Goal: Task Accomplishment & Management: Complete application form

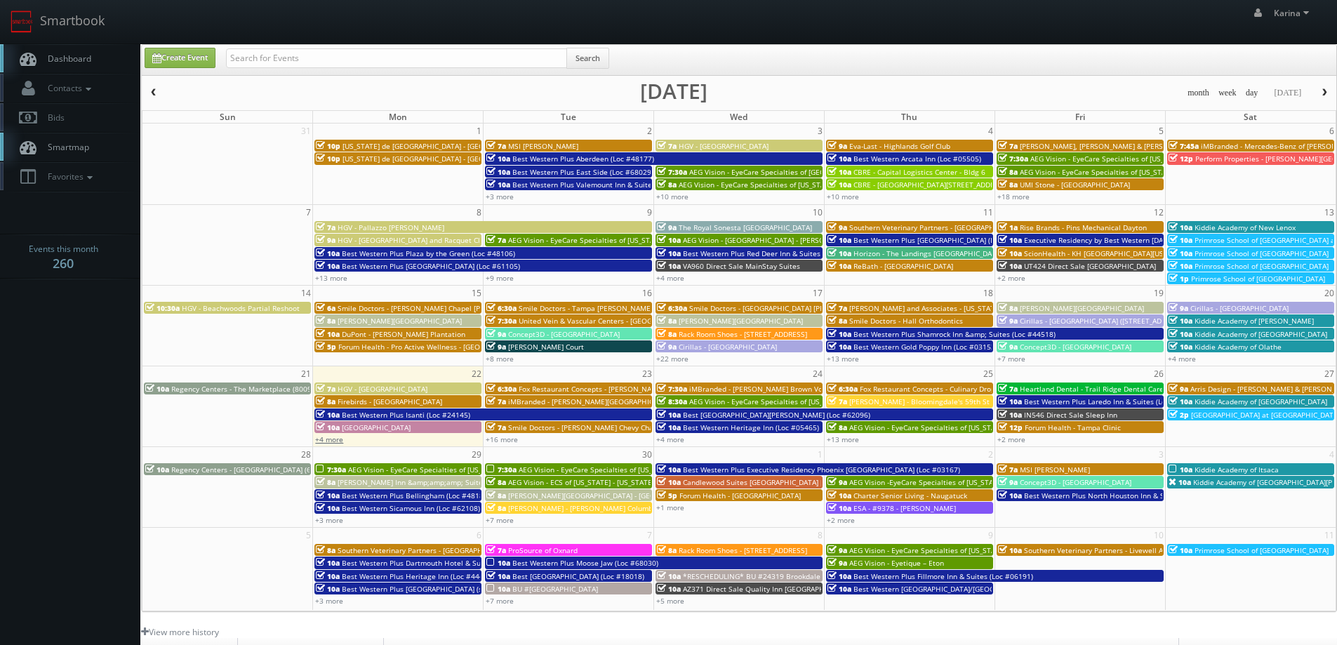
click at [333, 439] on link "+4 more" at bounding box center [329, 439] width 28 height 10
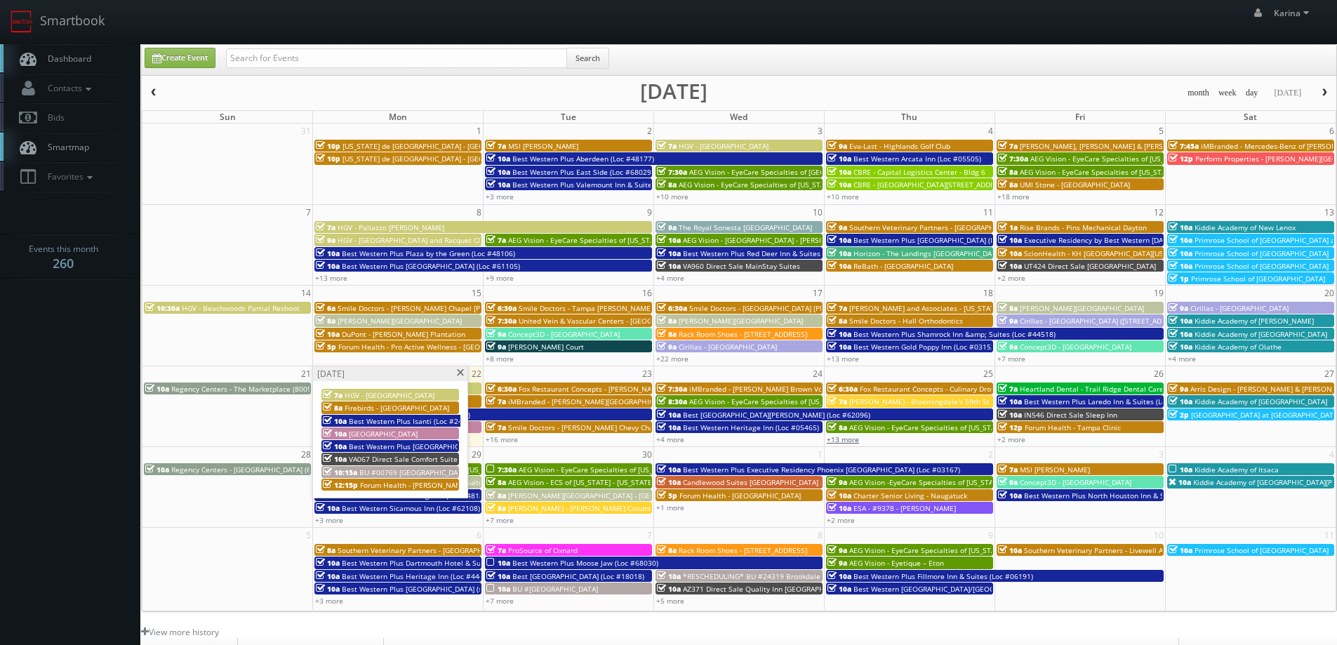
click at [850, 439] on link "+13 more" at bounding box center [843, 439] width 32 height 10
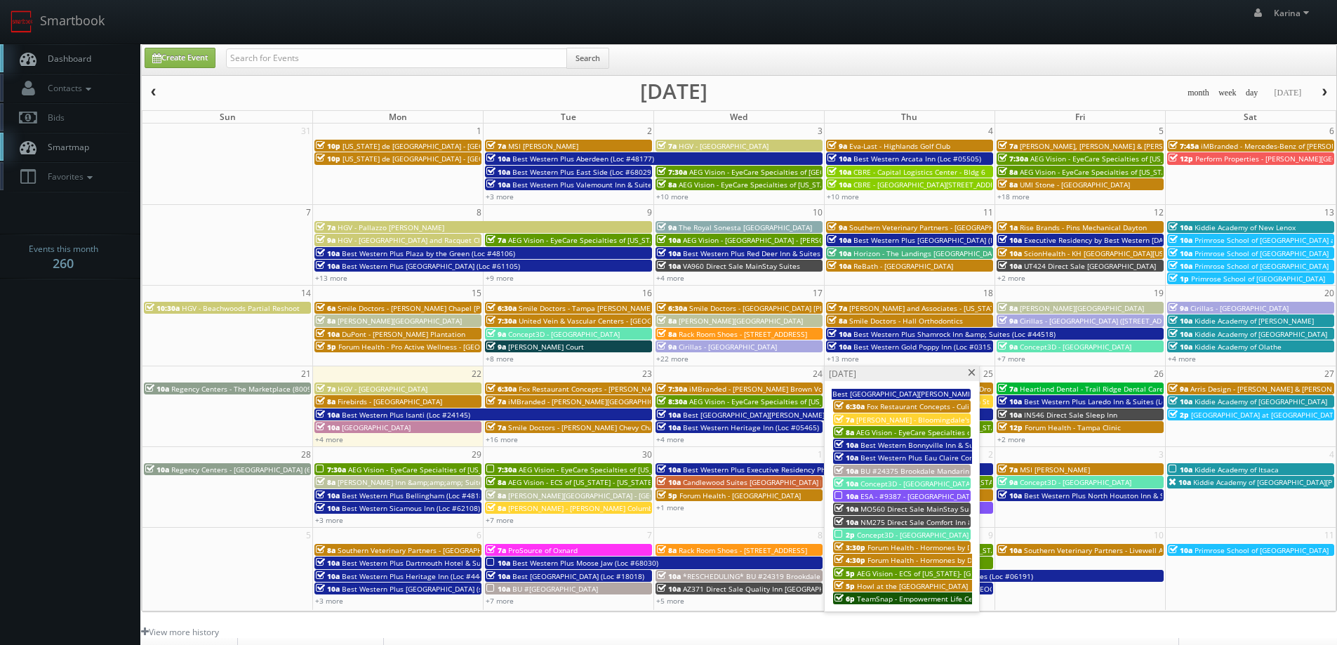
click at [950, 547] on span "Forum Health - Hormones by Design - Waco Clinic" at bounding box center [952, 548] width 168 height 10
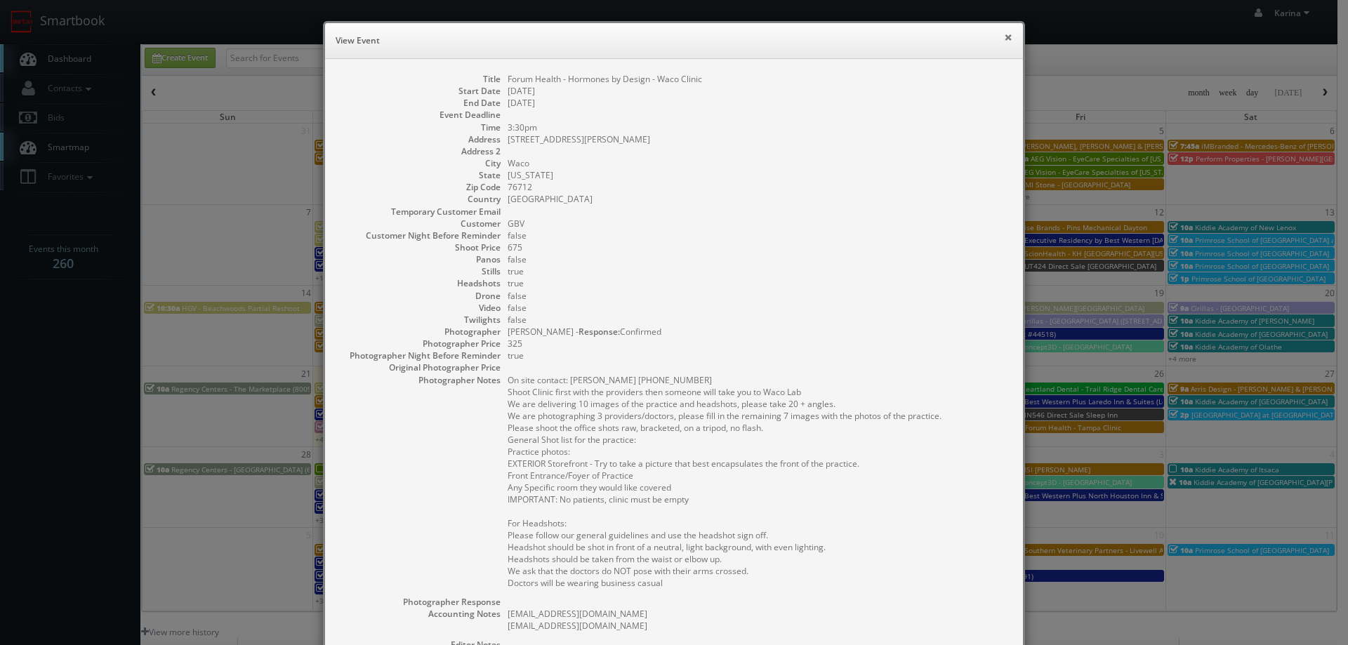
click at [1006, 38] on button "×" at bounding box center [1008, 37] width 8 height 10
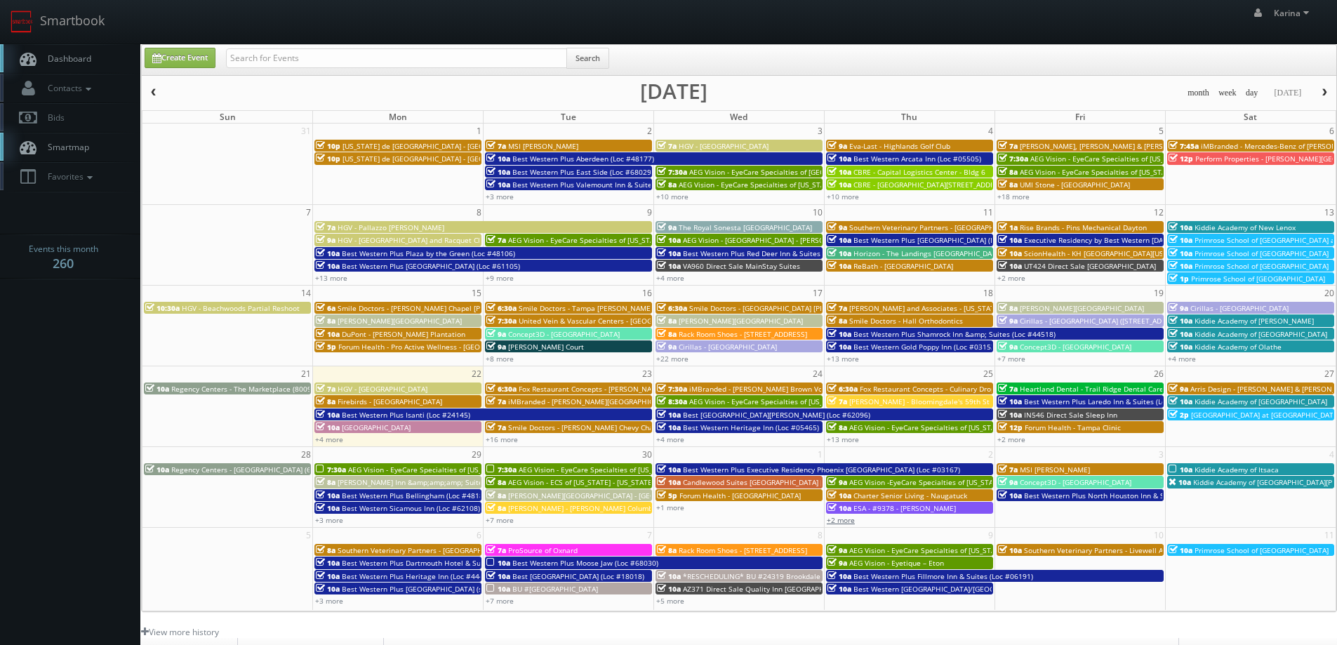
click at [839, 517] on link "+2 more" at bounding box center [841, 520] width 28 height 10
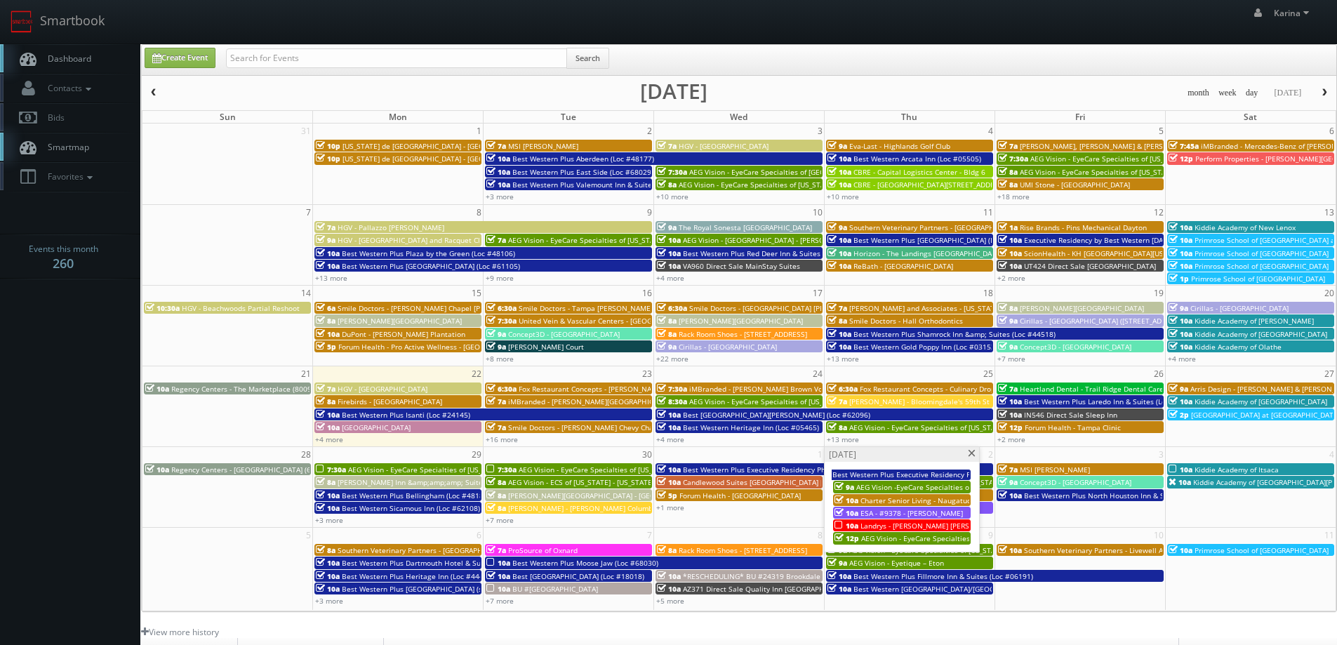
click at [971, 451] on span at bounding box center [971, 454] width 9 height 8
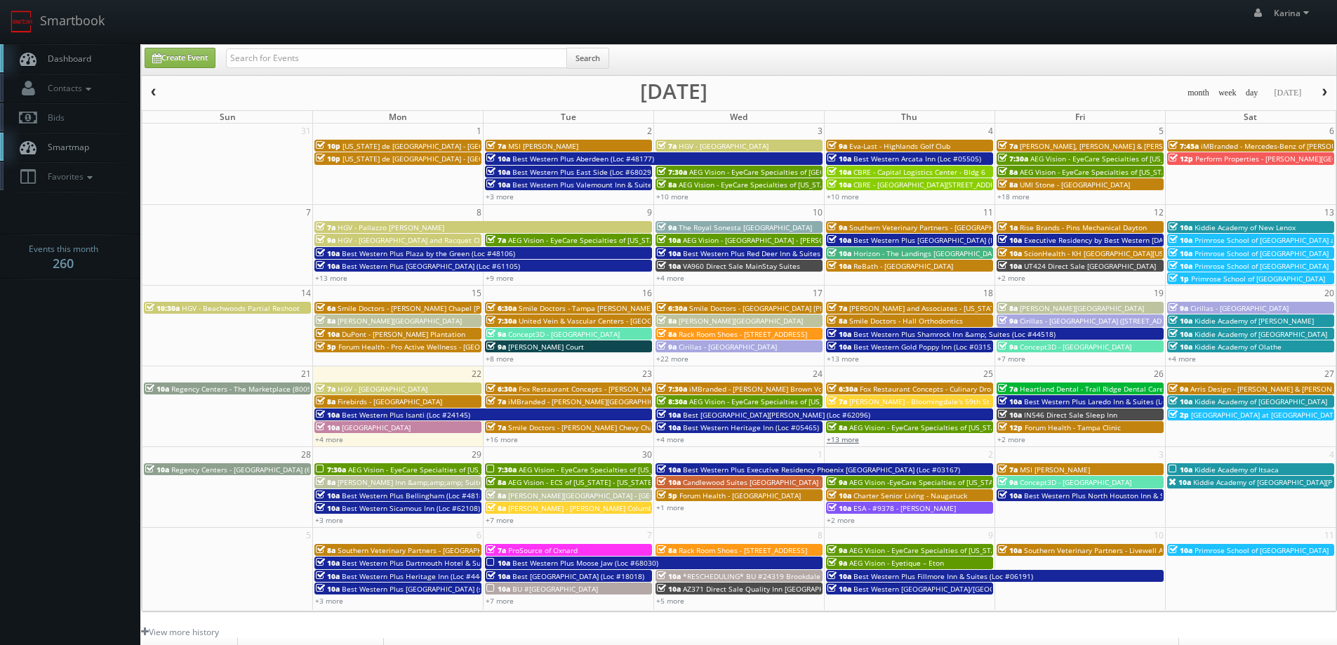
click at [857, 439] on link "+13 more" at bounding box center [843, 439] width 32 height 10
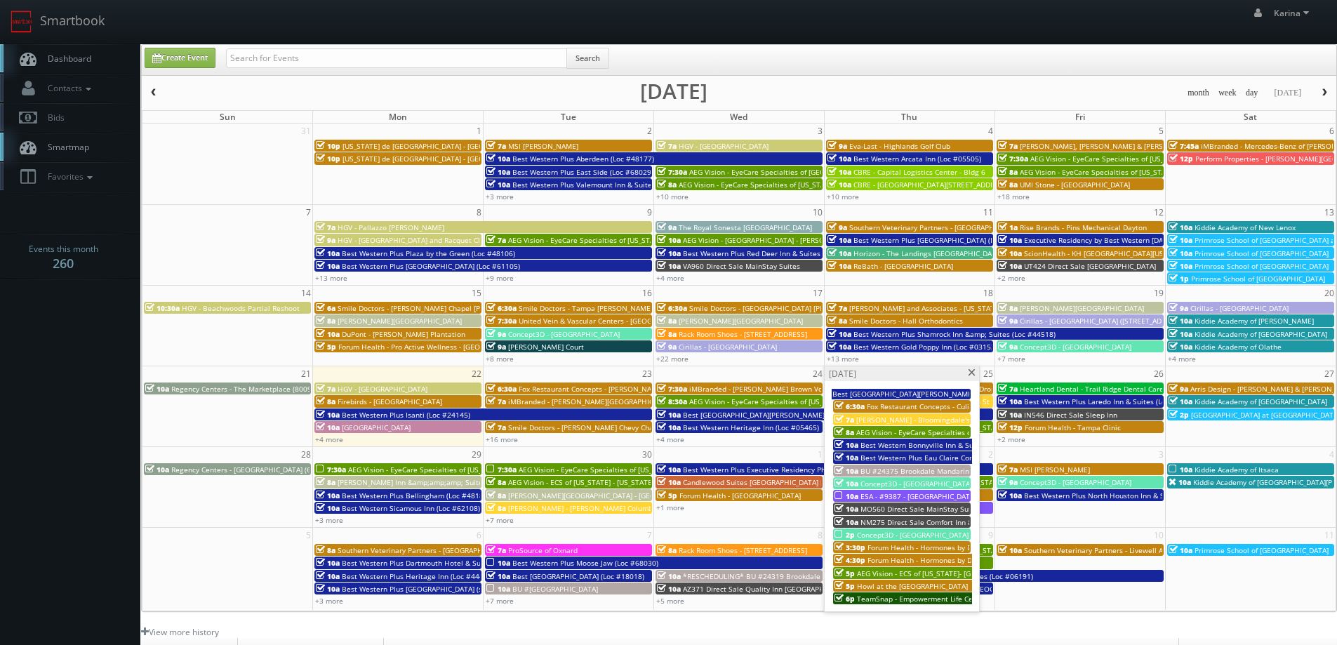
click at [877, 548] on span "Forum Health - Hormones by Design - Waco Clinic" at bounding box center [952, 548] width 168 height 10
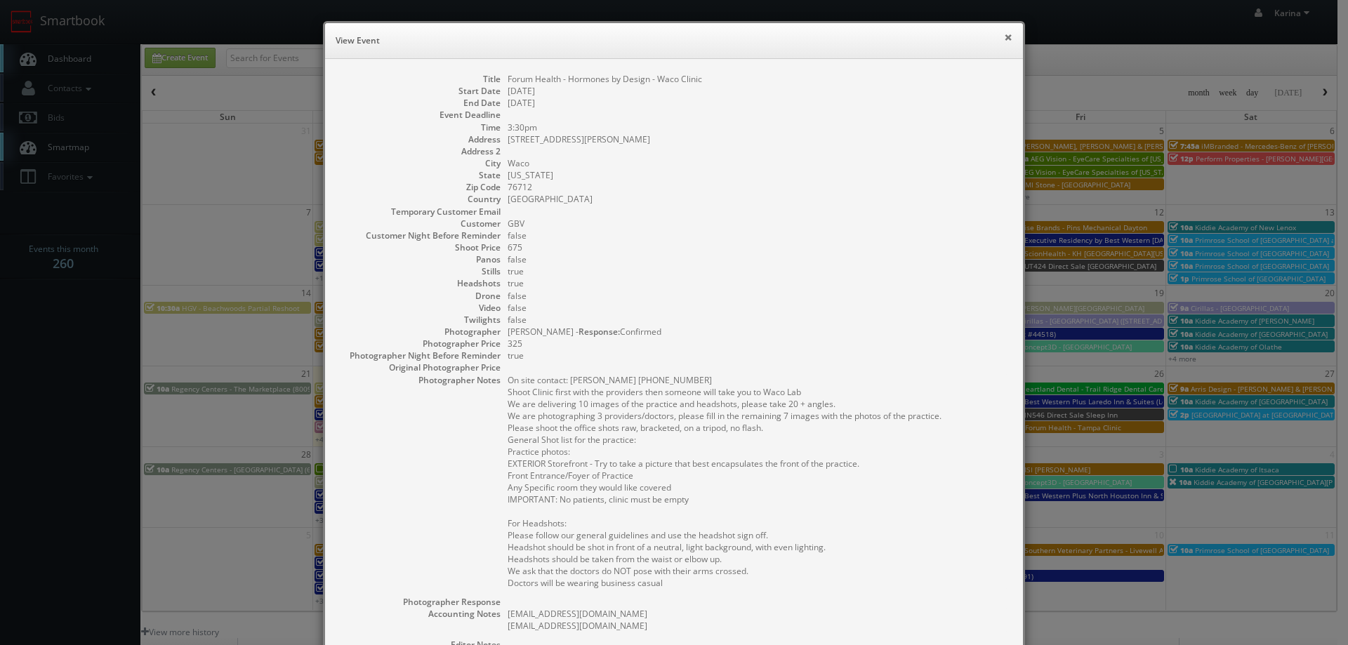
click at [1004, 33] on button "×" at bounding box center [1008, 37] width 8 height 10
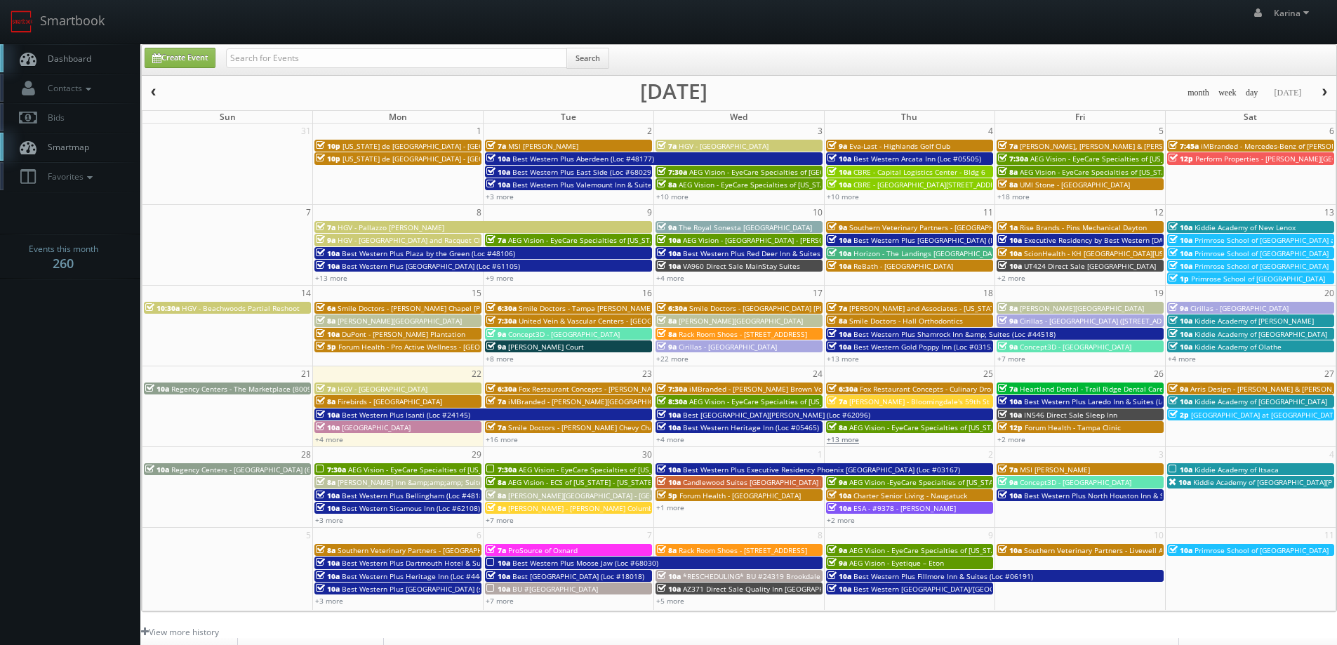
click at [842, 439] on link "+13 more" at bounding box center [843, 439] width 32 height 10
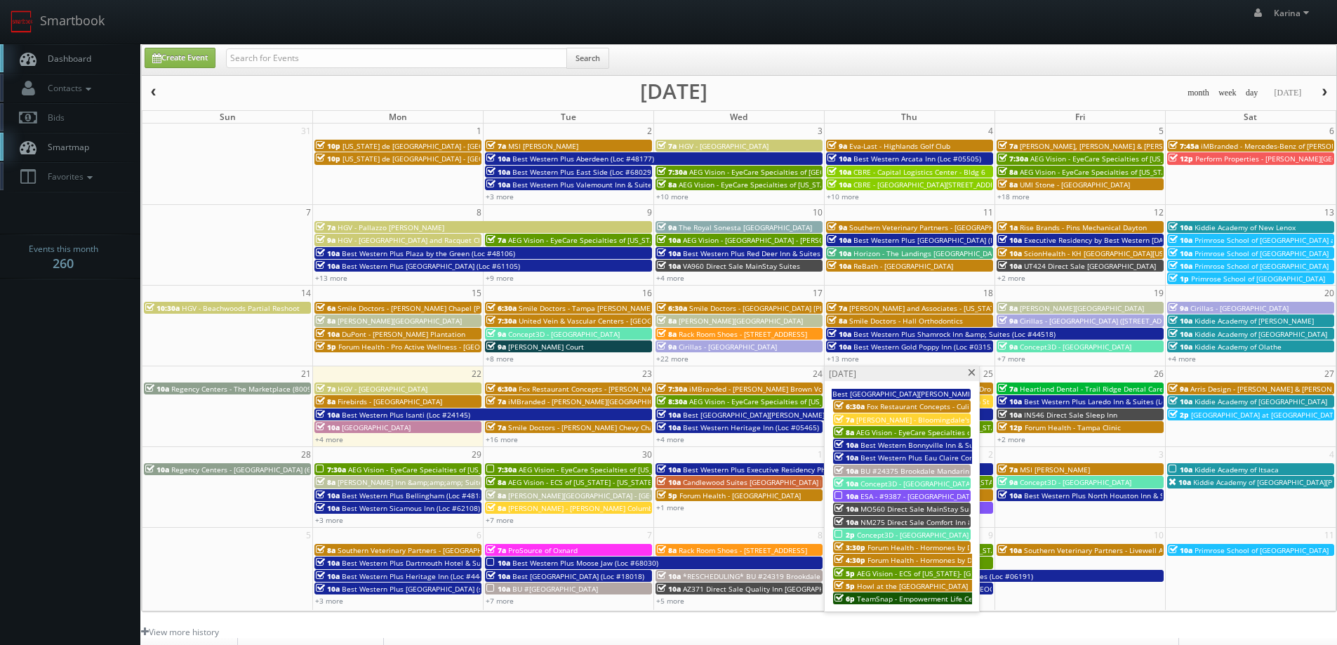
click at [884, 559] on span "Forum Health - Hormones by Design -Waco Lab" at bounding box center [947, 560] width 159 height 10
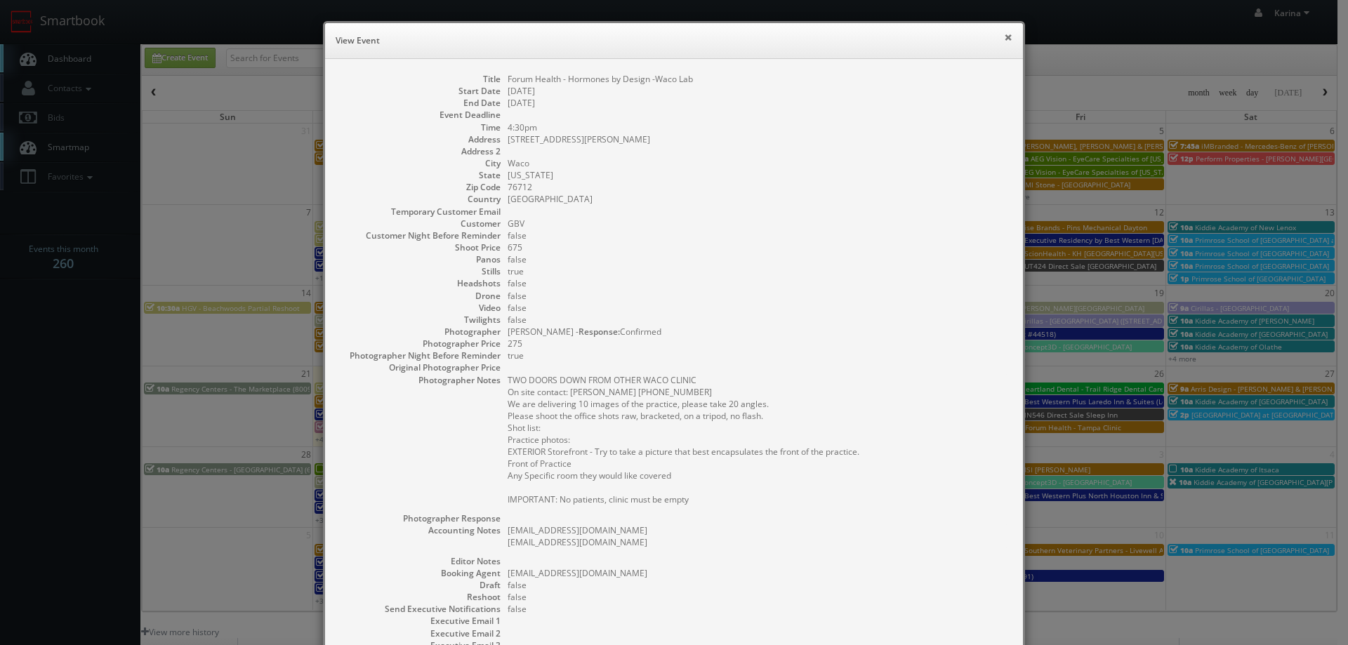
click at [1004, 33] on button "×" at bounding box center [1008, 37] width 8 height 10
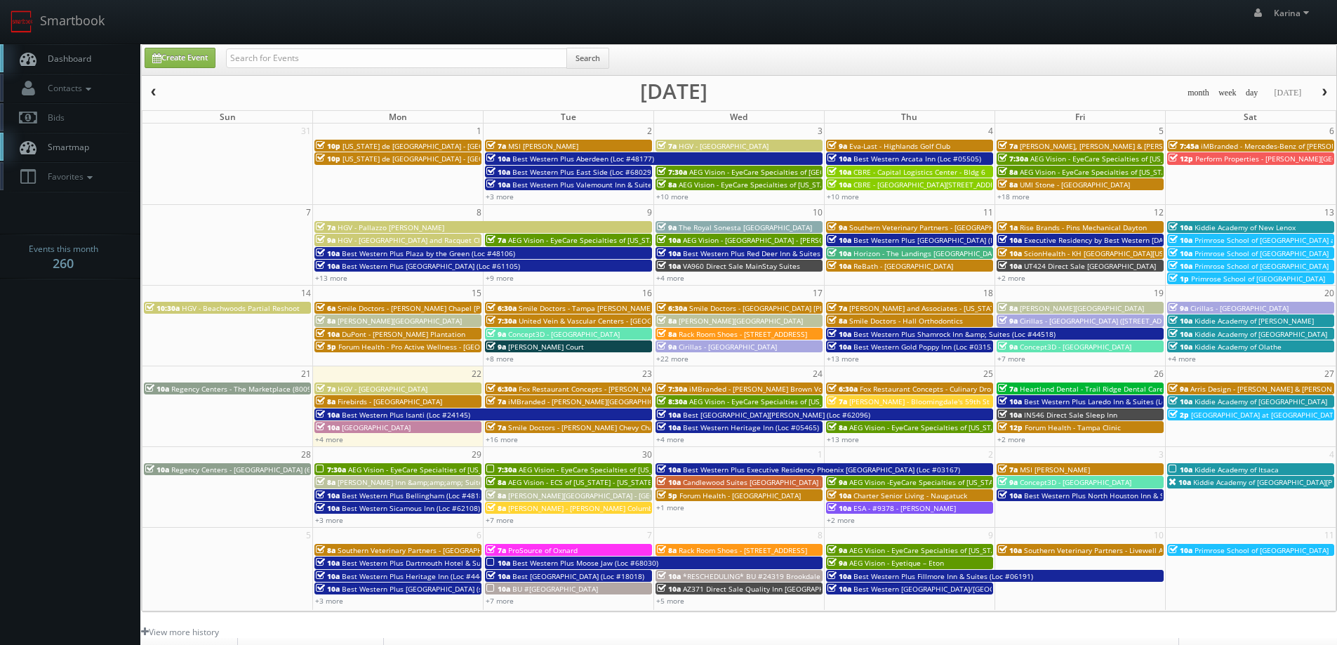
click at [48, 56] on span "Dashboard" at bounding box center [66, 59] width 51 height 12
click at [201, 56] on link "Create Event" at bounding box center [180, 58] width 71 height 20
type input "09/22/2025"
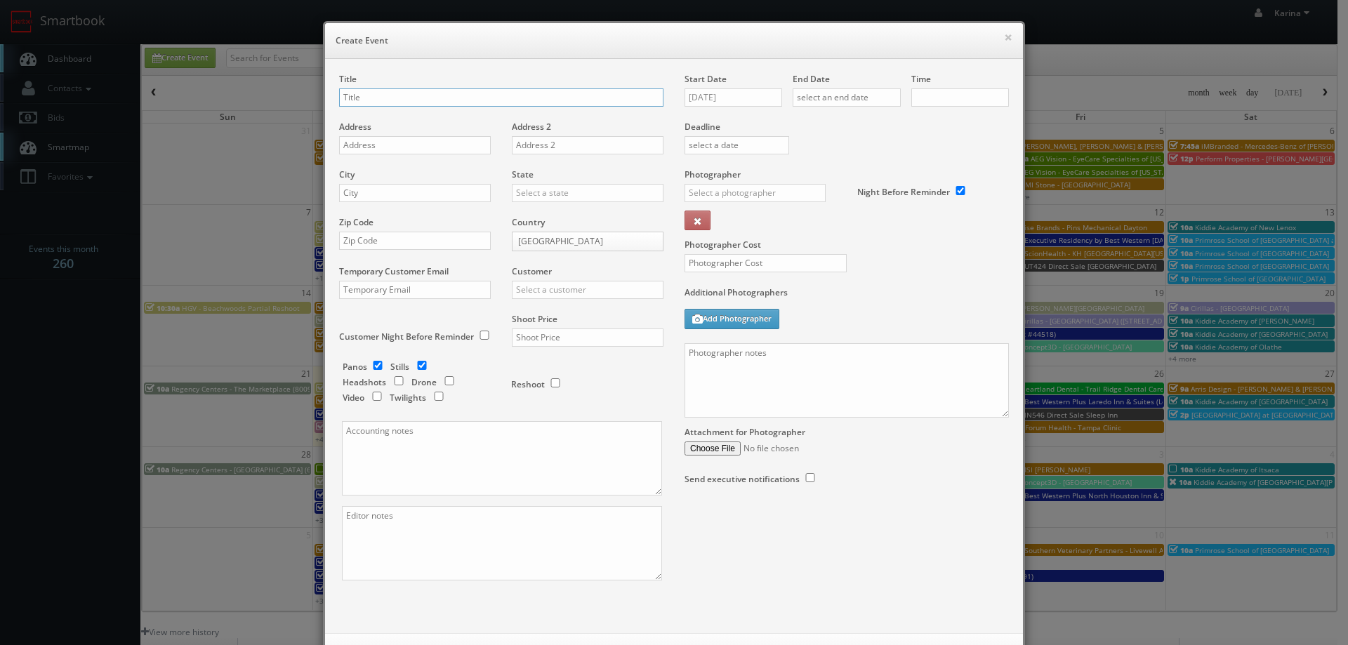
checkbox input "true"
type input "10:00am"
checkbox input "true"
type input "Teriyaki Madness - 472 Juan Tabo Plaza"
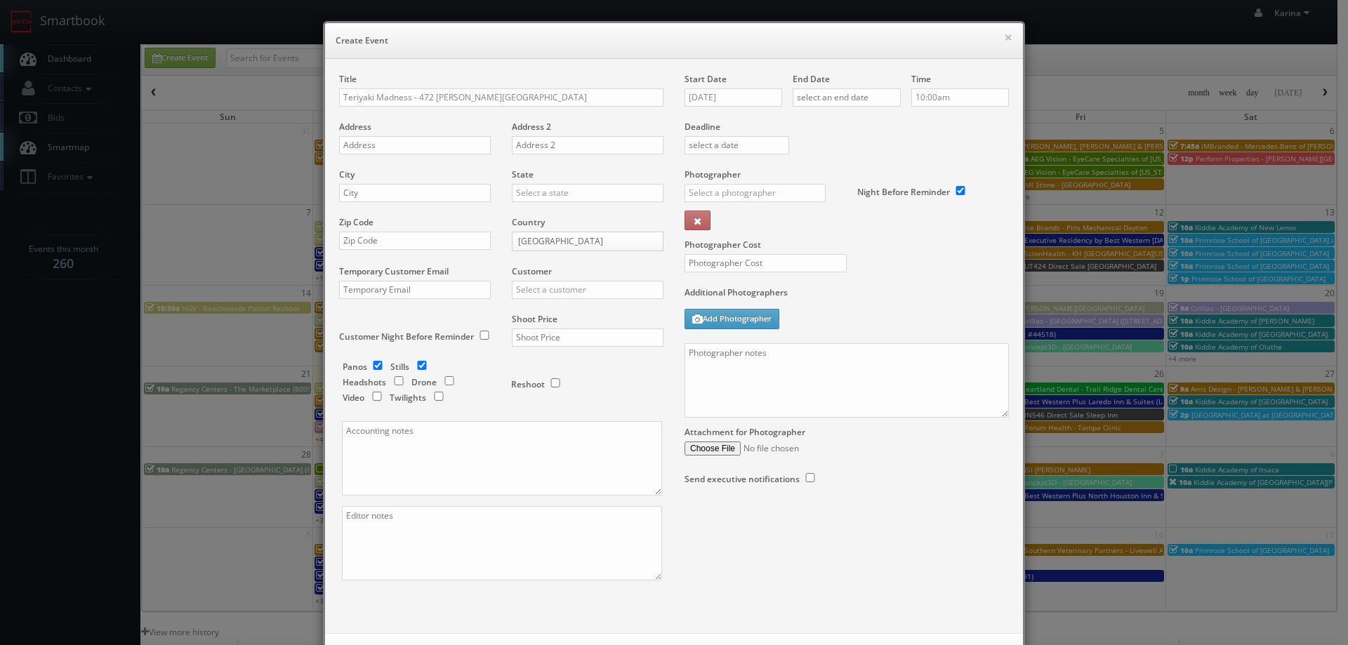
click at [915, 270] on div "Photographer Cost" at bounding box center [846, 227] width 345 height 118
click at [368, 149] on input "text" at bounding box center [415, 145] width 152 height 18
paste input "11032 Montgomery Blvd NE"
type input "11032 Montgomery Blvd NE"
click at [363, 182] on div "City" at bounding box center [420, 192] width 162 height 48
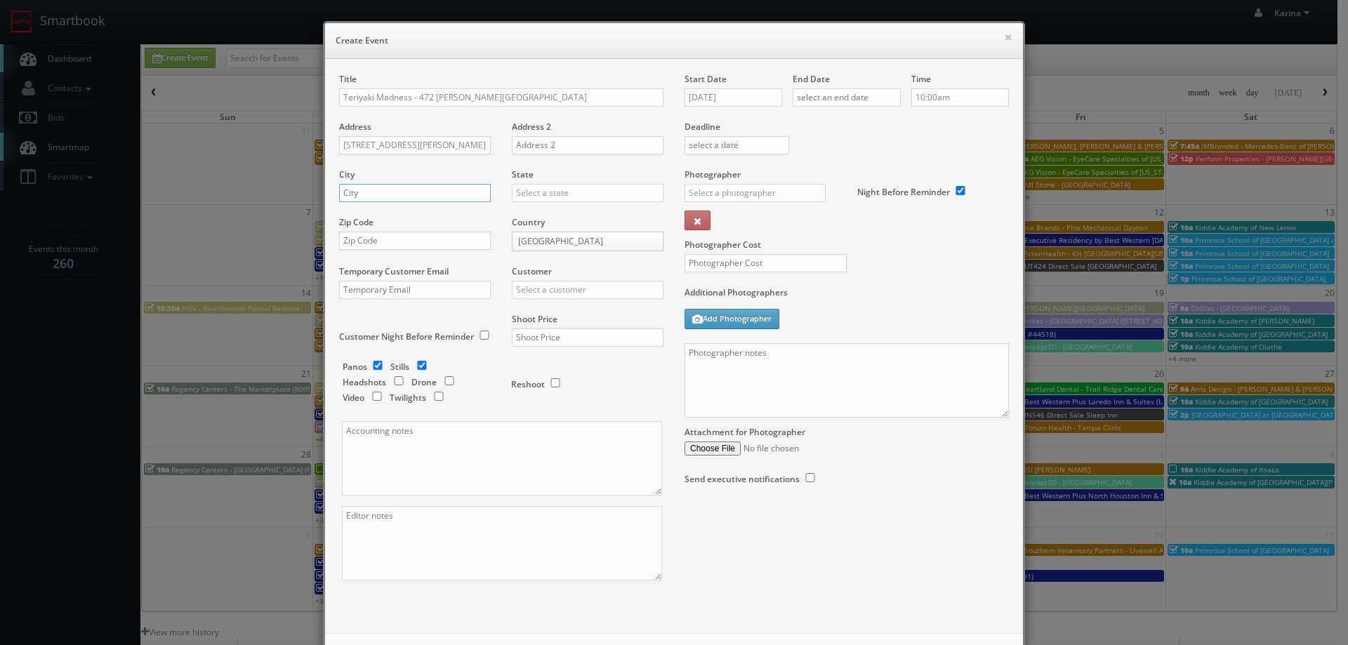
click at [392, 194] on input "text" at bounding box center [415, 193] width 152 height 18
drag, startPoint x: 359, startPoint y: 197, endPoint x: 399, endPoint y: 171, distance: 47.5
click at [399, 171] on div "City Albuquere" at bounding box center [420, 192] width 162 height 48
click at [360, 194] on input "Albuquere" at bounding box center [415, 193] width 152 height 18
drag, startPoint x: 374, startPoint y: 195, endPoint x: 399, endPoint y: 187, distance: 26.6
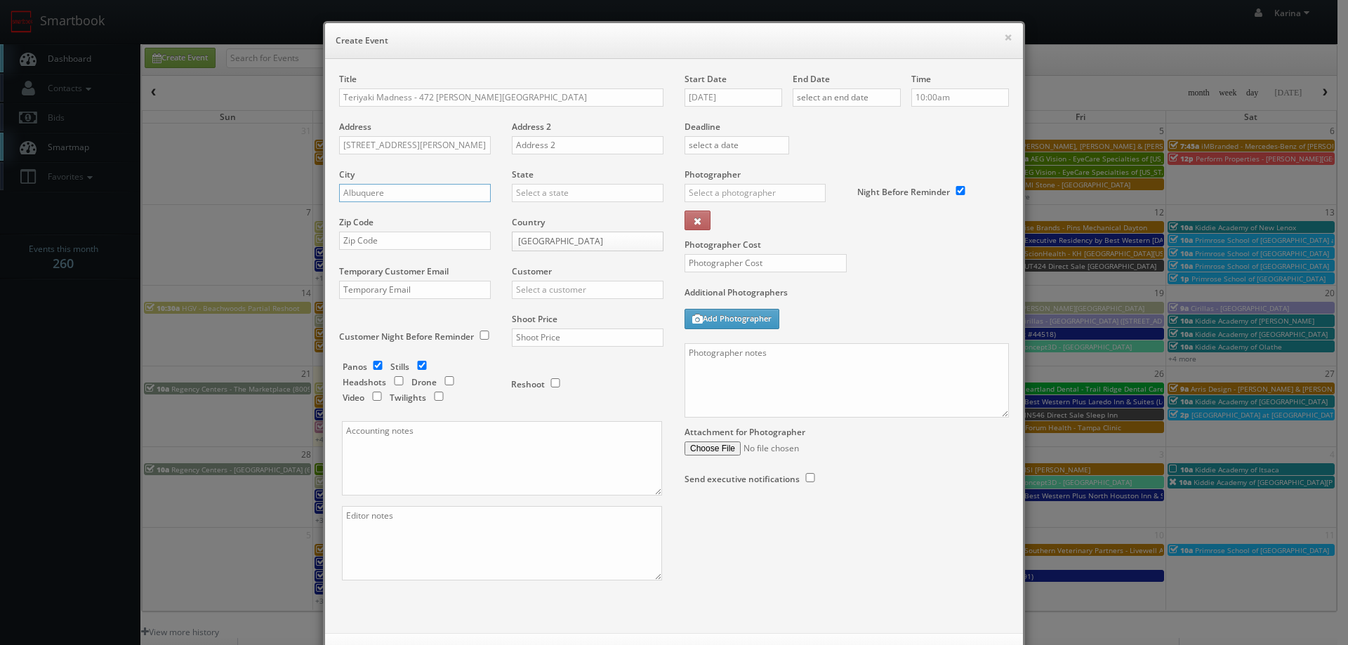
click at [374, 196] on input "Albuquere" at bounding box center [415, 193] width 152 height 18
drag, startPoint x: 394, startPoint y: 198, endPoint x: 334, endPoint y: 197, distance: 60.4
click at [339, 197] on input "Albuquere" at bounding box center [415, 193] width 152 height 18
drag, startPoint x: 357, startPoint y: 192, endPoint x: 419, endPoint y: 164, distance: 67.6
click at [419, 164] on div "Address 11032 Montgomery Blvd NE" at bounding box center [420, 145] width 162 height 48
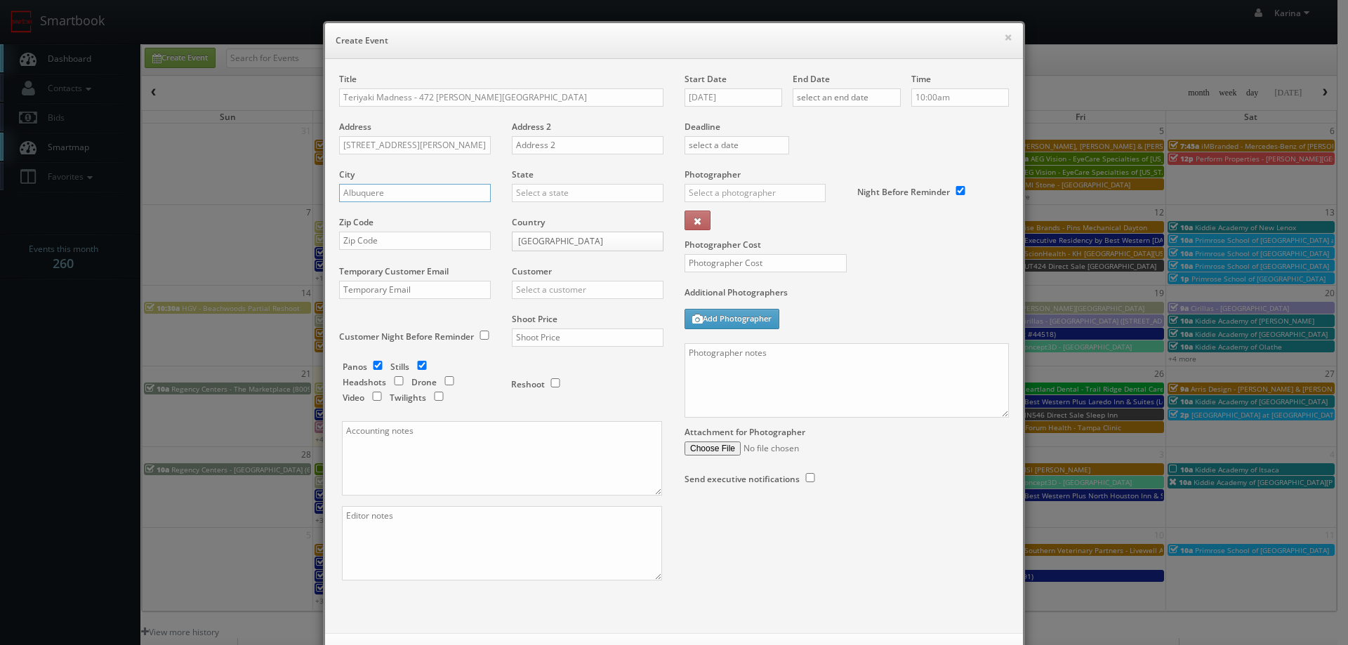
click at [392, 195] on input "Albuquere" at bounding box center [415, 193] width 152 height 18
paste input "que"
type input "Albuquerque"
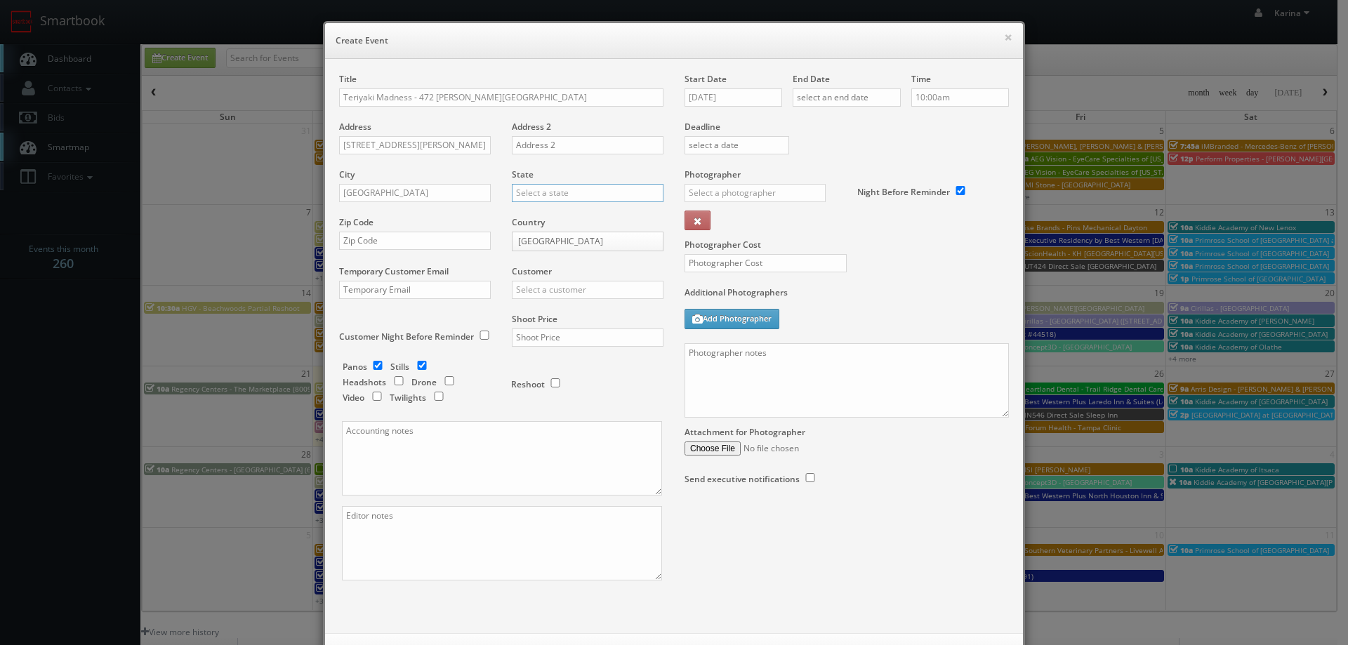
click at [588, 202] on div "State Alabama Alaska Arizona Arkansas California Colorado Connecticut Delaware …" at bounding box center [582, 192] width 162 height 48
click at [554, 258] on div "New Mexico" at bounding box center [587, 262] width 150 height 23
type input "New Mexico"
click at [357, 234] on input "text" at bounding box center [415, 241] width 152 height 18
paste input "87111"
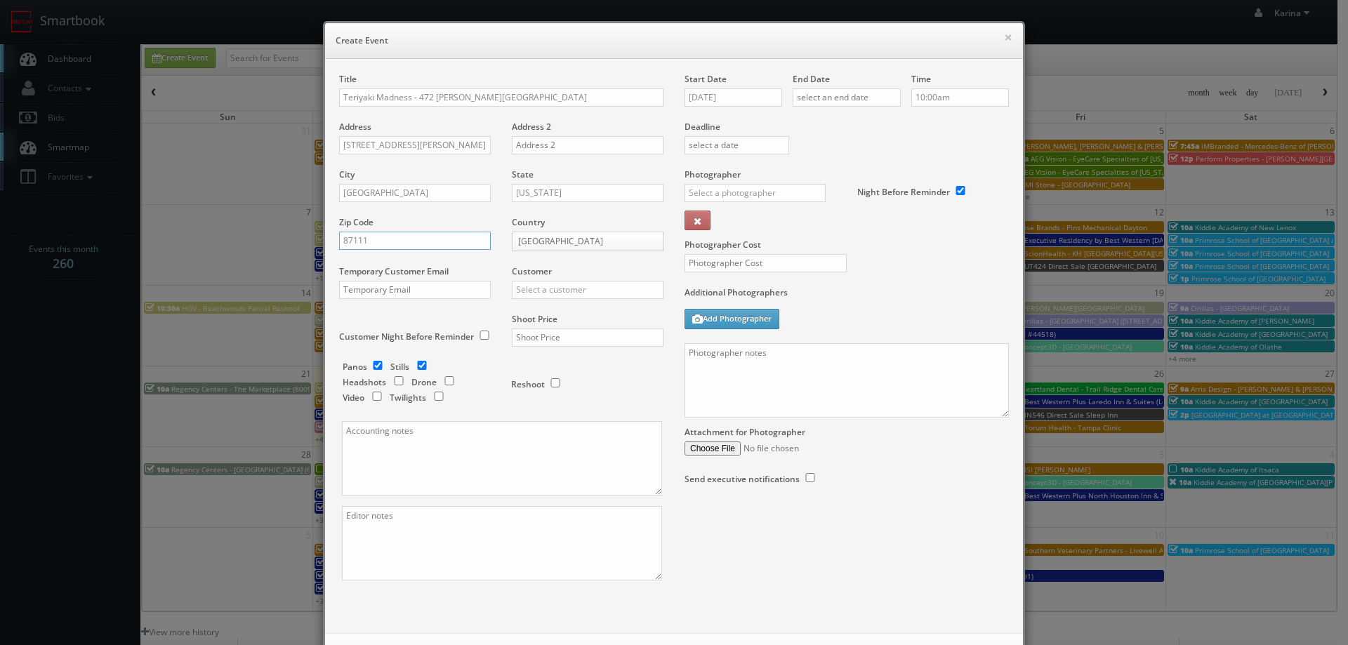
type input "87111"
click at [542, 295] on input "text" at bounding box center [588, 290] width 152 height 18
click at [549, 382] on div "Teriyaki Madness" at bounding box center [587, 382] width 150 height 23
type input "Teriyaki Madness"
click at [550, 338] on input "text" at bounding box center [588, 337] width 152 height 18
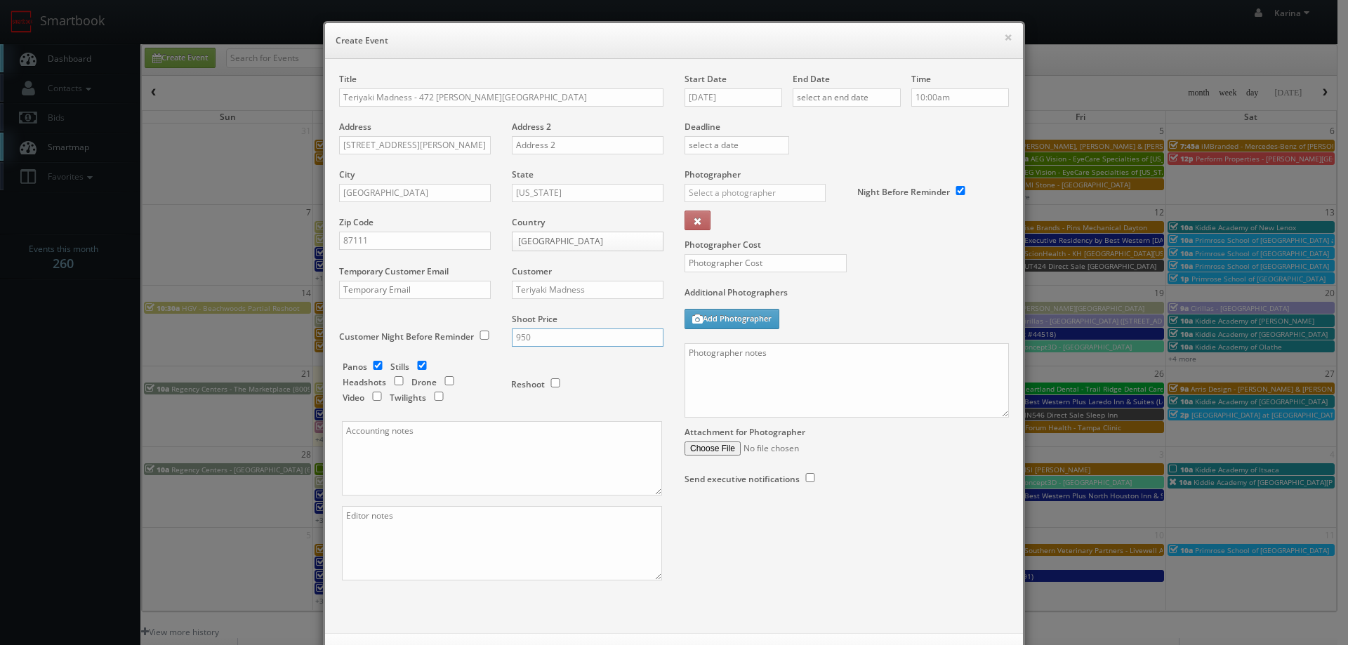
type input "950"
click at [705, 96] on input "[DATE]" at bounding box center [733, 97] width 98 height 18
click at [733, 238] on td "30" at bounding box center [734, 245] width 19 height 20
type input "09/30/2025"
click at [854, 98] on input "text" at bounding box center [846, 97] width 108 height 18
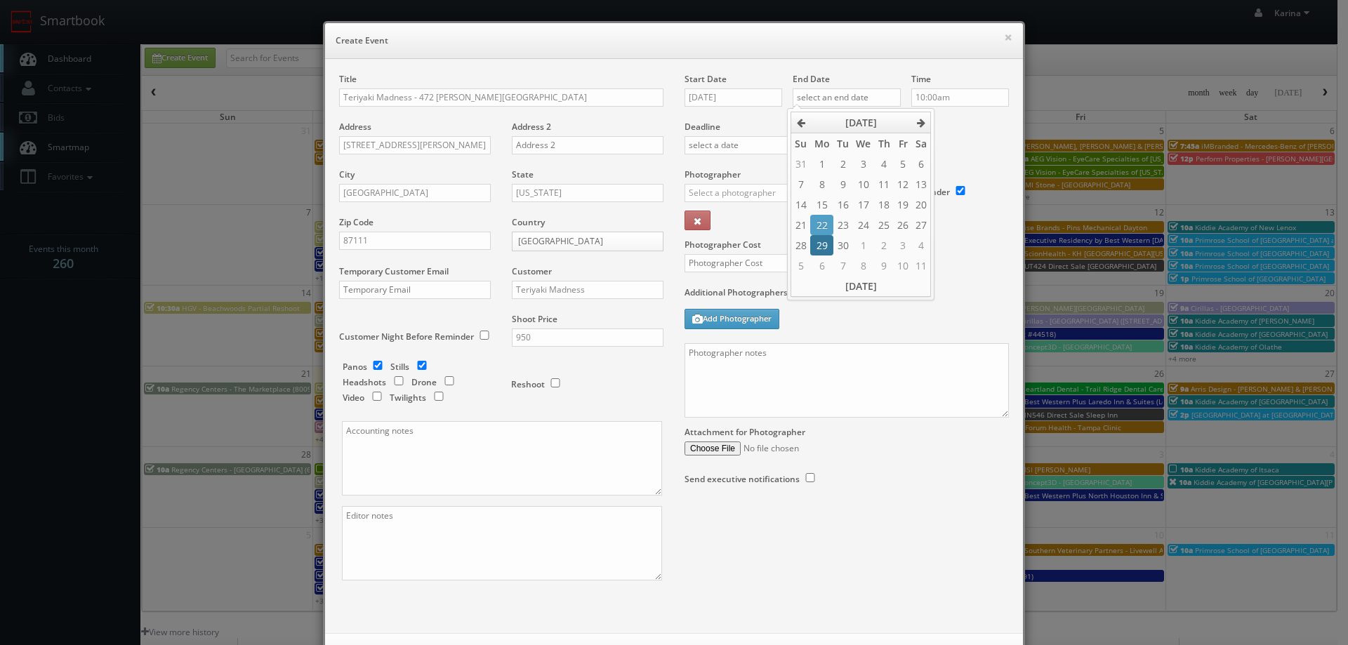
click at [830, 248] on td "29" at bounding box center [821, 245] width 22 height 20
click at [852, 241] on td "1" at bounding box center [863, 245] width 22 height 20
click at [805, 126] on th at bounding box center [801, 122] width 20 height 21
click at [840, 239] on td "30" at bounding box center [842, 245] width 19 height 20
type input "09/30/2025"
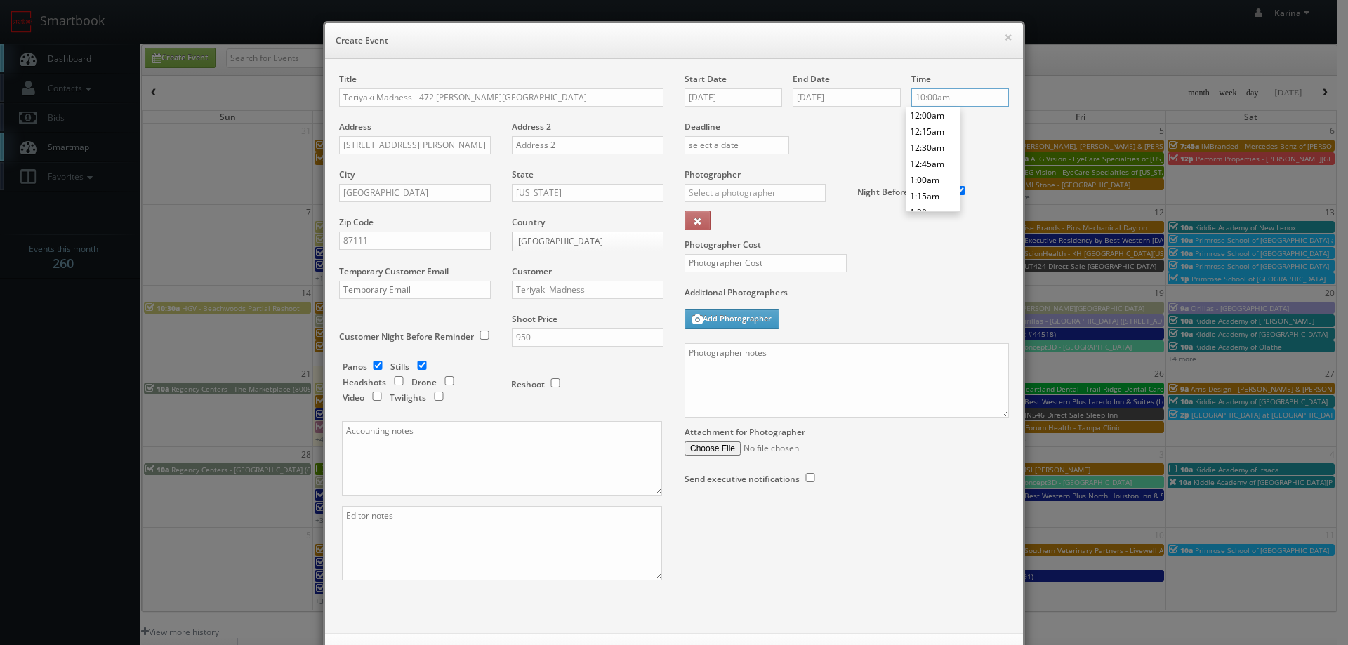
click at [930, 95] on input "10:00am" at bounding box center [960, 97] width 98 height 18
click at [948, 111] on li "9:45am" at bounding box center [932, 115] width 53 height 16
click at [948, 111] on div "Time 9:45am" at bounding box center [955, 97] width 108 height 48
click at [952, 90] on div "Time 9:45am" at bounding box center [955, 97] width 108 height 48
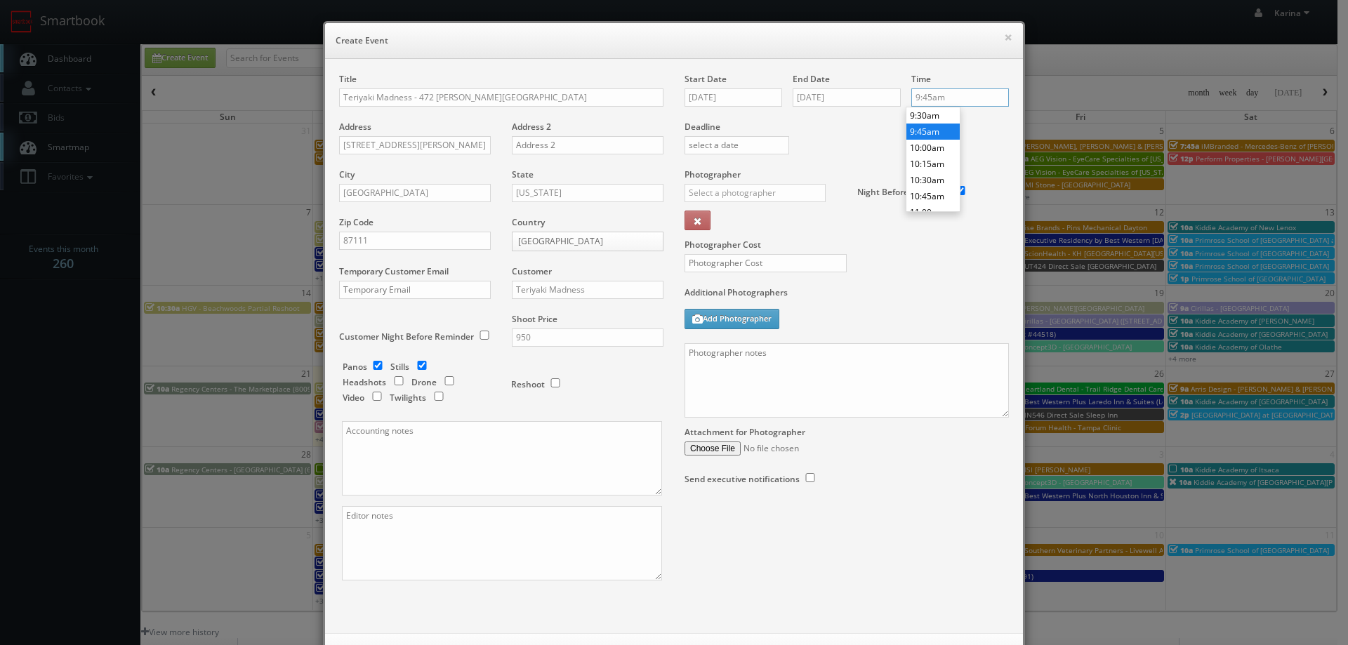
click at [952, 101] on input "9:45am" at bounding box center [960, 97] width 98 height 18
type input "9:00am"
click at [940, 145] on li "9:00am" at bounding box center [932, 139] width 53 height 16
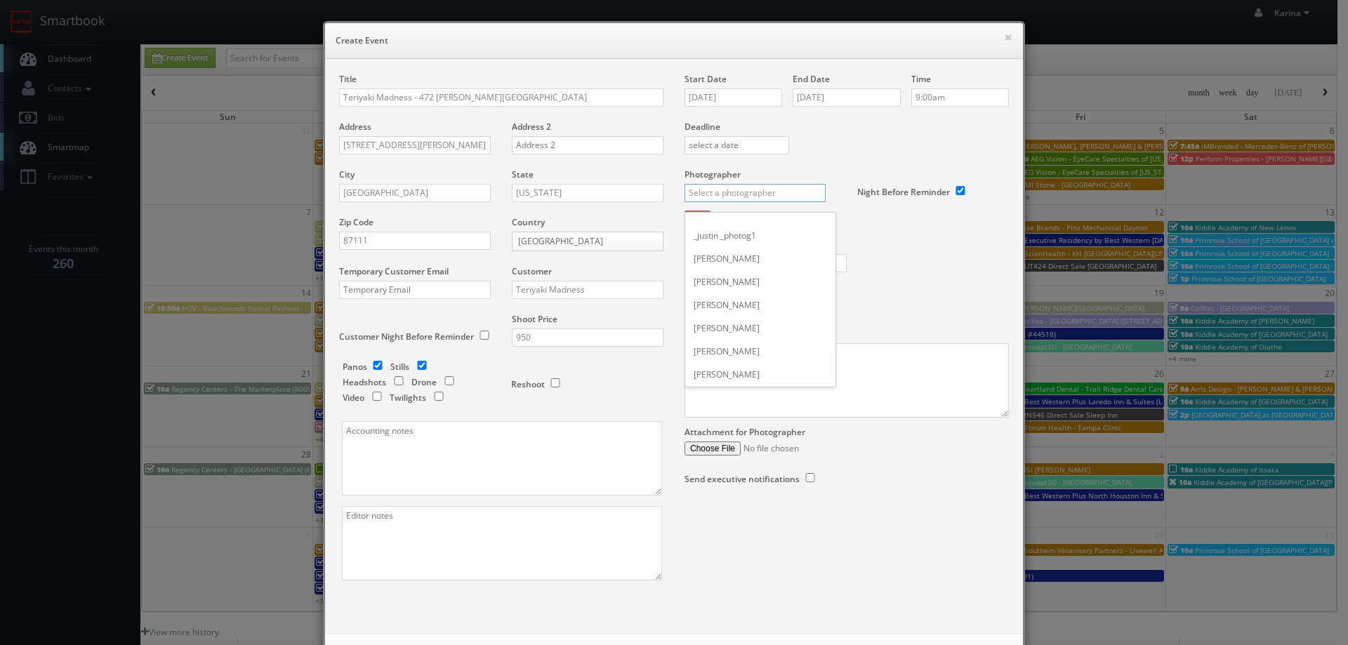
click at [762, 191] on input "text" at bounding box center [754, 193] width 141 height 18
click at [762, 196] on input "chris s" at bounding box center [754, 193] width 141 height 18
click at [743, 350] on div "Chris Sollart" at bounding box center [760, 351] width 150 height 23
type input "Chris Sollart"
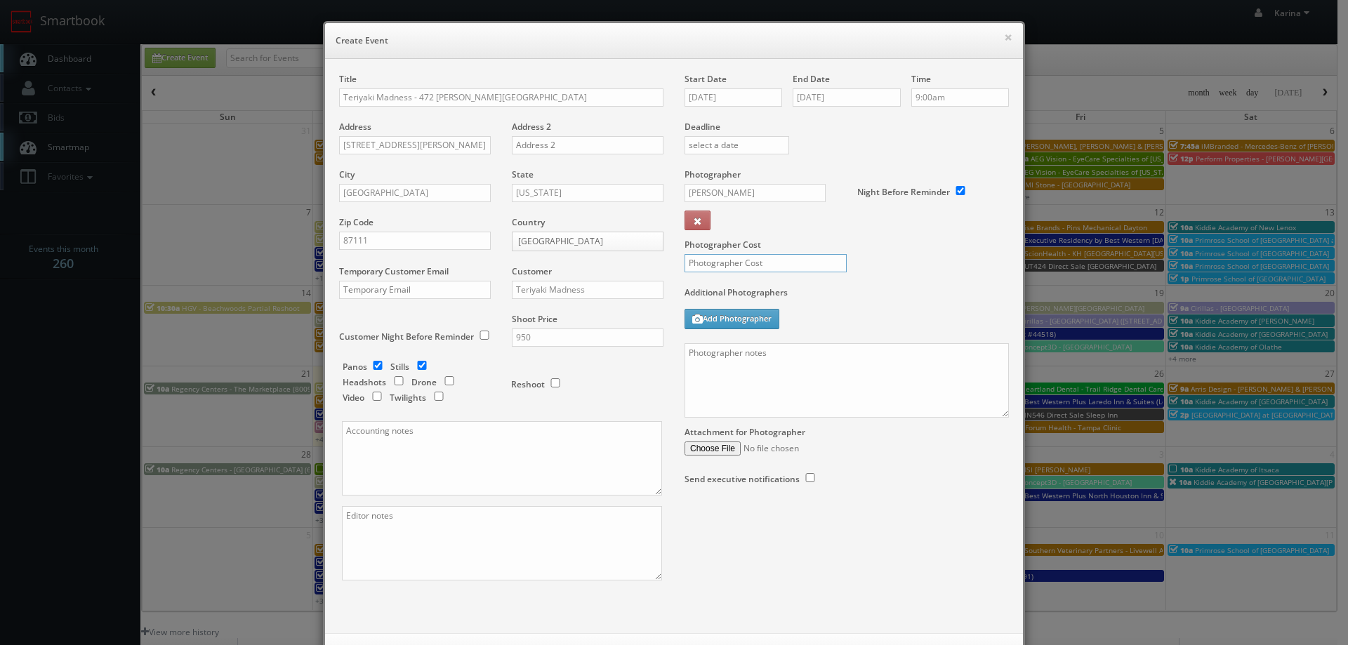
click at [745, 259] on input "text" at bounding box center [765, 263] width 162 height 18
type input "325"
click at [748, 372] on textarea at bounding box center [846, 380] width 324 height 74
paste textarea "For stills: We need to deliver 20 stills to the client so we ask that you take …"
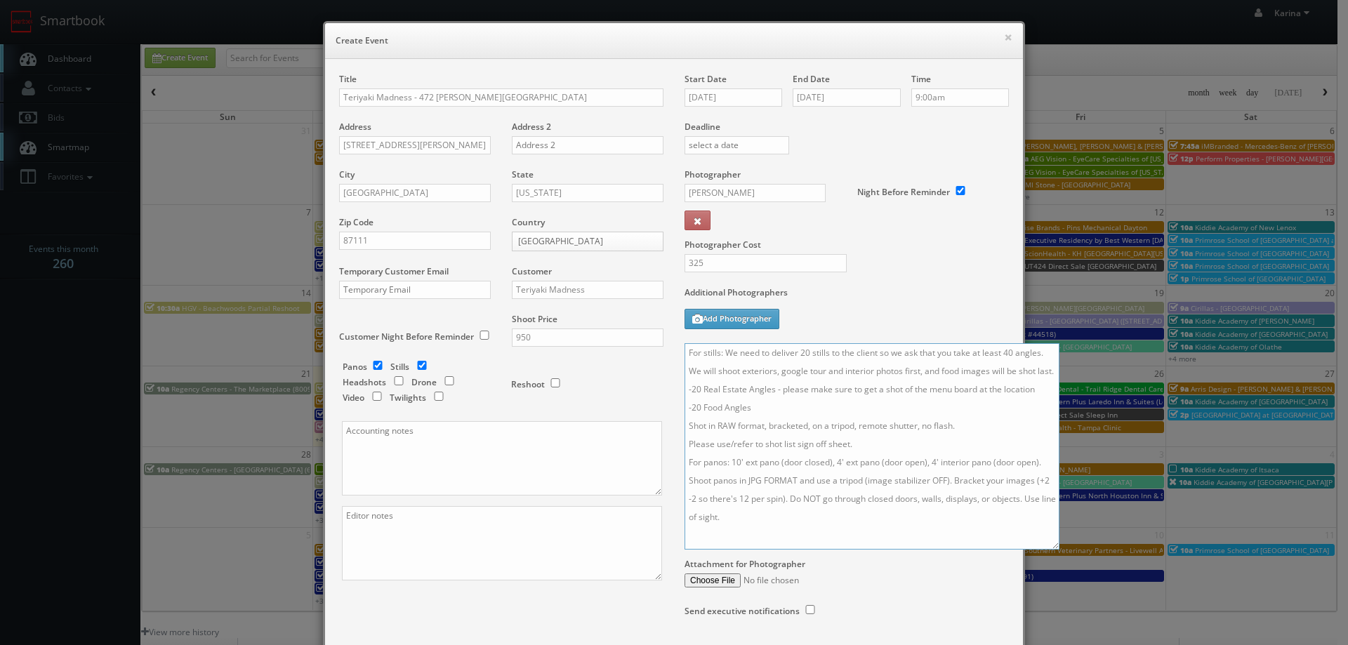
drag, startPoint x: 999, startPoint y: 413, endPoint x: 1050, endPoint y: 545, distance: 141.3
click at [1050, 545] on textarea "For stills: We need to deliver 20 stills to the client so we ask that you take …" at bounding box center [871, 446] width 375 height 206
click at [691, 408] on textarea "For stills: We need to deliver 20 stills to the client so we ask that you take …" at bounding box center [871, 446] width 375 height 206
click at [740, 409] on textarea "For stills: We need to deliver 20 stills to the client so we ask that you take …" at bounding box center [871, 446] width 375 height 206
click at [691, 444] on textarea "For stills: We need to deliver 20 stills to the client so we ask that you take …" at bounding box center [871, 446] width 375 height 206
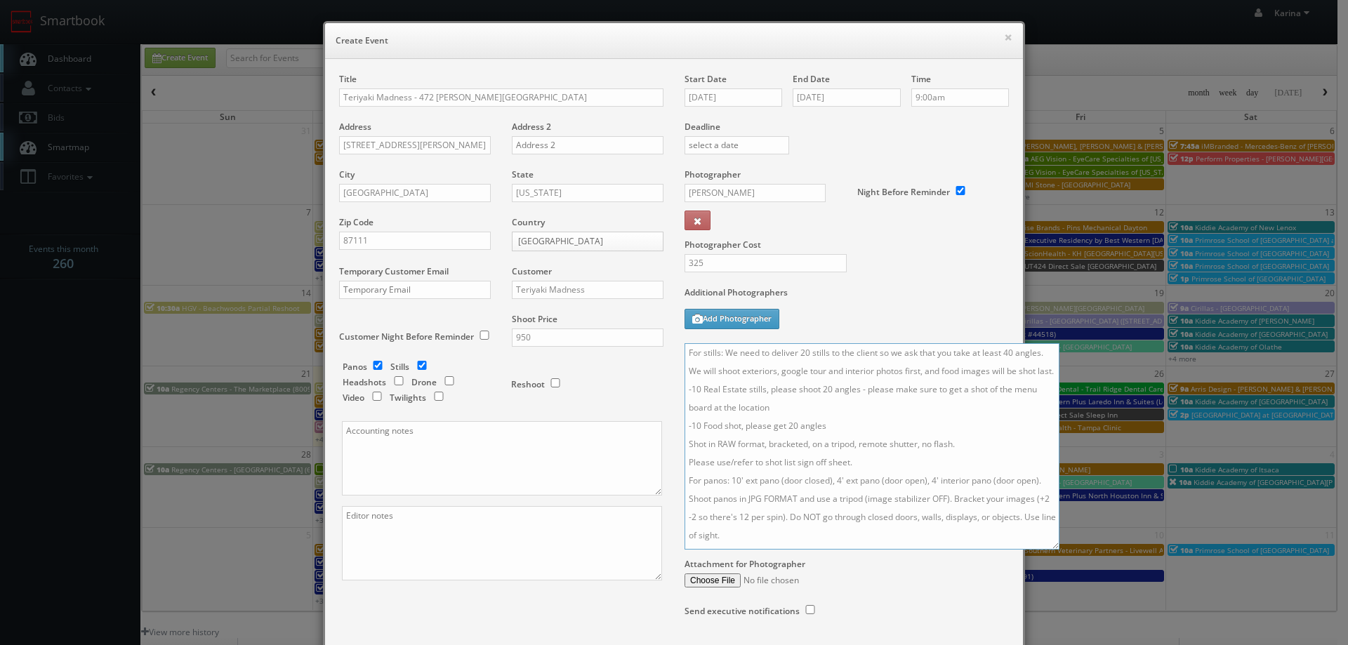
click at [844, 444] on textarea "For stills: We need to deliver 20 stills to the client so we ask that you take …" at bounding box center [871, 446] width 375 height 206
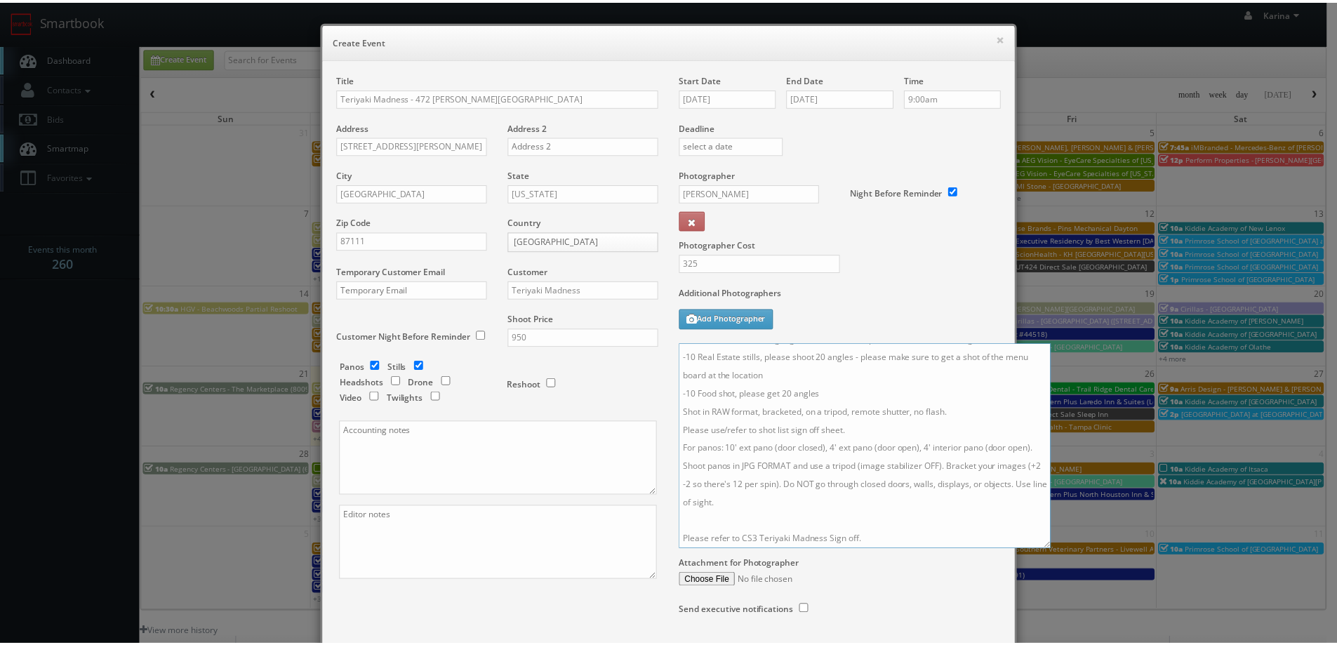
scroll to position [100, 0]
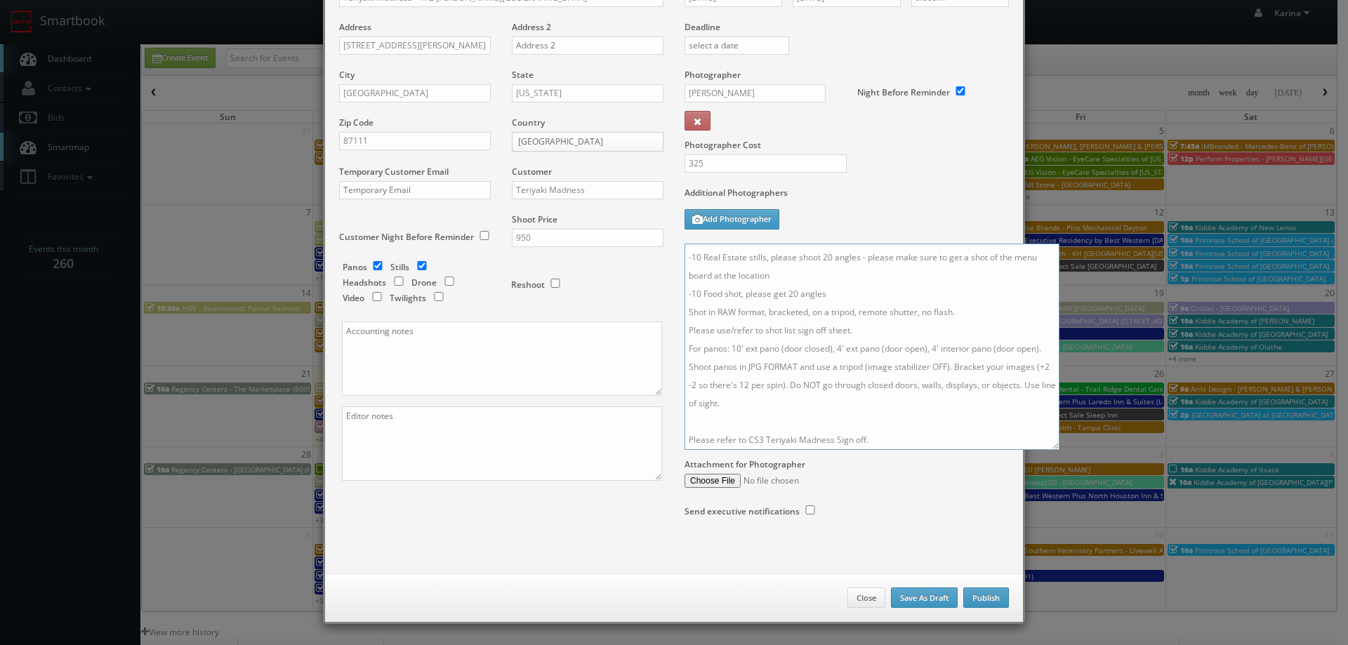
type textarea "For stills: We need to deliver 20 stills to the client so we ask that you take …"
click at [968, 598] on button "Publish" at bounding box center [986, 597] width 46 height 21
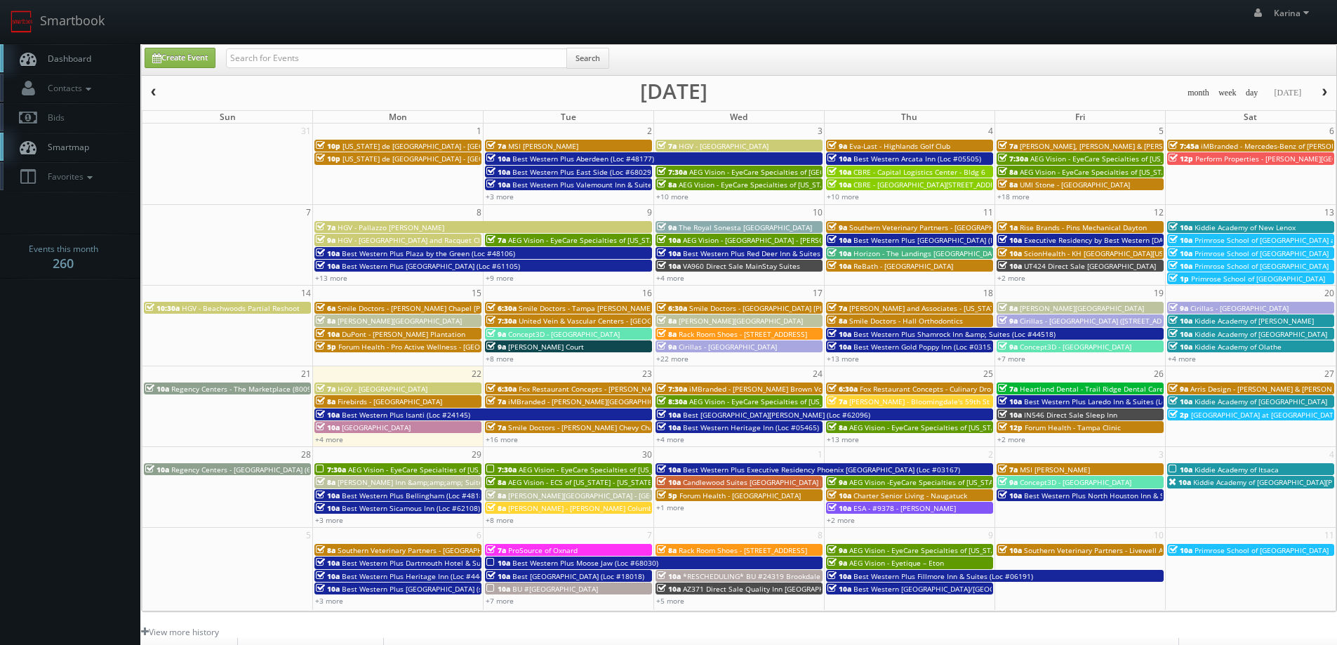
click at [80, 60] on span "Dashboard" at bounding box center [66, 59] width 51 height 12
click at [74, 57] on span "Dashboard" at bounding box center [66, 59] width 51 height 12
click at [84, 55] on span "Dashboard" at bounding box center [66, 59] width 51 height 12
click at [500, 521] on link "+9 more" at bounding box center [500, 520] width 28 height 10
click at [350, 48] on input "text" at bounding box center [396, 58] width 341 height 20
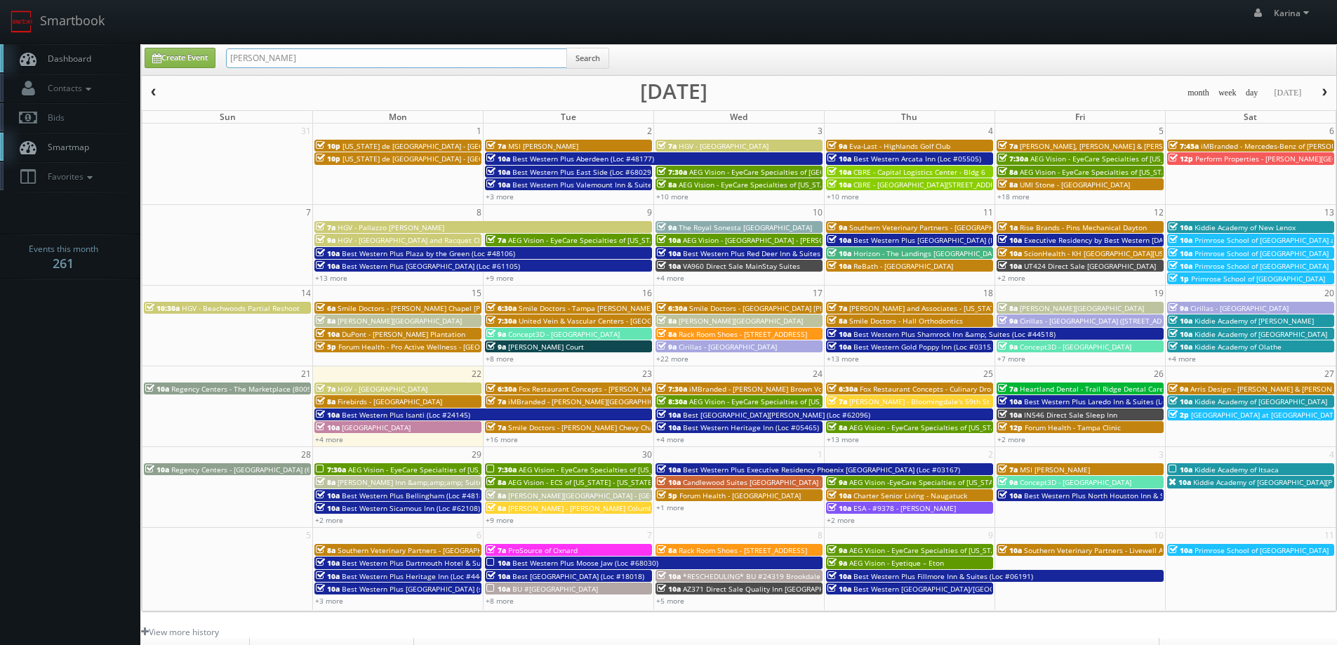
type input "mike patel"
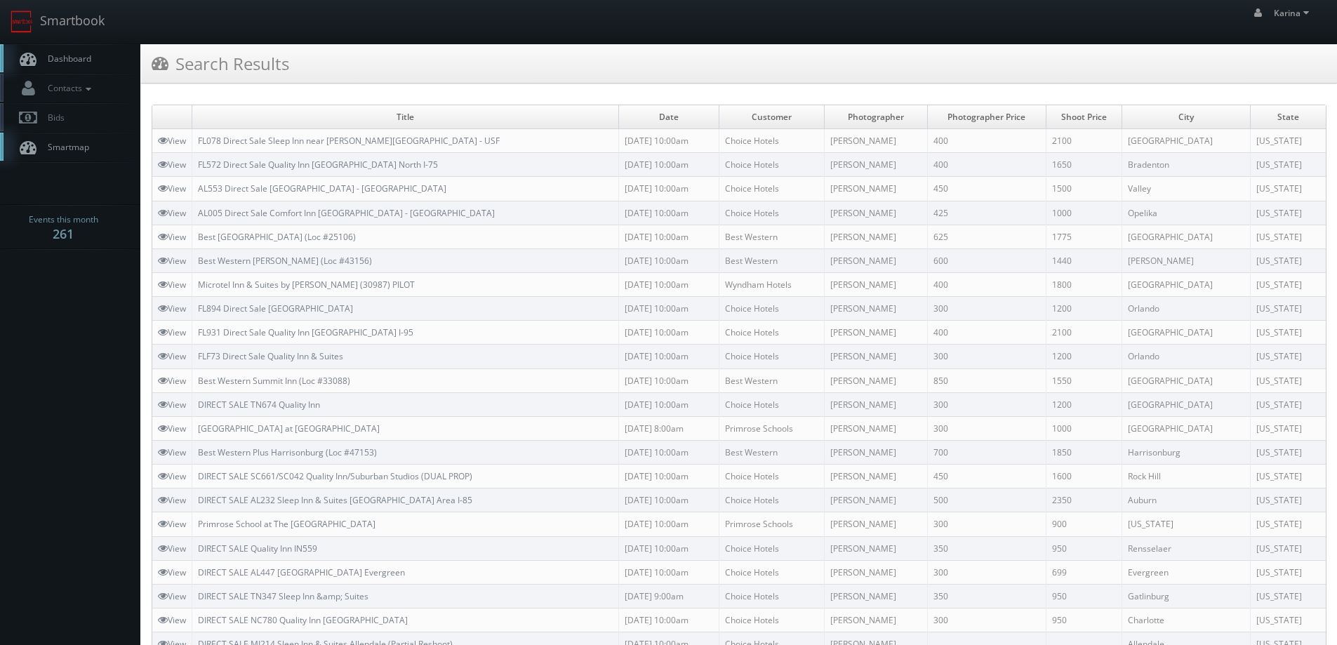
click at [72, 67] on link "Dashboard" at bounding box center [70, 58] width 140 height 29
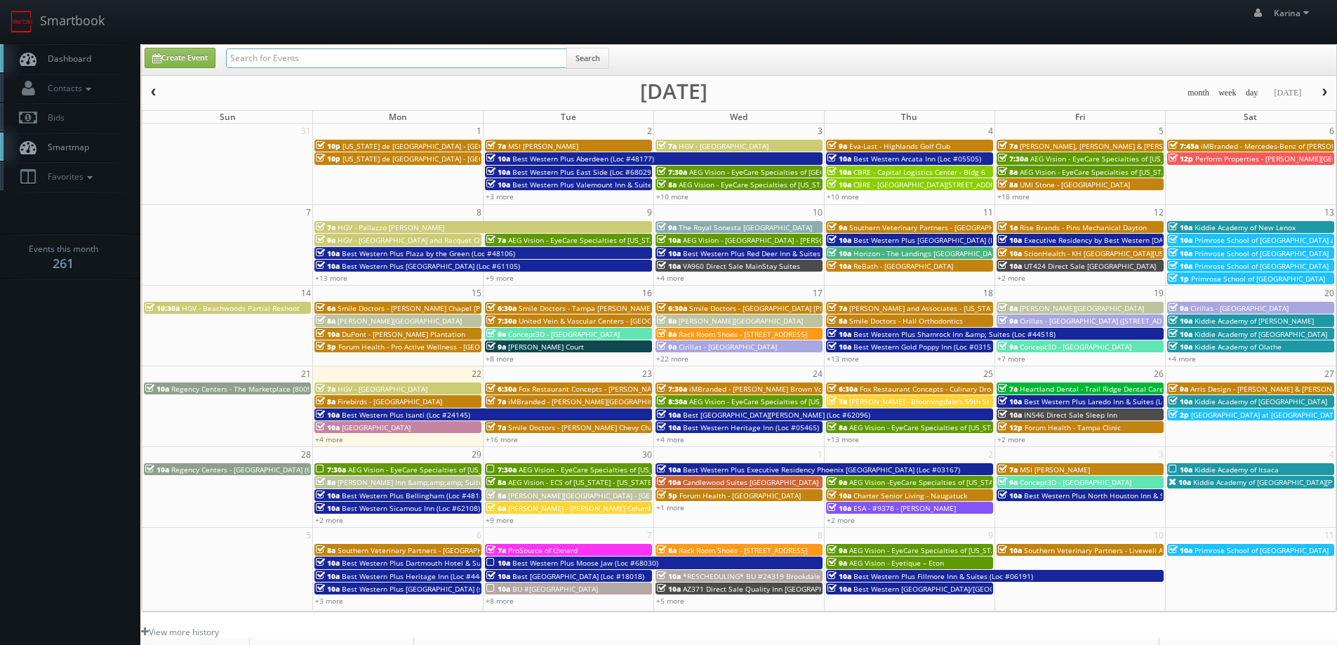
click at [311, 65] on input "text" at bounding box center [396, 58] width 341 height 20
click at [308, 53] on input "text" at bounding box center [396, 58] width 341 height 20
type input "ga737"
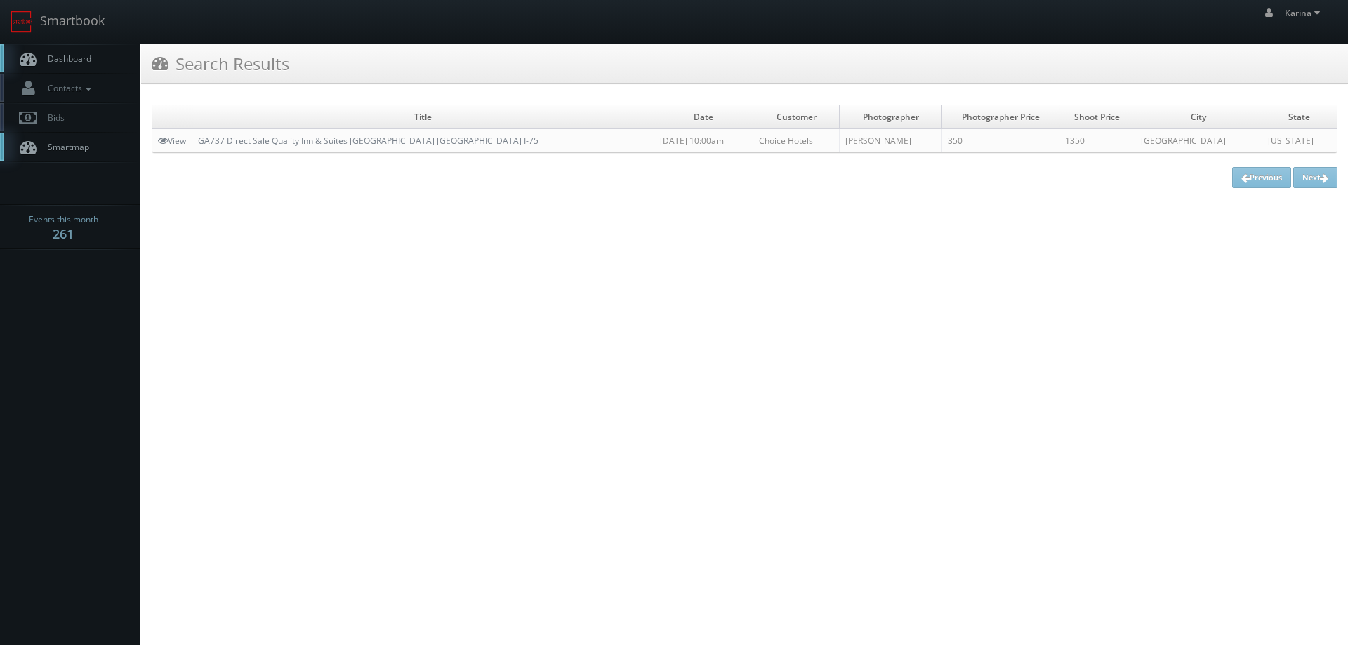
click at [66, 59] on span "Dashboard" at bounding box center [66, 59] width 51 height 12
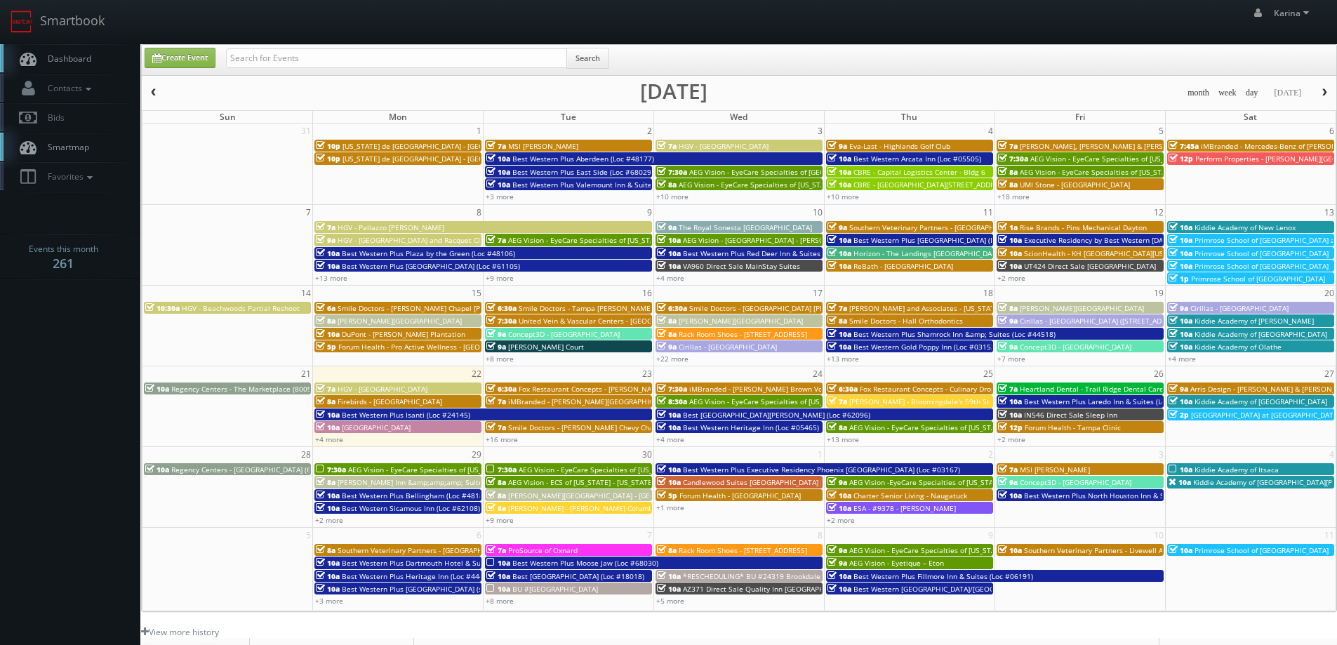
click at [72, 403] on body "Smartbook Toggle Side Navigation Toggle Top Navigation [PERSON_NAME] [PERSON_NA…" at bounding box center [668, 450] width 1337 height 901
click at [171, 58] on link "Create Event" at bounding box center [180, 58] width 71 height 20
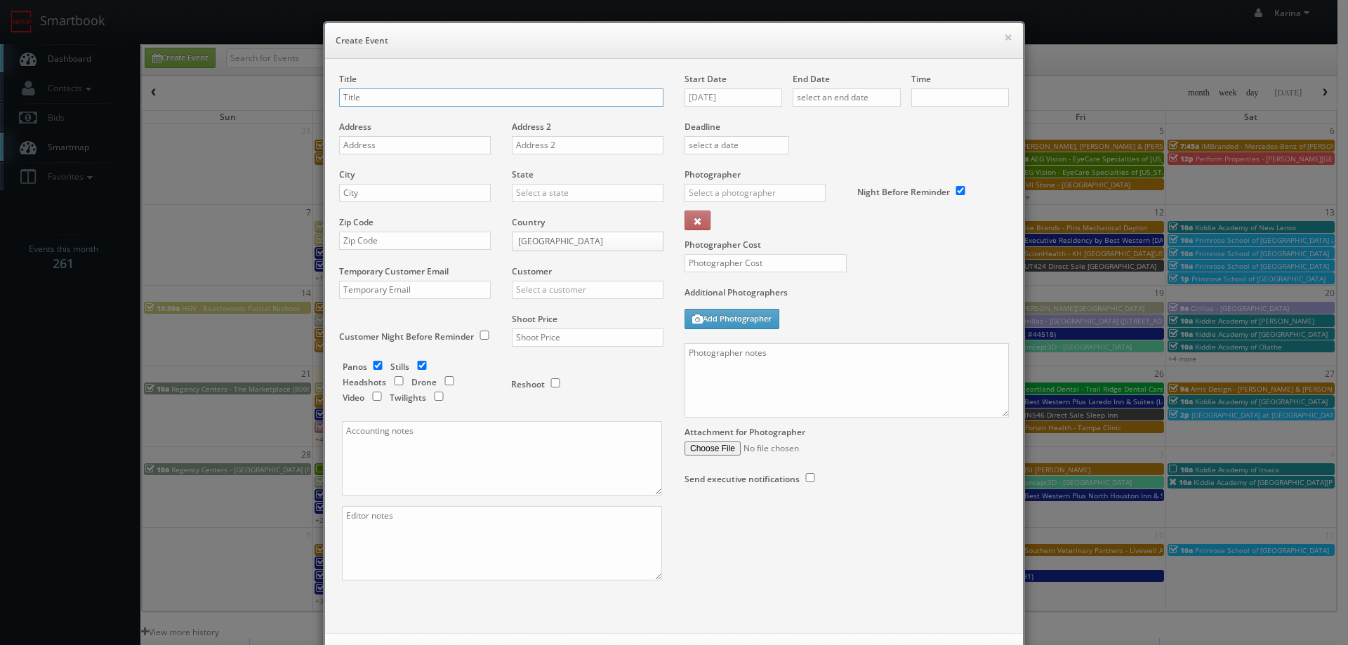
checkbox input "true"
type input "10:00am"
checkbox input "true"
type input "Pet Paradise Viera"
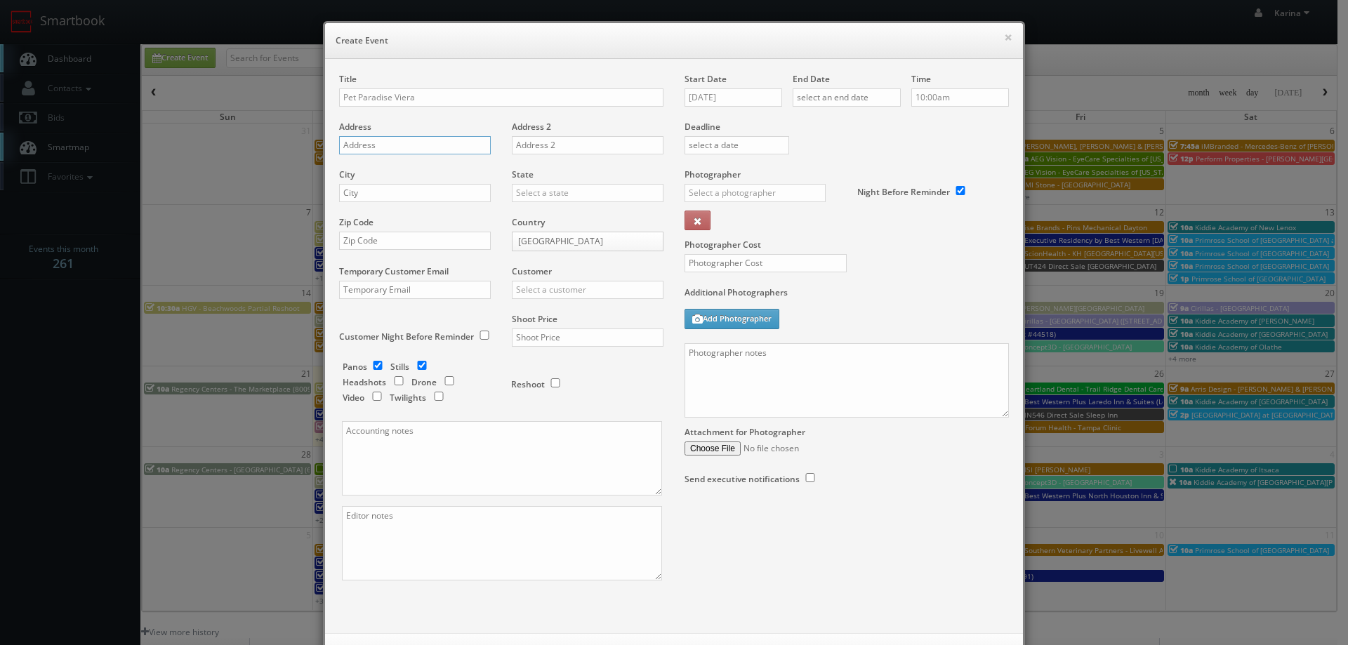
click at [378, 142] on input "text" at bounding box center [415, 145] width 152 height 18
paste input "[STREET_ADDRESS]"
type input "[STREET_ADDRESS]"
click at [370, 194] on input "text" at bounding box center [415, 193] width 152 height 18
type input "Rockledge"
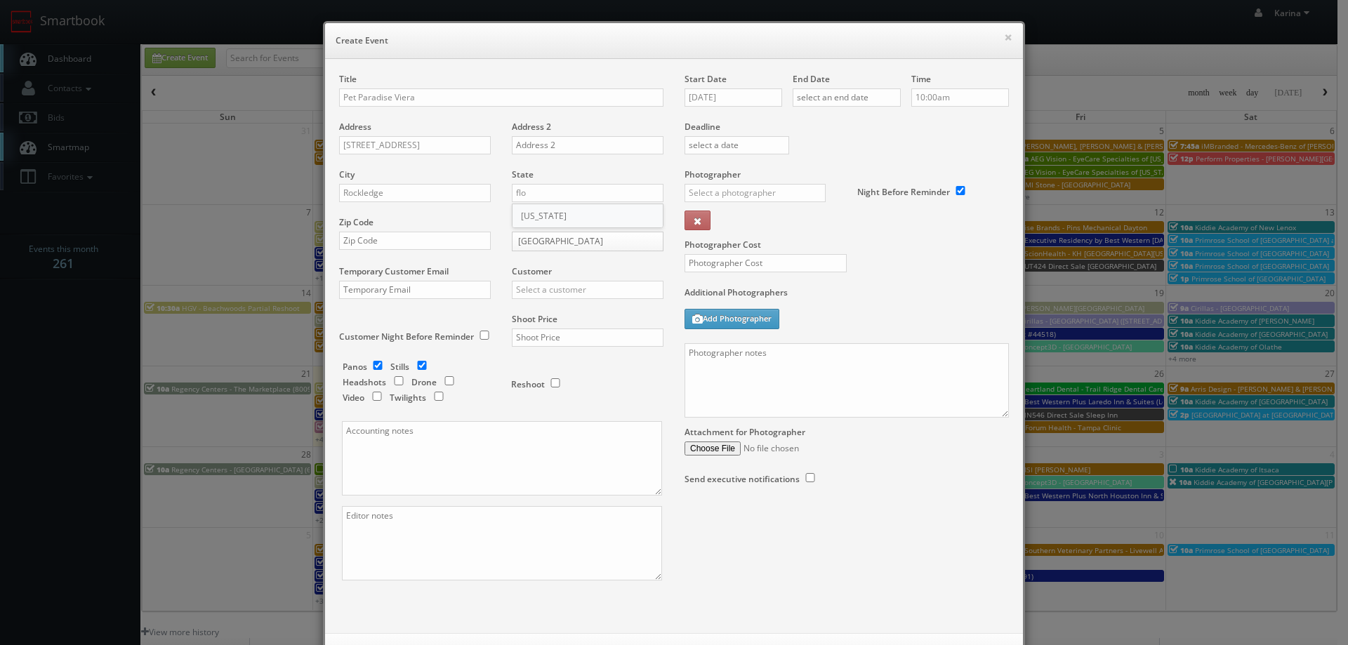
click at [527, 225] on div "[US_STATE]" at bounding box center [587, 215] width 150 height 23
type input "[US_STATE]"
click at [437, 249] on input "text" at bounding box center [415, 241] width 152 height 18
type input "32955"
click at [549, 291] on input "text" at bounding box center [588, 290] width 152 height 18
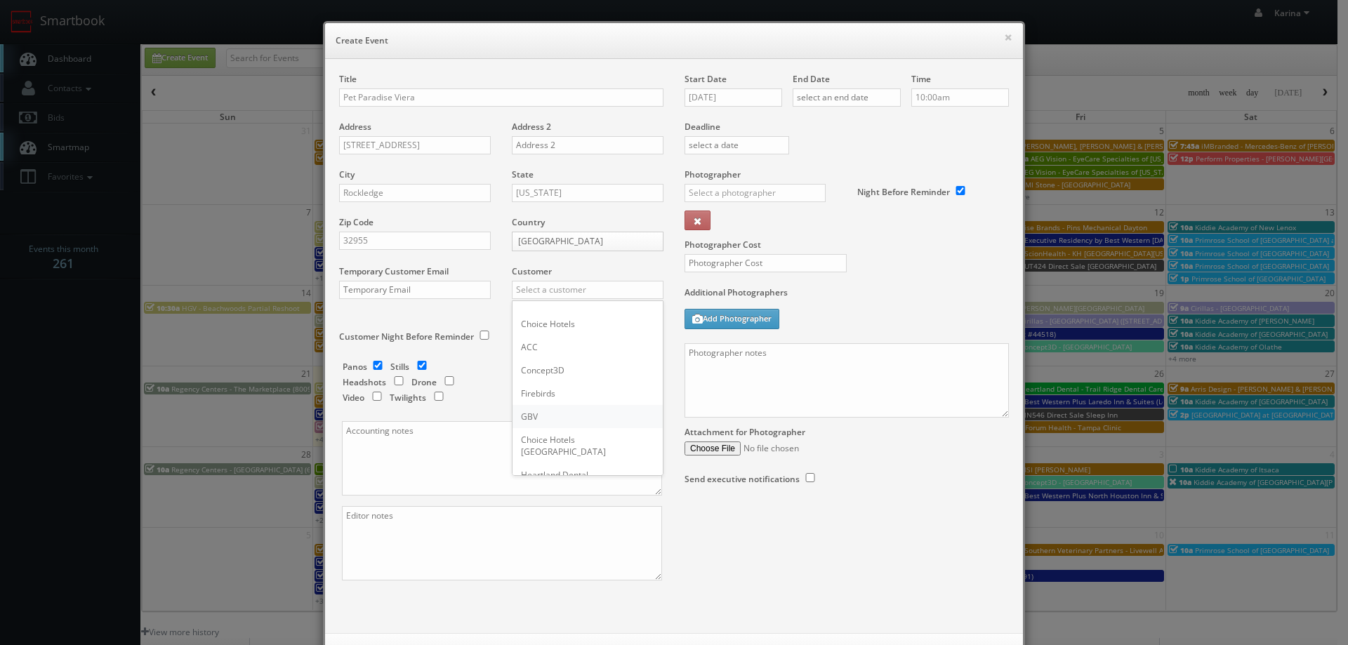
click at [543, 426] on div "GBV" at bounding box center [587, 416] width 150 height 23
type input "GBV"
click at [552, 335] on input "text" at bounding box center [588, 337] width 152 height 18
type input "800"
click at [387, 98] on input "Pet Paradise Viera" at bounding box center [501, 97] width 324 height 18
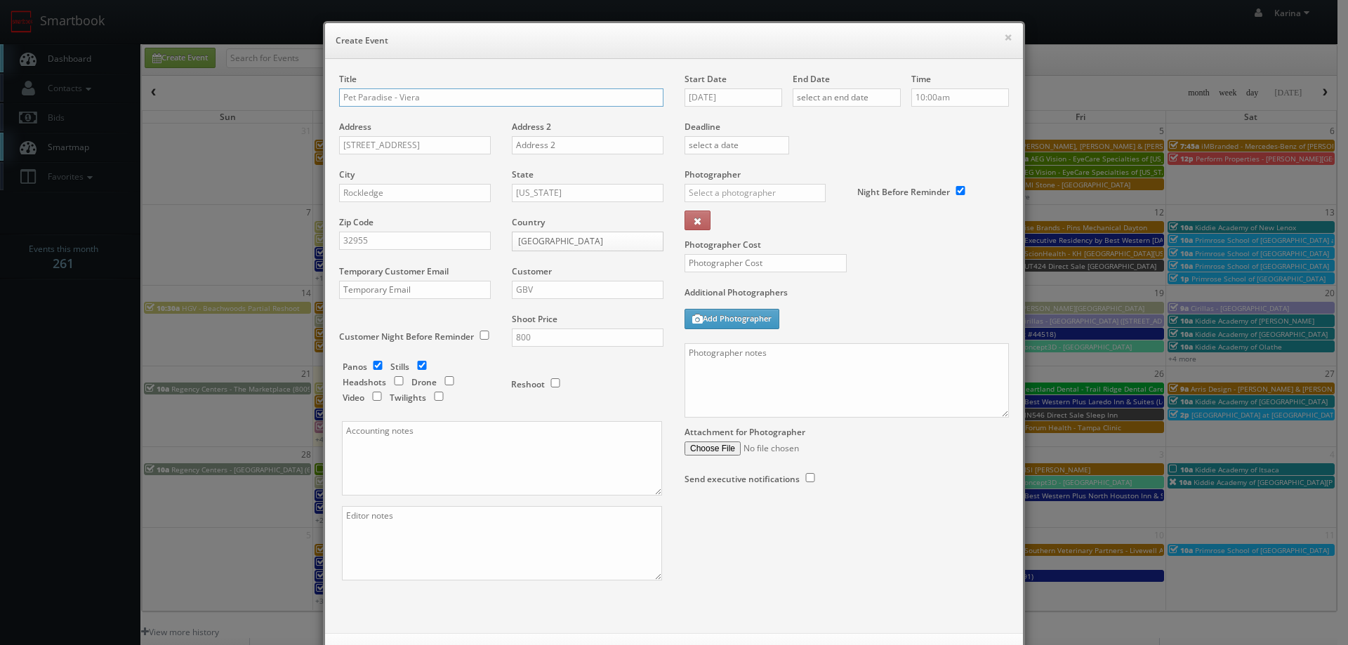
type input "Pet Paradise - Viera"
click at [749, 95] on input "09/22/2025" at bounding box center [733, 97] width 98 height 18
click at [776, 262] on td "9" at bounding box center [775, 265] width 19 height 20
type input "10/09/2025"
click at [851, 95] on input "text" at bounding box center [846, 97] width 108 height 18
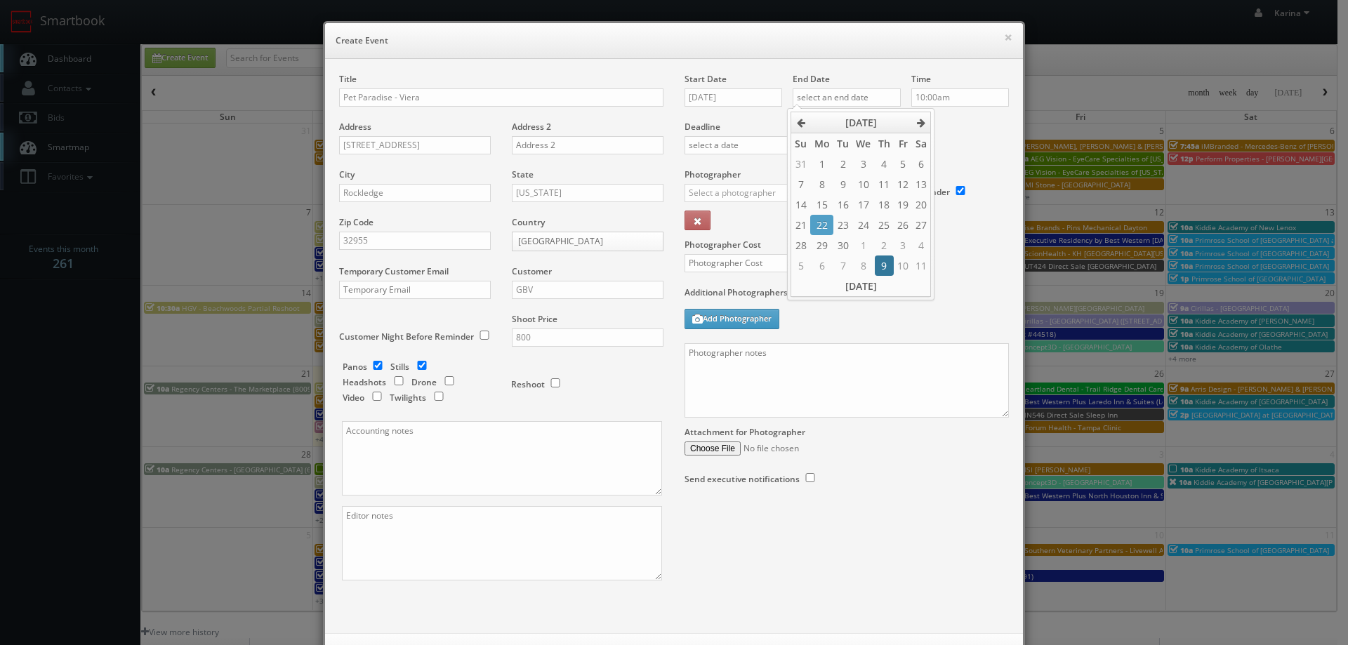
click at [883, 264] on td "9" at bounding box center [884, 265] width 19 height 20
type input "10/09/2025"
click at [941, 99] on input "10:00am" at bounding box center [960, 97] width 98 height 18
type input "11:00am"
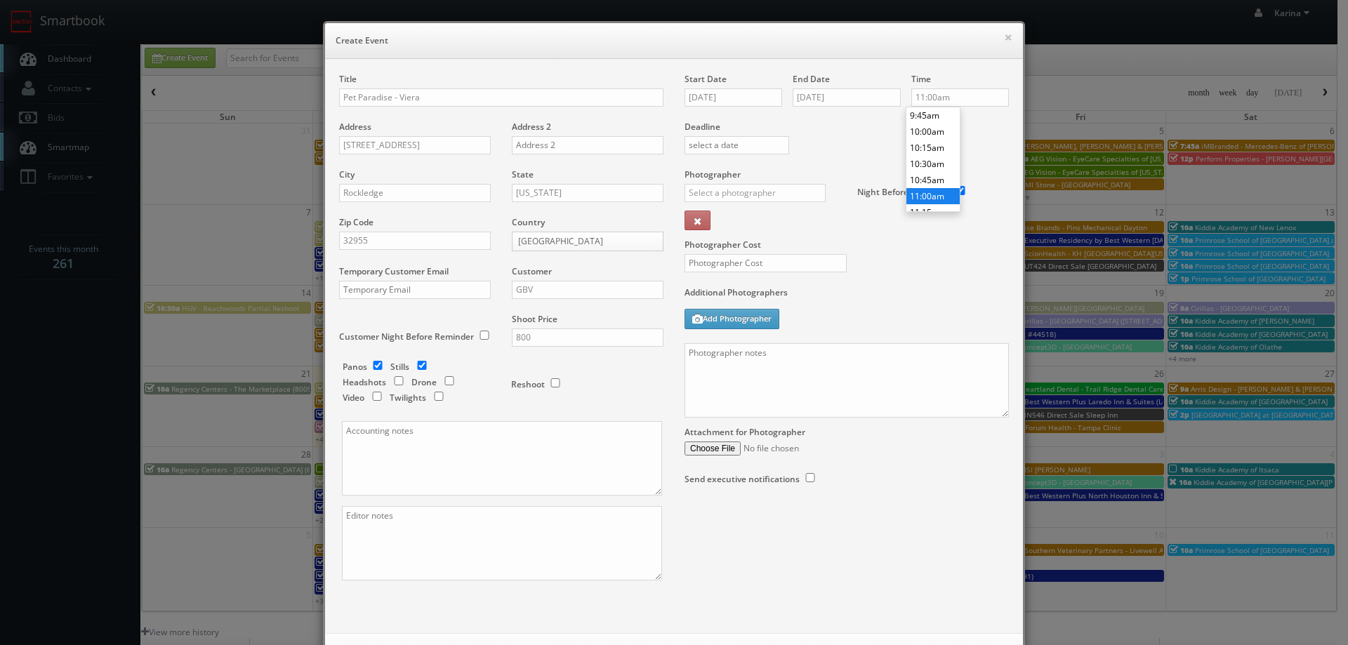
click at [938, 197] on li "11:00am" at bounding box center [932, 196] width 53 height 16
click at [790, 197] on input "text" at bounding box center [754, 193] width 141 height 18
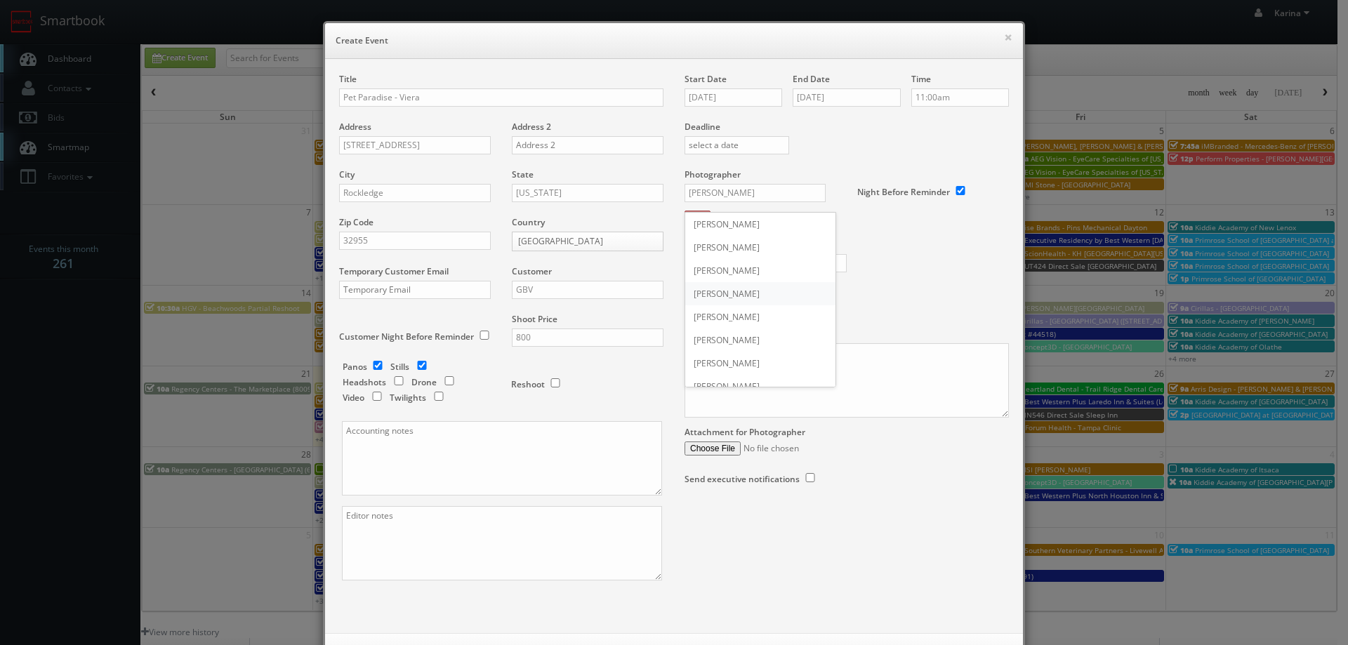
click at [729, 289] on div "Joe Morales" at bounding box center [760, 293] width 150 height 23
type input "Joe Morales"
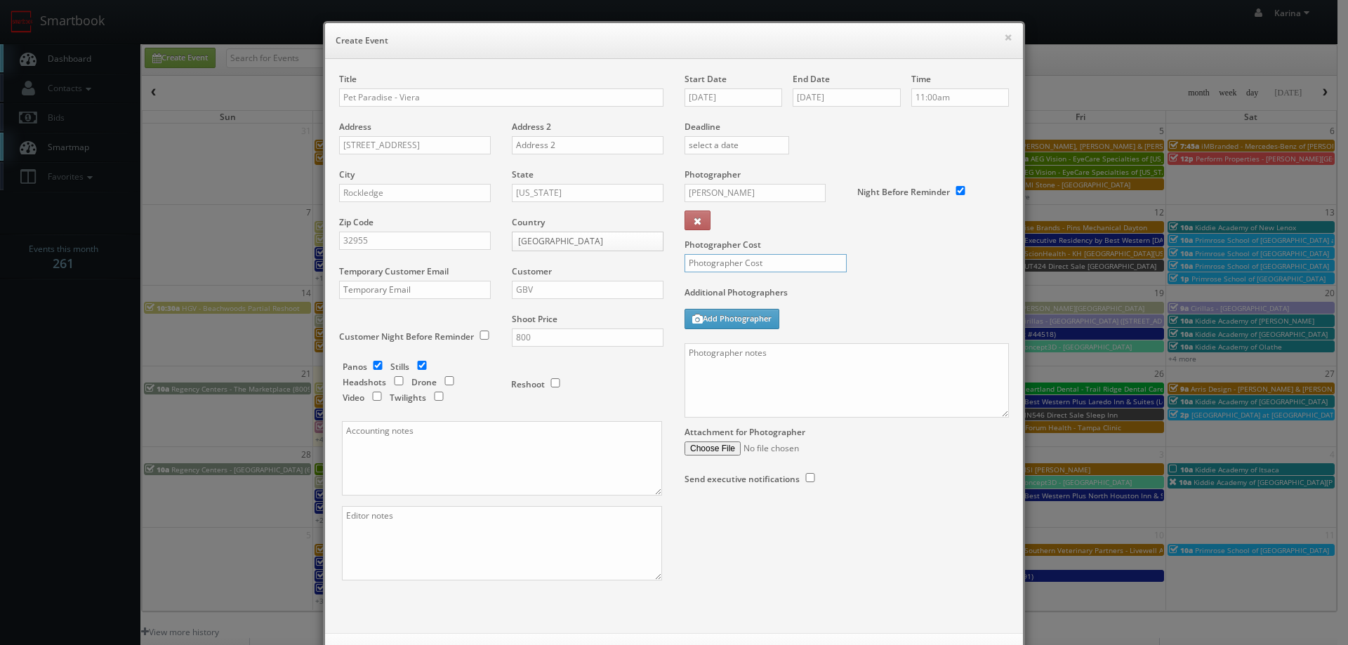
click at [736, 258] on input "text" at bounding box center [765, 263] width 162 height 18
type input "325"
click at [725, 360] on textarea at bounding box center [846, 380] width 324 height 74
click at [832, 357] on textarea "On site contact: Melissa Swist" at bounding box center [846, 380] width 324 height 74
paste textarea "(321) 498-0800"
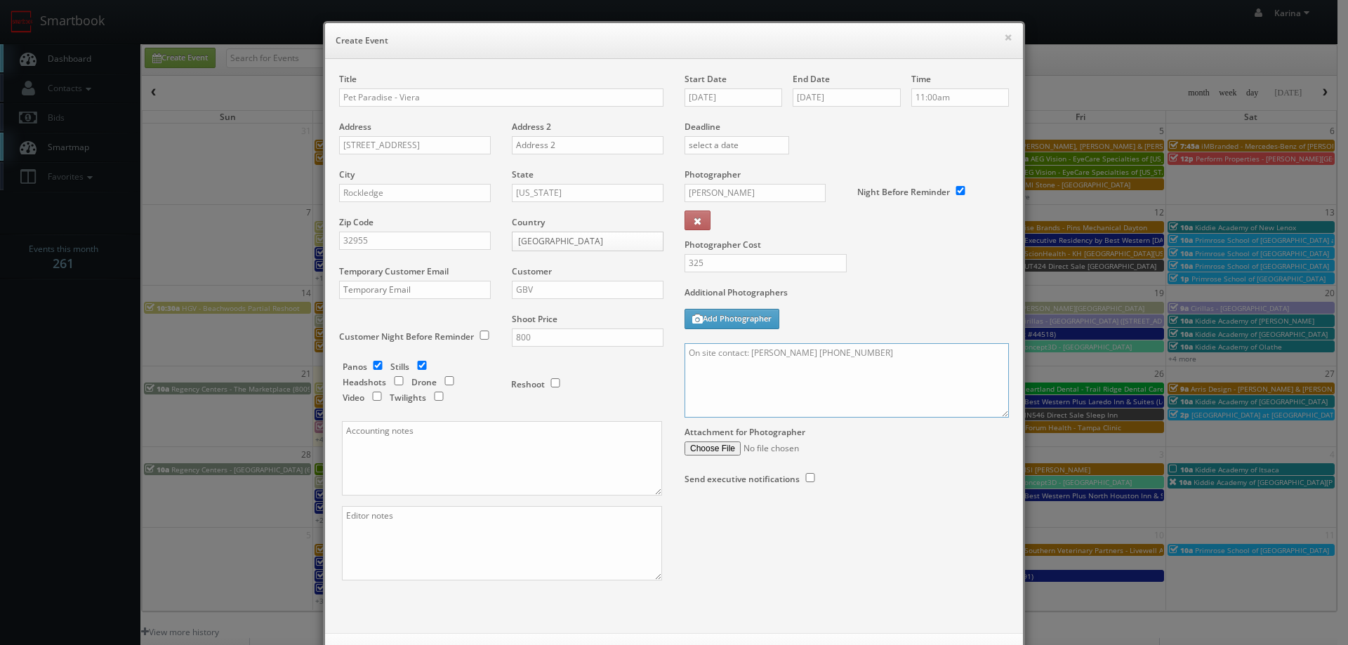
click at [700, 374] on textarea "On site contact: Melissa Swist (321) 498-0800" at bounding box center [846, 380] width 324 height 74
click at [698, 376] on textarea "On site contact: Melissa Swist (321) 498-0800" at bounding box center [846, 380] width 324 height 74
click at [875, 364] on textarea "On site contact: Melissa Swist (321) 498-0800" at bounding box center [846, 380] width 324 height 74
paste textarea "We need to deliver 10 stills and a Google tour (up to 25 panos). 10' ext pano (…"
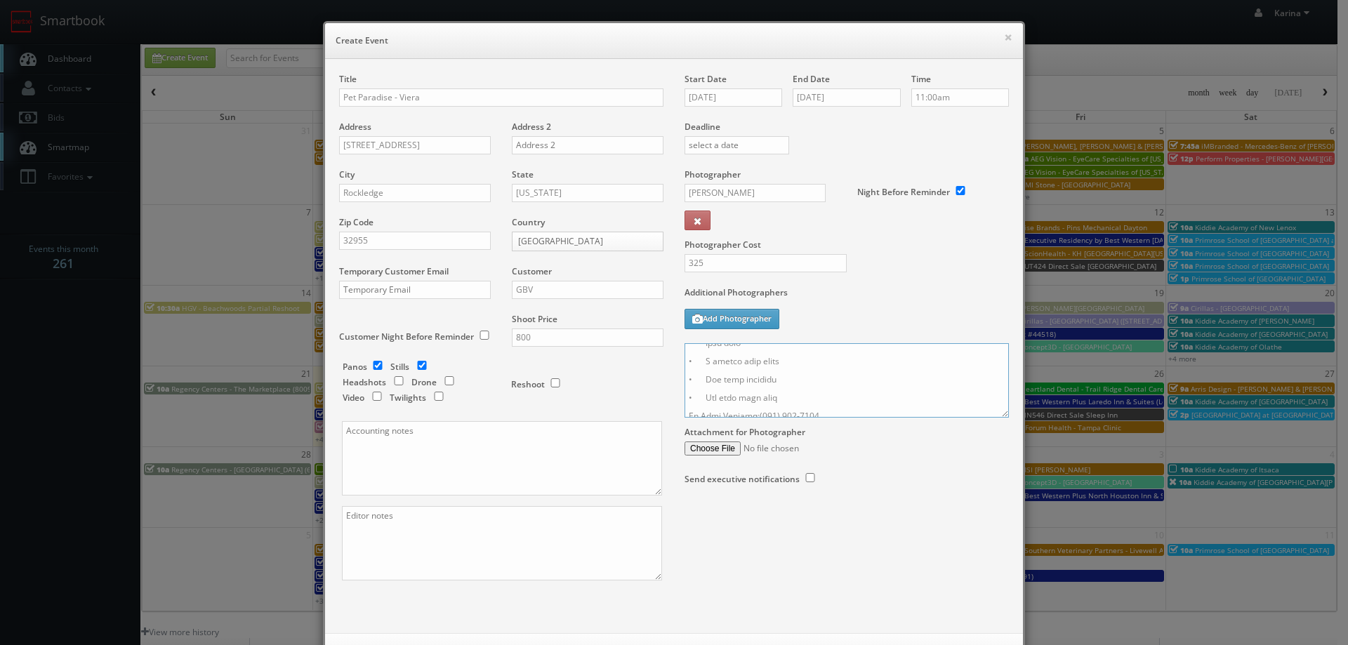
drag, startPoint x: 835, startPoint y: 354, endPoint x: 672, endPoint y: 354, distance: 163.5
click at [674, 354] on div "Start Date 10/09/2025 End Date 10/09/2025 Time 11:00am Deadline Photographer Jo…" at bounding box center [846, 293] width 345 height 440
click at [861, 373] on textarea at bounding box center [846, 380] width 324 height 74
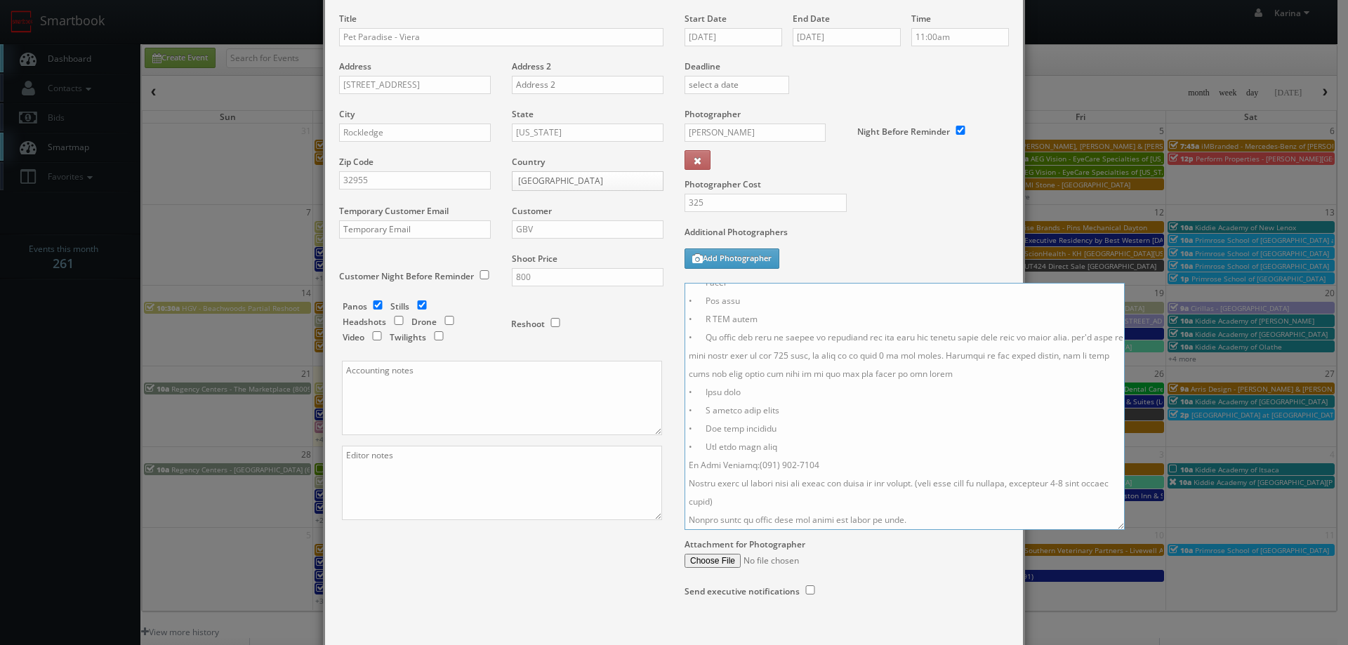
scroll to position [174, 0]
drag, startPoint x: 999, startPoint y: 356, endPoint x: 1116, endPoint y: 529, distance: 208.3
click at [1116, 529] on textarea at bounding box center [904, 406] width 440 height 247
drag, startPoint x: 815, startPoint y: 467, endPoint x: 682, endPoint y: 470, distance: 132.7
click at [684, 470] on textarea at bounding box center [904, 406] width 441 height 247
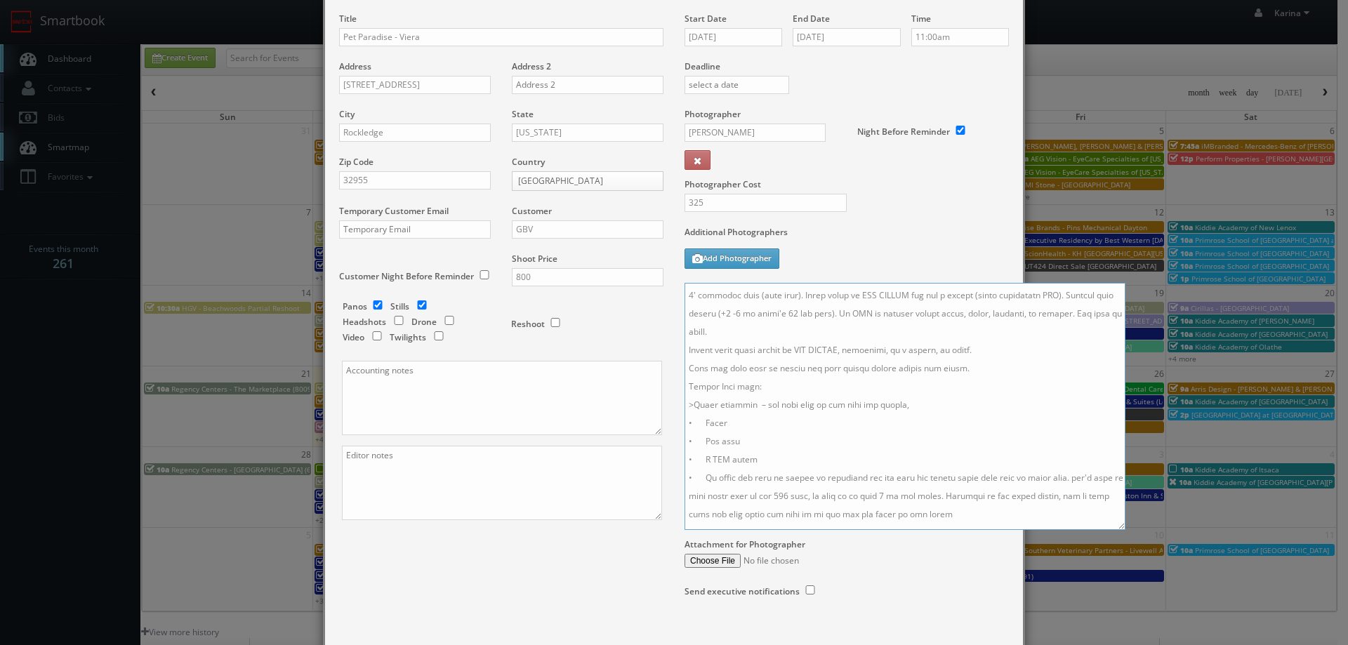
scroll to position [0, 0]
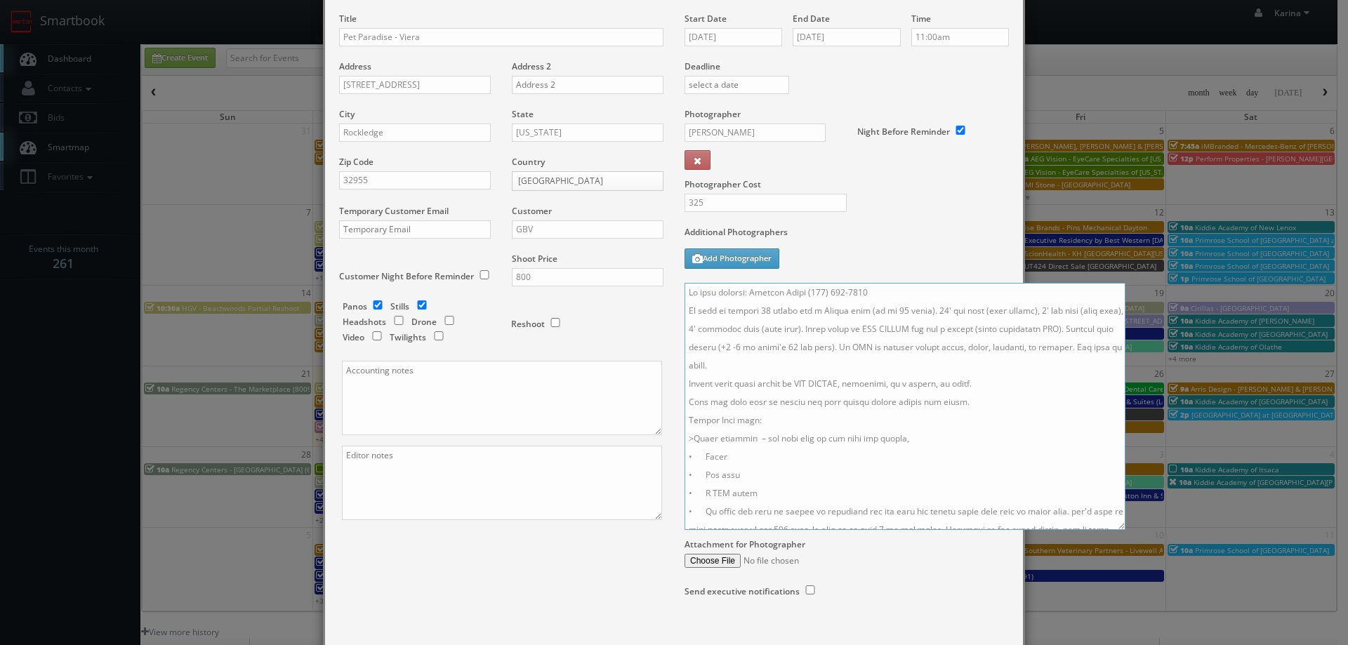
type textarea "On site contact: Melissa Swist (321) 498-0800 We need to deliver 10 stills and …"
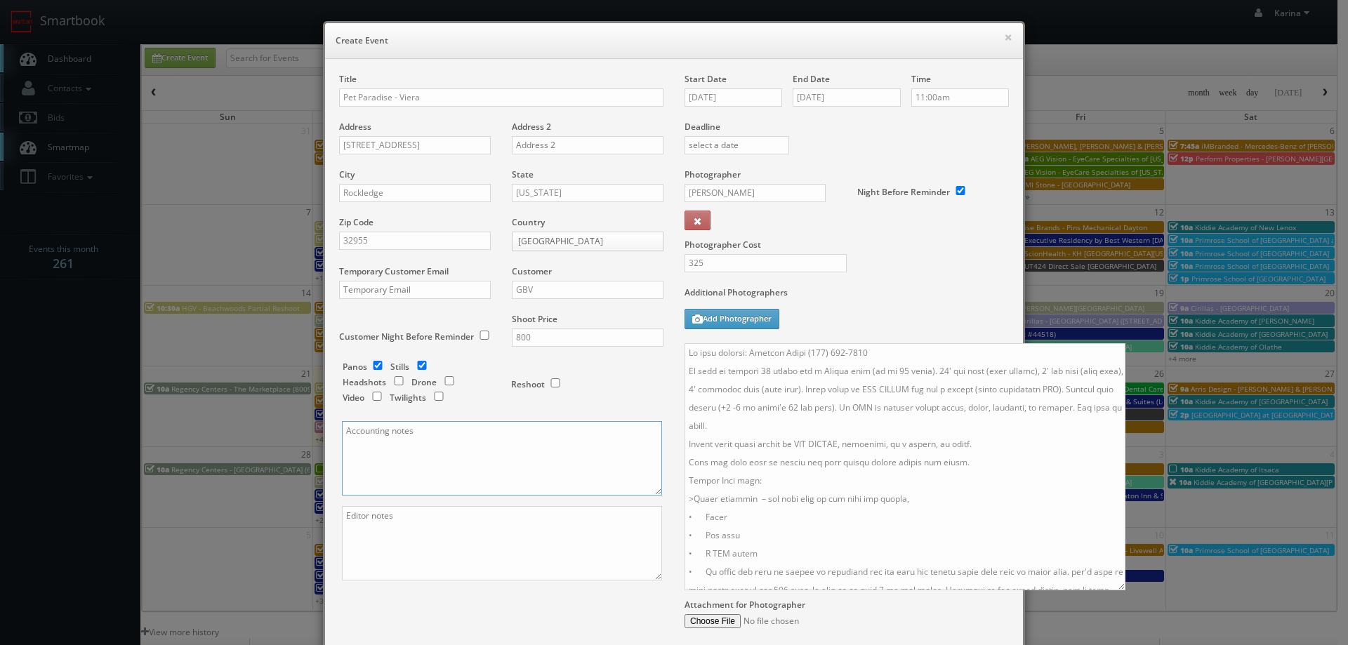
paste textarea "Dustin Horn <dhorn@petparadise.com>"
type textarea "Dustin Horn <dhorn@petparadise.com>"
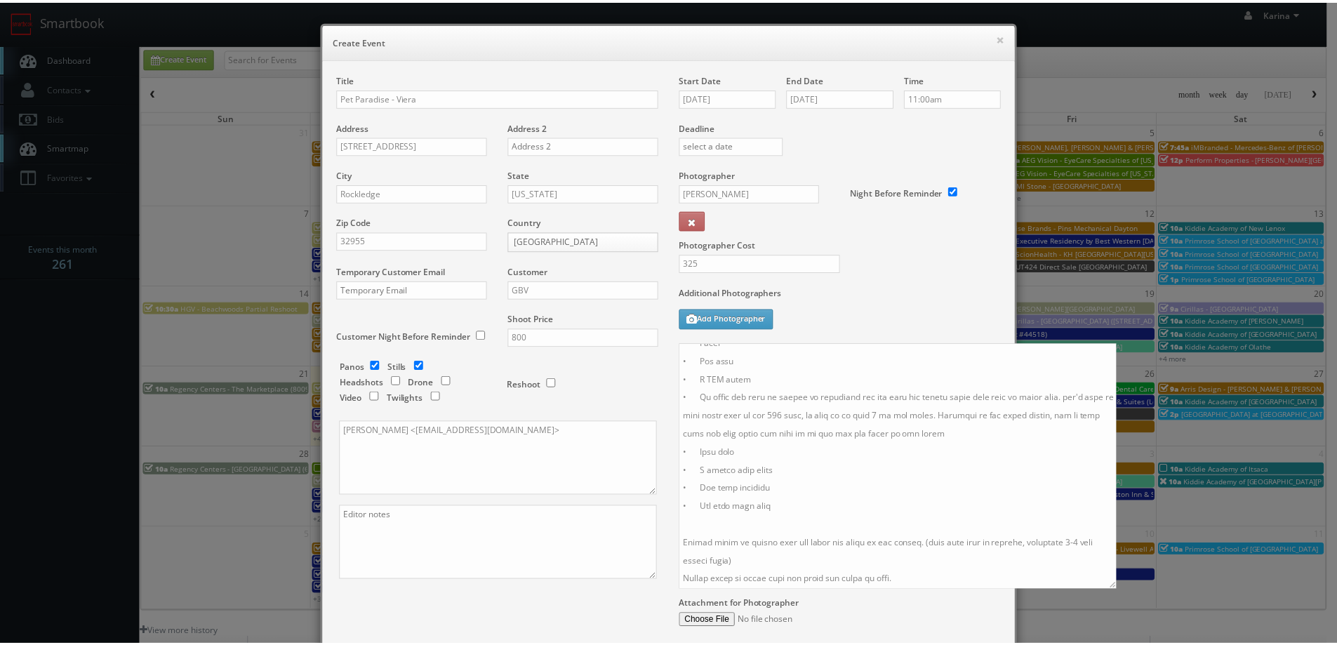
scroll to position [140, 0]
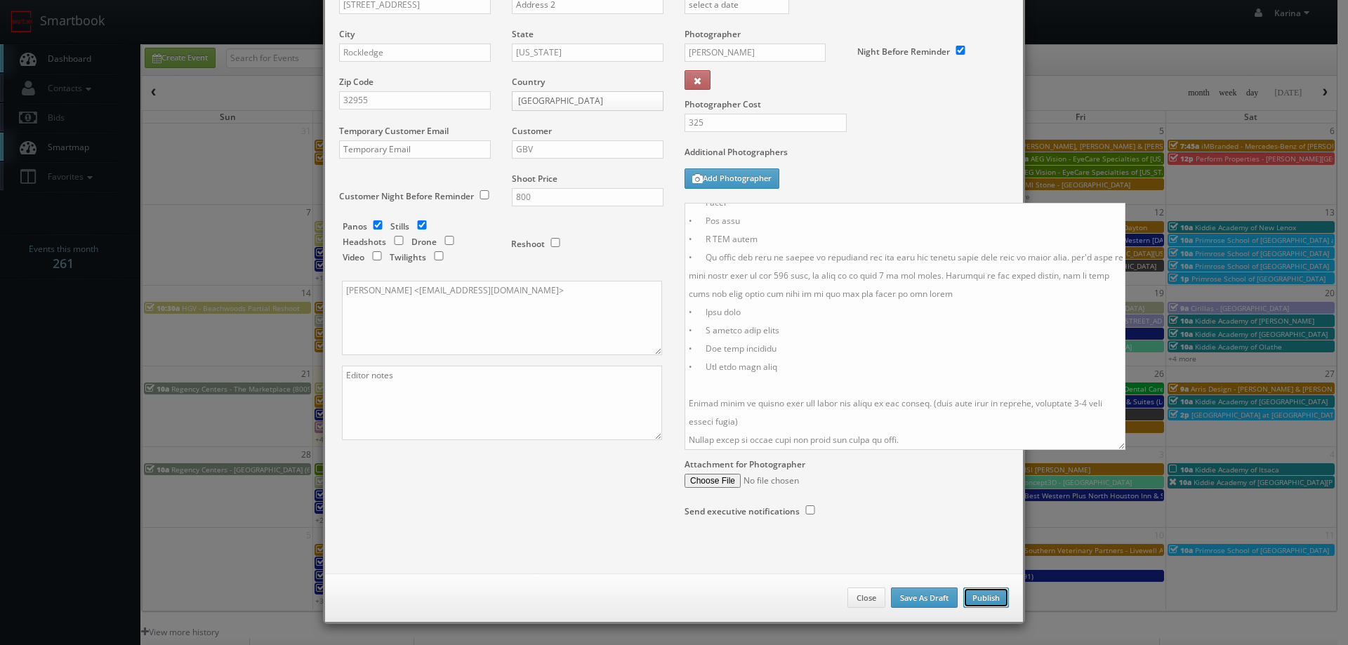
click at [976, 594] on button "Publish" at bounding box center [986, 597] width 46 height 21
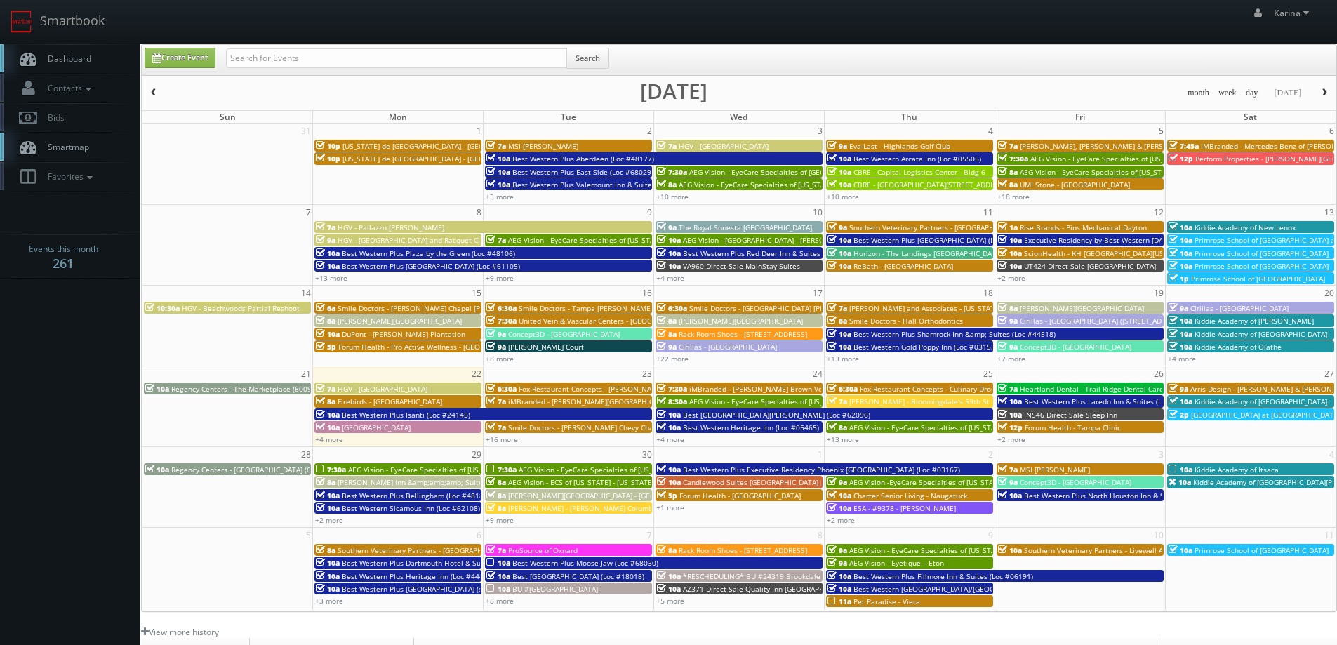
click at [72, 67] on link "Dashboard" at bounding box center [70, 58] width 140 height 29
click at [390, 51] on input "text" at bounding box center [396, 58] width 341 height 20
type input "pet paradise"
click at [597, 58] on button "Search" at bounding box center [587, 58] width 43 height 21
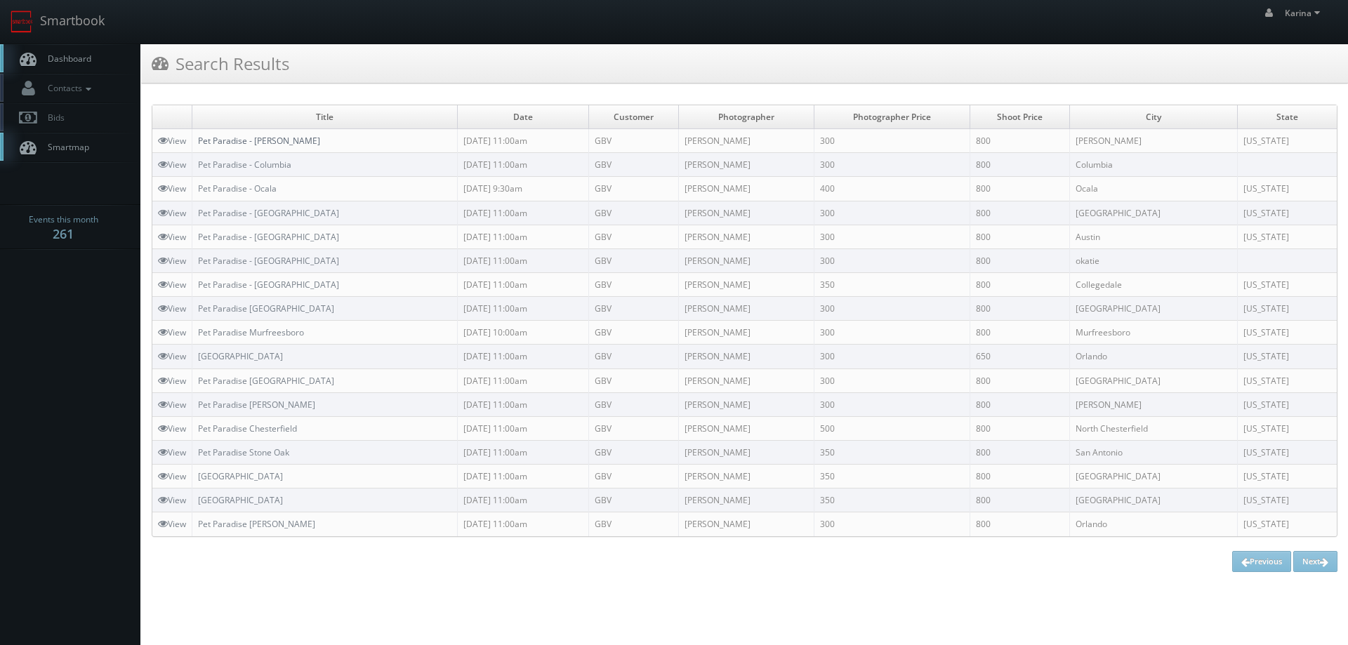
click at [266, 145] on link "Pet Paradise - [PERSON_NAME]" at bounding box center [259, 141] width 122 height 12
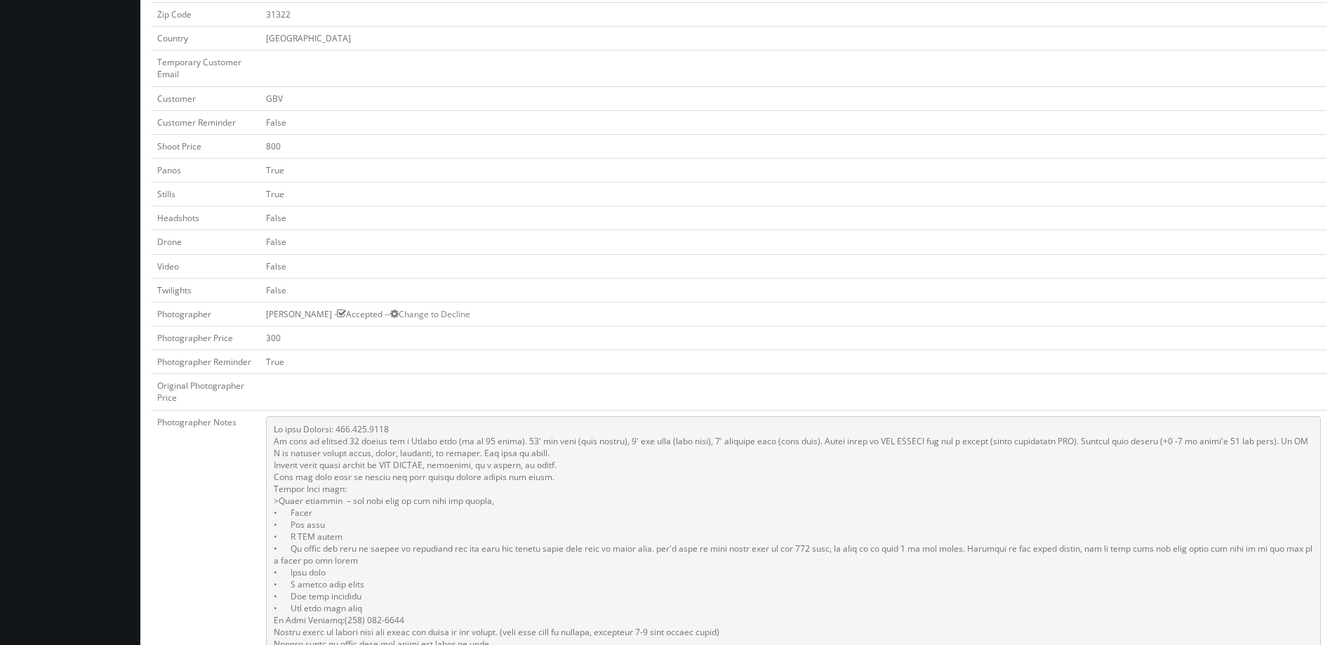
scroll to position [632, 0]
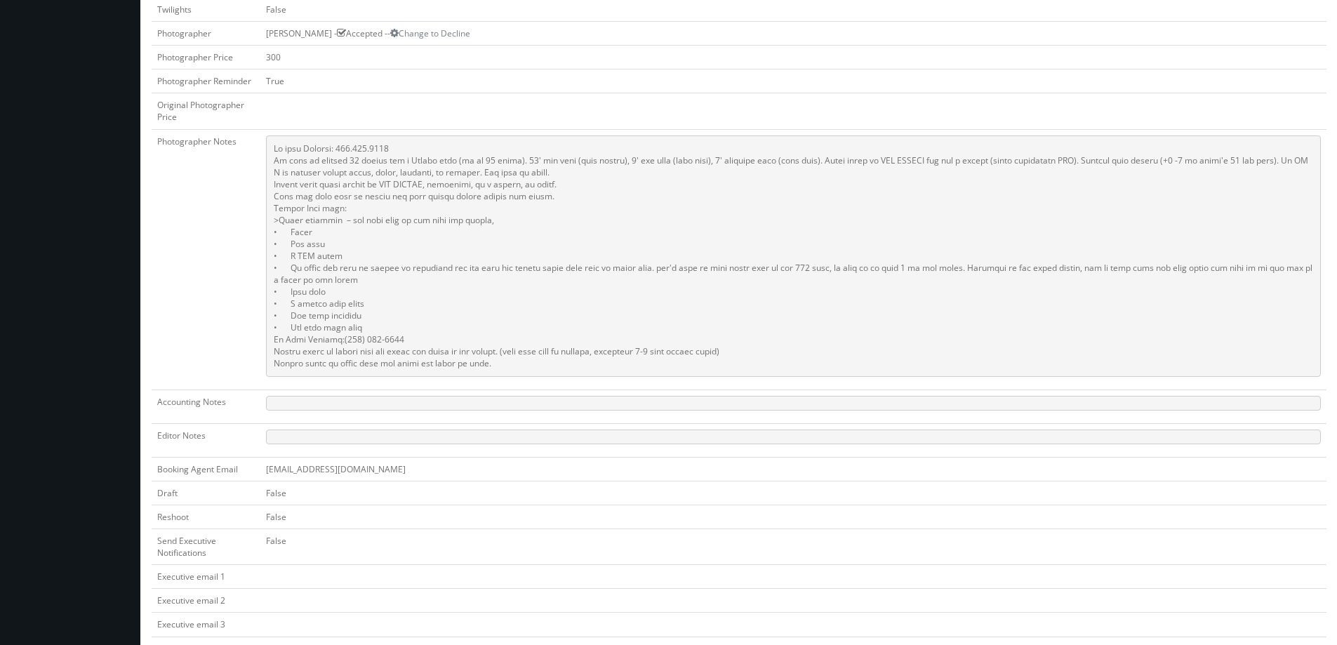
drag, startPoint x: 493, startPoint y: 368, endPoint x: 274, endPoint y: 165, distance: 298.5
click at [274, 165] on pre at bounding box center [793, 255] width 1055 height 241
copy pre "Lo ipsu do sitamet 62 consec adi e Seddoe temp (in ut 29 labor). 73' etd magn (…"
click at [192, 195] on td "Photographer Notes" at bounding box center [206, 259] width 109 height 260
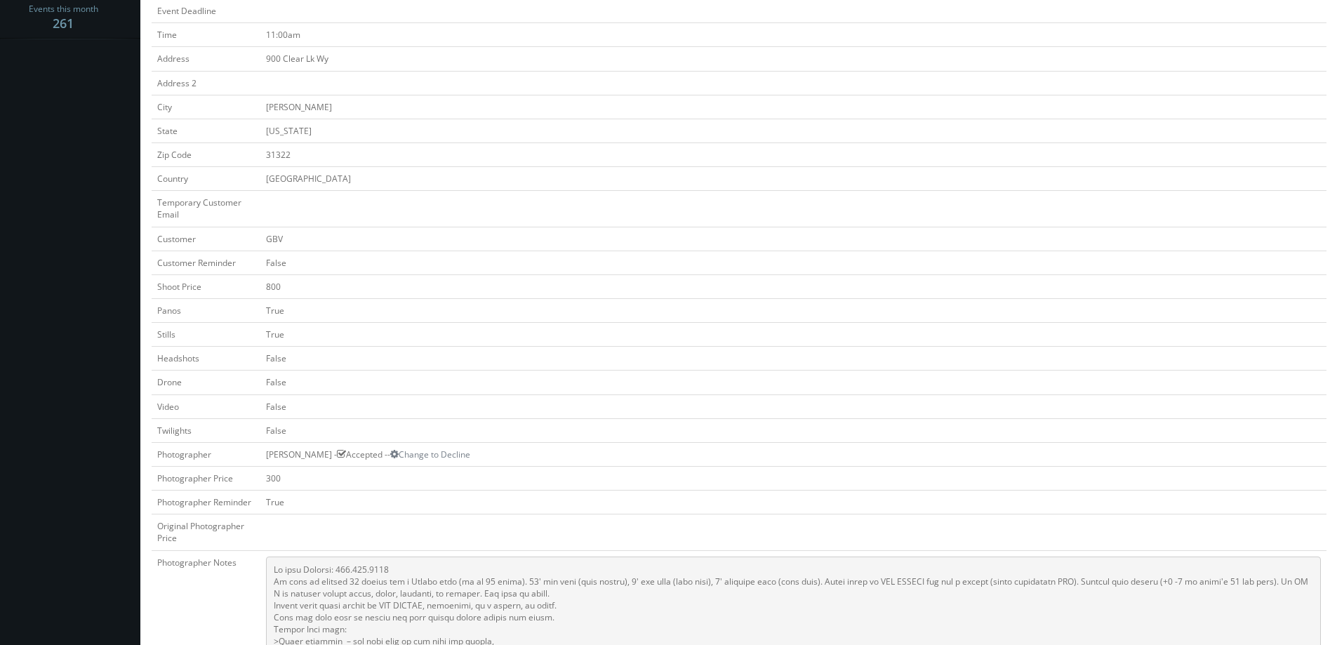
scroll to position [0, 0]
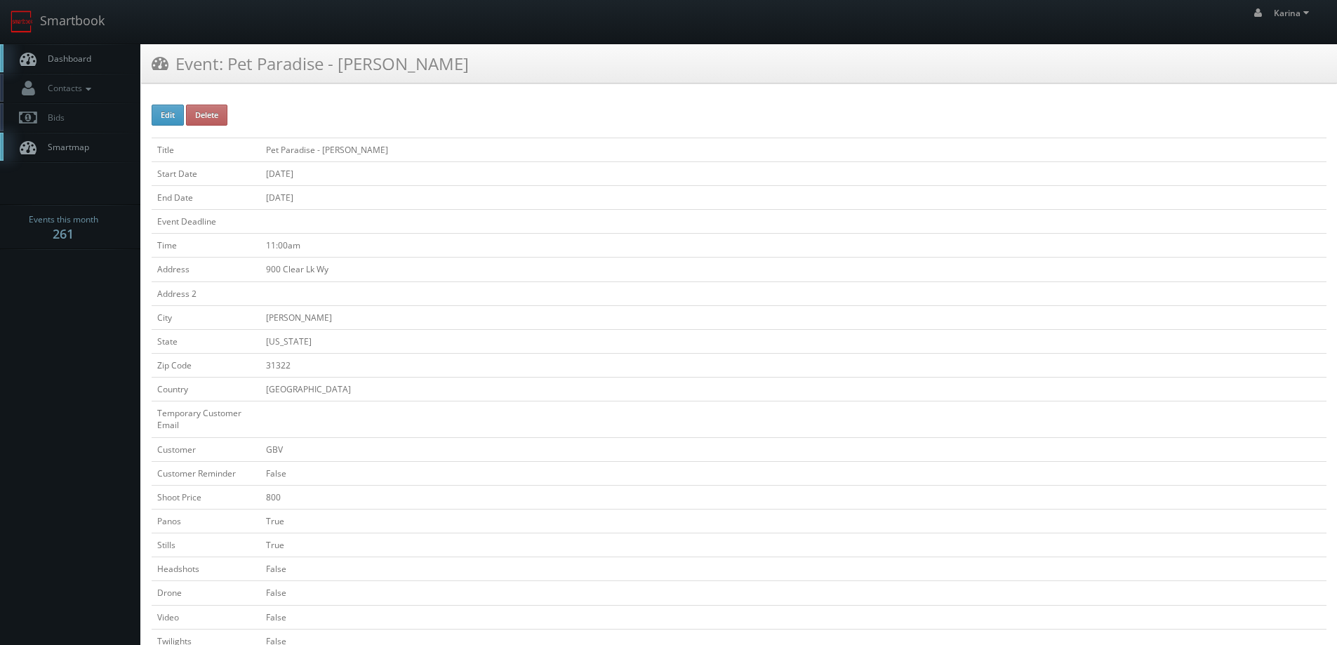
click at [62, 56] on span "Dashboard" at bounding box center [66, 59] width 51 height 12
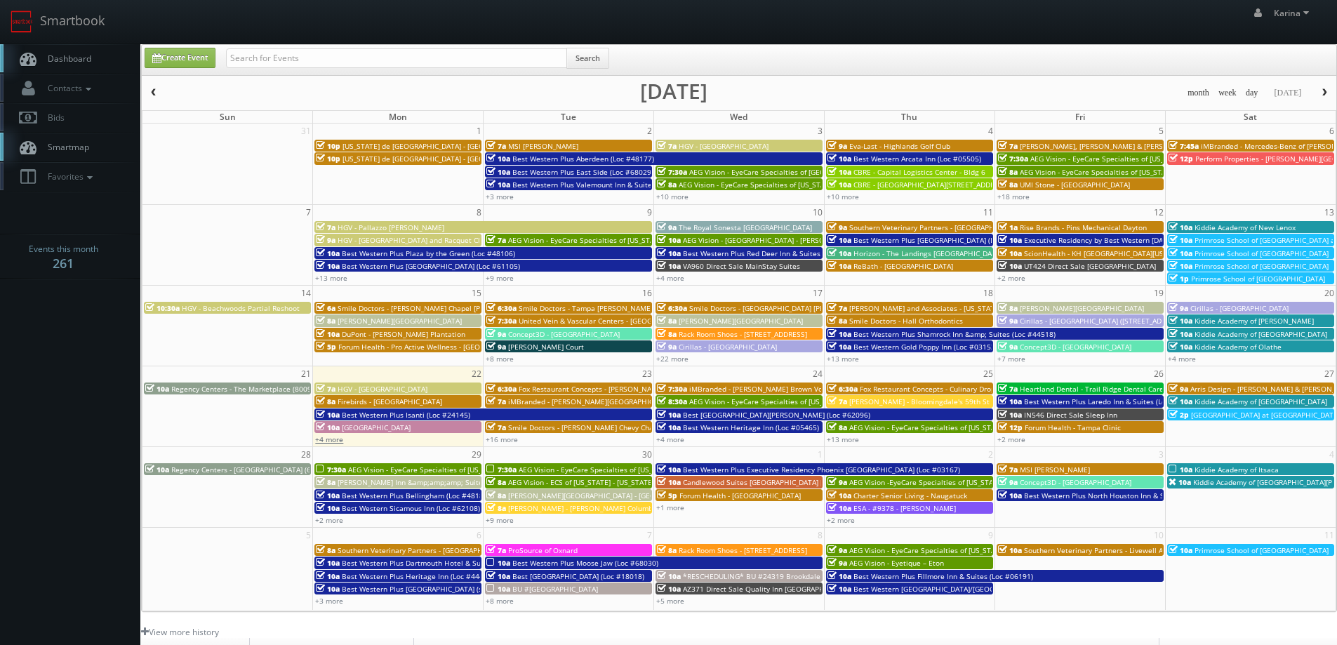
click at [329, 437] on link "+4 more" at bounding box center [329, 439] width 28 height 10
click at [86, 64] on span "Dashboard" at bounding box center [66, 59] width 51 height 12
click at [60, 379] on body "Smartbook Toggle Side Navigation Toggle Top Navigation [PERSON_NAME] [PERSON_NA…" at bounding box center [668, 450] width 1337 height 901
click at [328, 440] on link "+4 more" at bounding box center [329, 439] width 28 height 10
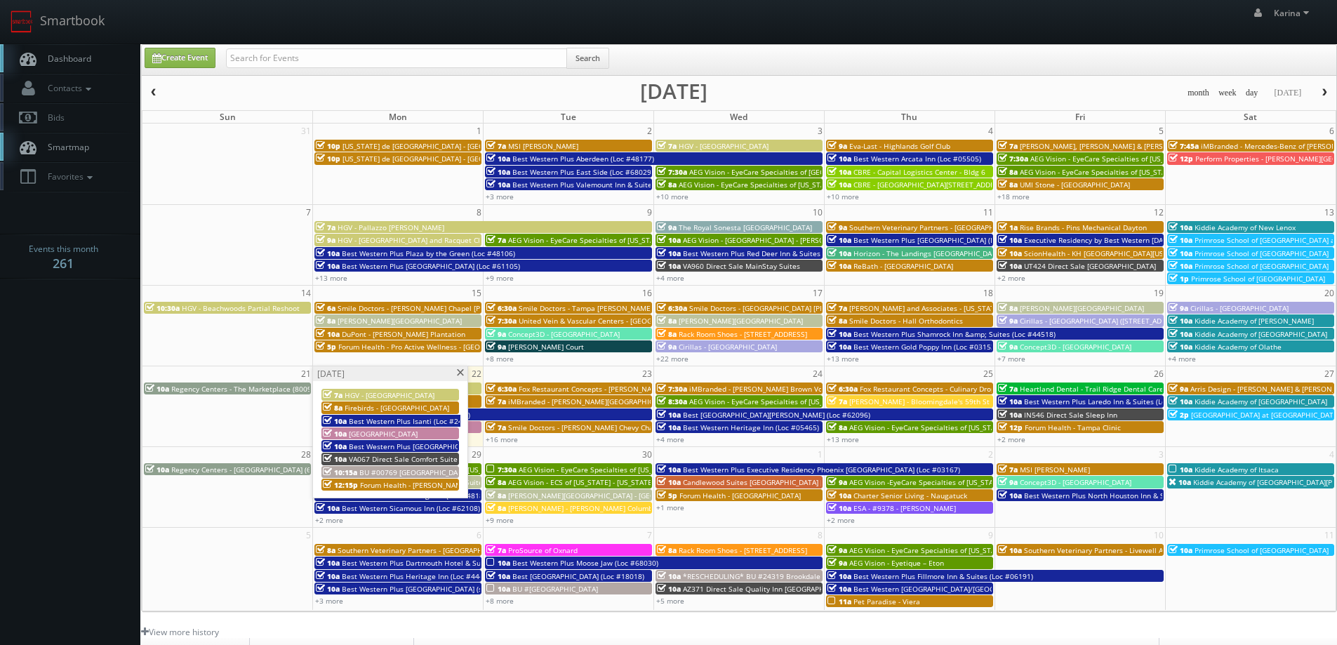
click at [458, 374] on span at bounding box center [460, 373] width 9 height 8
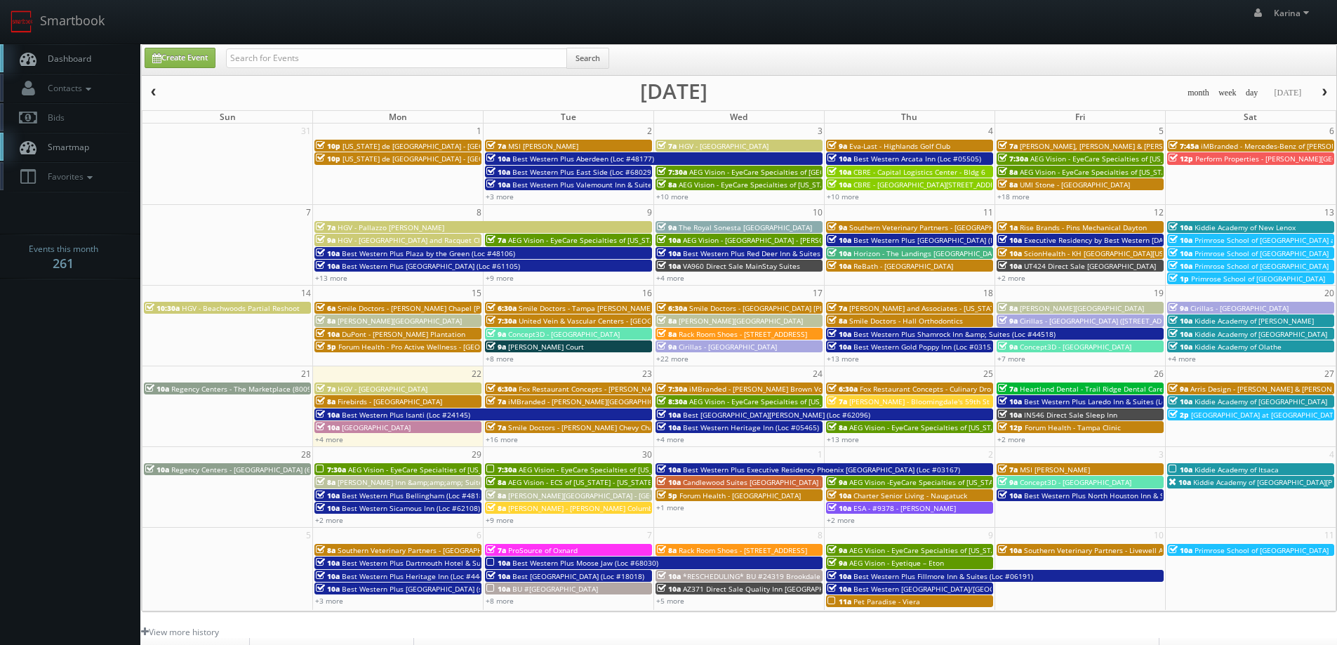
click at [499, 449] on td "30" at bounding box center [569, 454] width 171 height 15
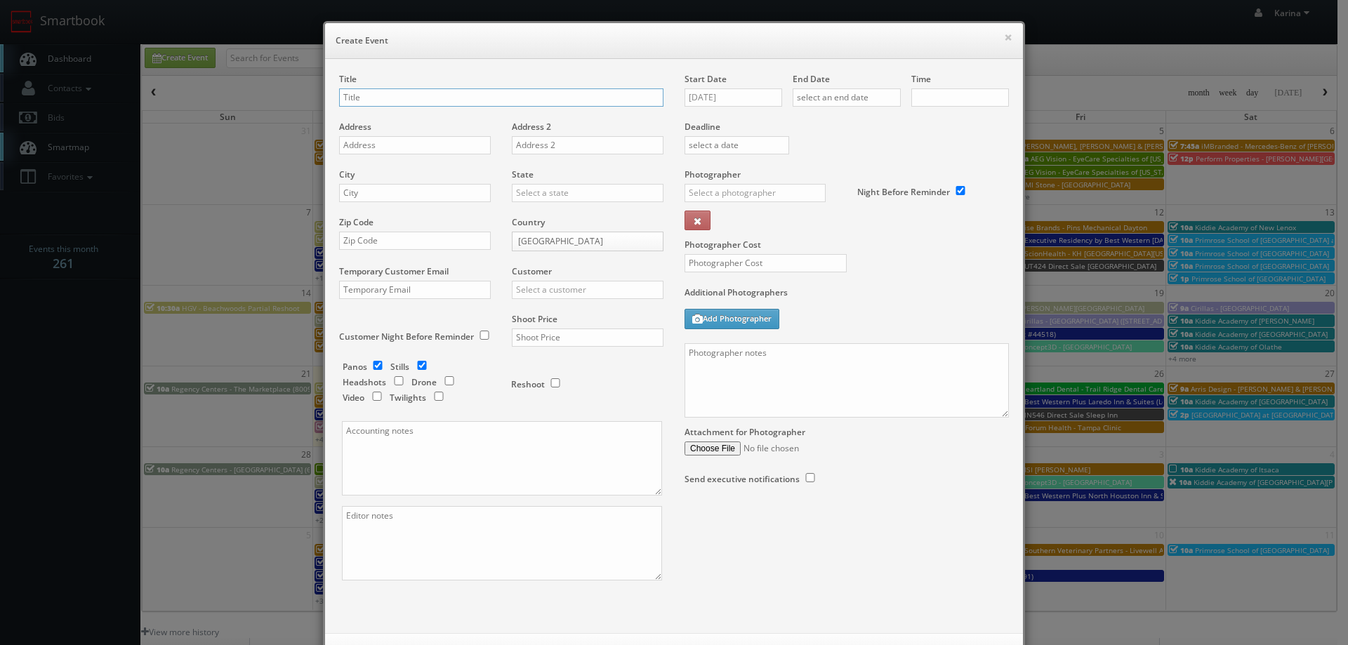
checkbox input "true"
type input "10:00am"
checkbox input "true"
click at [1004, 38] on button "×" at bounding box center [1008, 37] width 8 height 10
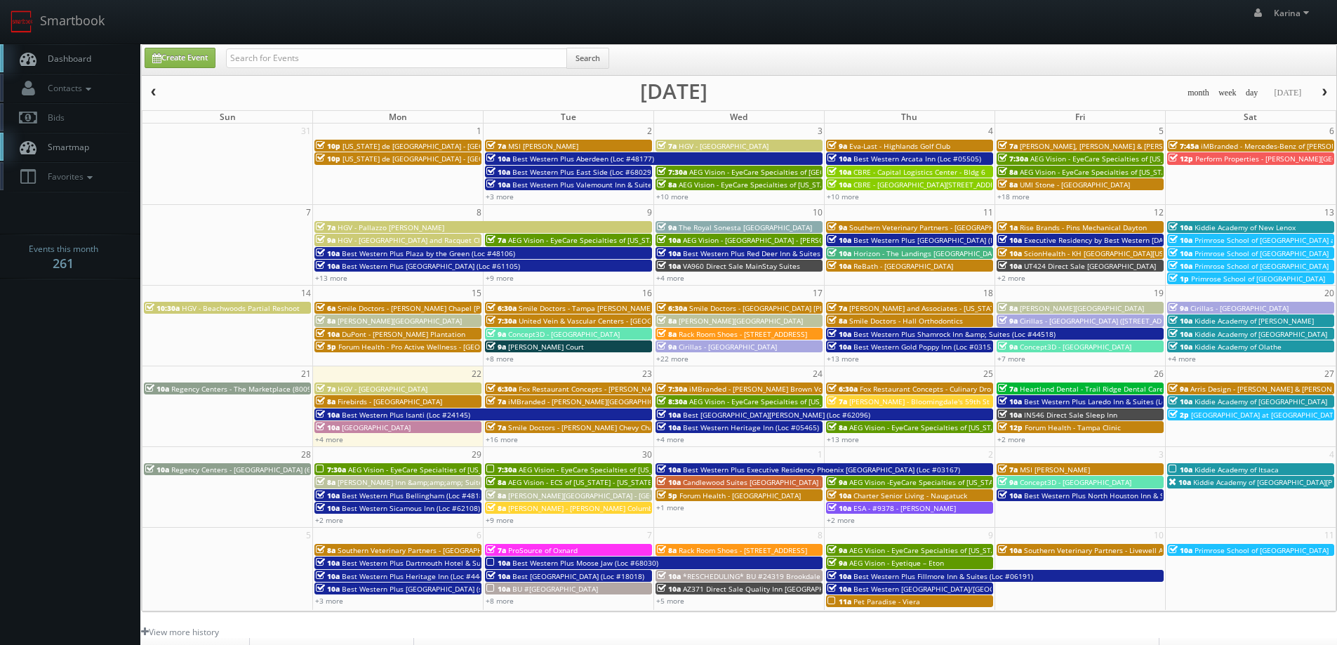
click at [80, 409] on body "Smartbook Toggle Side Navigation Toggle Top Navigation Karina Karina Profile Lo…" at bounding box center [668, 450] width 1337 height 901
click at [65, 55] on span "Dashboard" at bounding box center [66, 59] width 51 height 12
click at [1327, 95] on span "button" at bounding box center [1325, 92] width 10 height 8
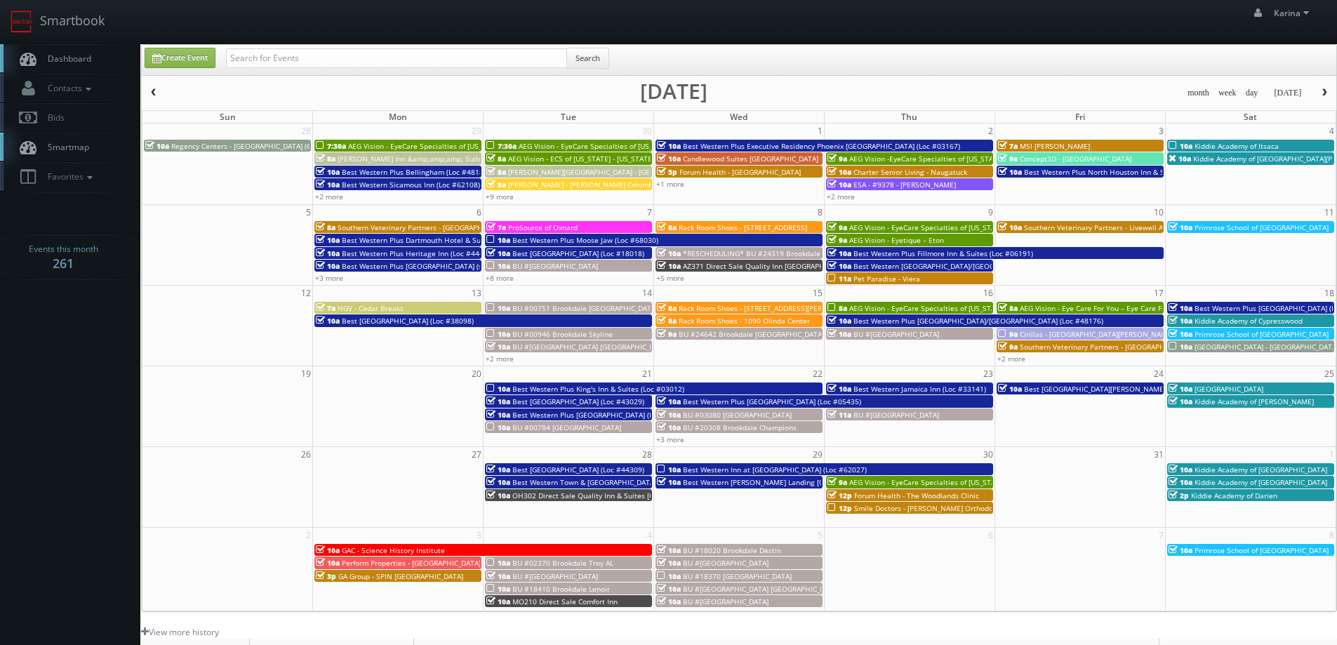
click at [53, 349] on body "Smartbook Toggle Side Navigation Toggle Top Navigation [PERSON_NAME] [PERSON_NA…" at bounding box center [668, 450] width 1337 height 901
click at [44, 65] on link "Dashboard" at bounding box center [70, 58] width 140 height 29
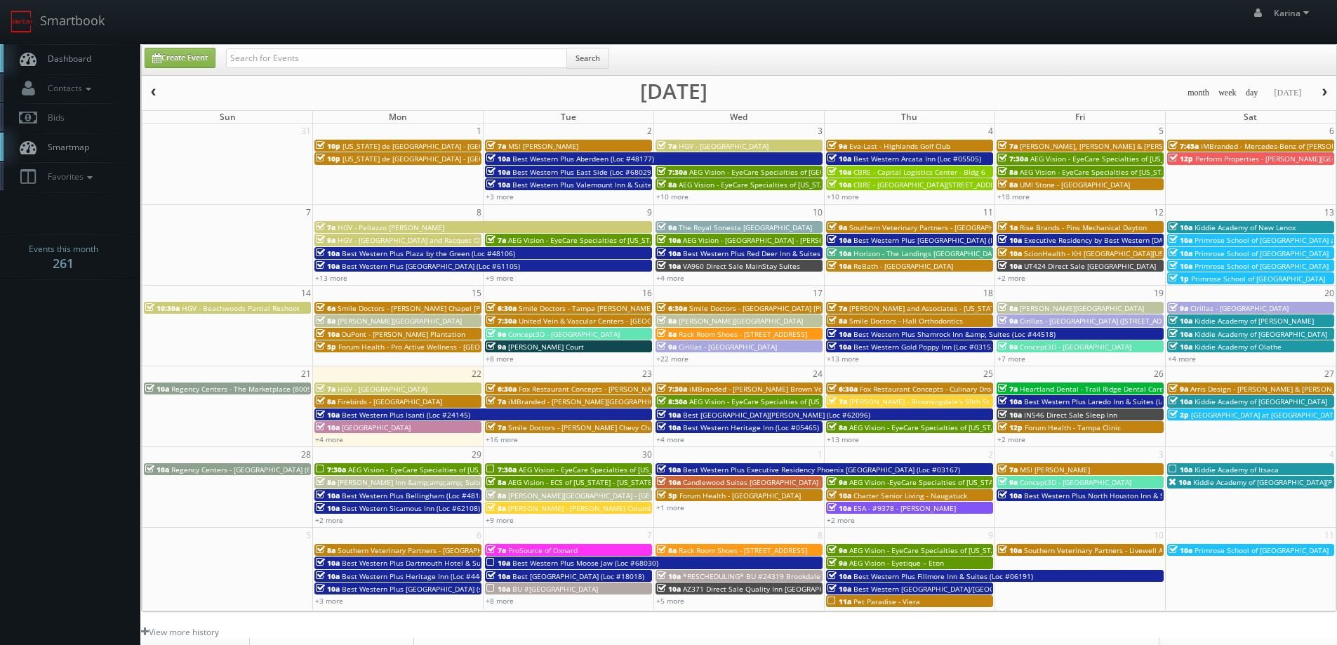
click at [65, 409] on body "Smartbook Toggle Side Navigation Toggle Top Navigation [PERSON_NAME] [PERSON_NA…" at bounding box center [668, 450] width 1337 height 901
click at [69, 65] on link "Dashboard" at bounding box center [70, 58] width 140 height 29
click at [44, 61] on span "Dashboard" at bounding box center [66, 59] width 51 height 12
click at [91, 73] on link "Dashboard" at bounding box center [70, 58] width 140 height 29
click at [75, 55] on span "Dashboard" at bounding box center [66, 59] width 51 height 12
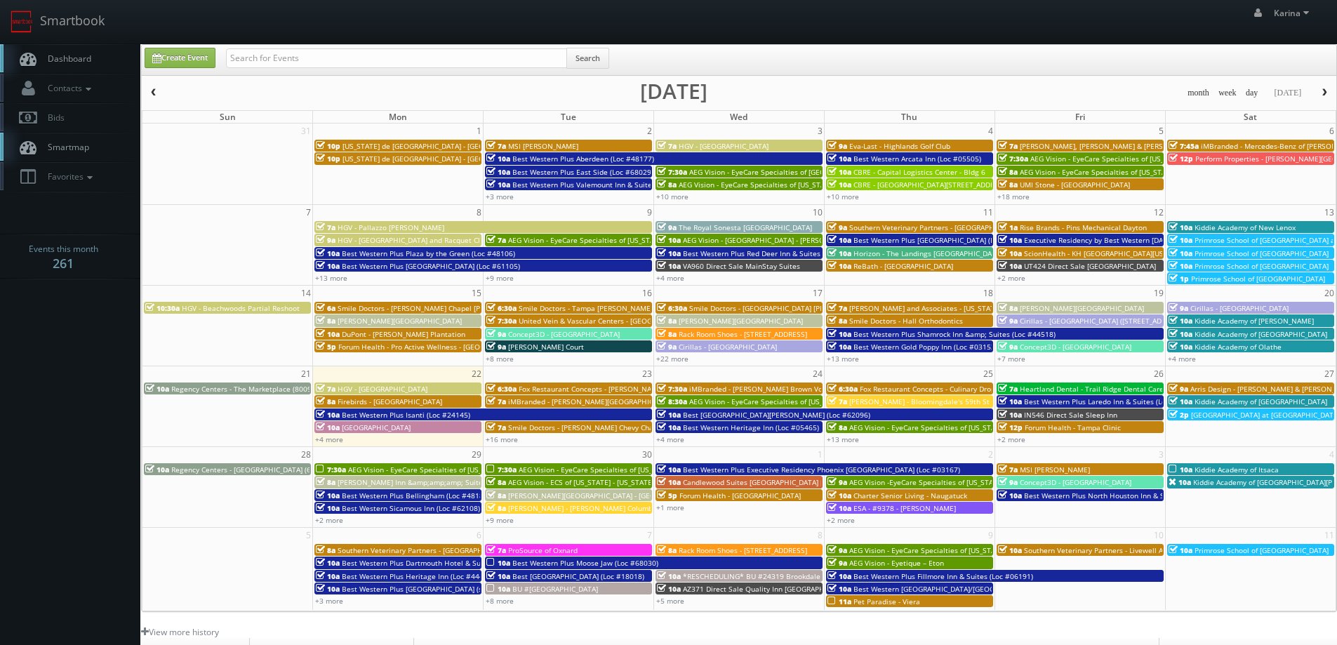
click at [86, 56] on span "Dashboard" at bounding box center [66, 59] width 51 height 12
click at [54, 65] on link "Dashboard" at bounding box center [70, 58] width 140 height 29
click at [82, 61] on span "Dashboard" at bounding box center [66, 59] width 51 height 12
click at [81, 57] on span "Dashboard" at bounding box center [66, 59] width 51 height 12
click at [82, 58] on span "Dashboard" at bounding box center [66, 59] width 51 height 12
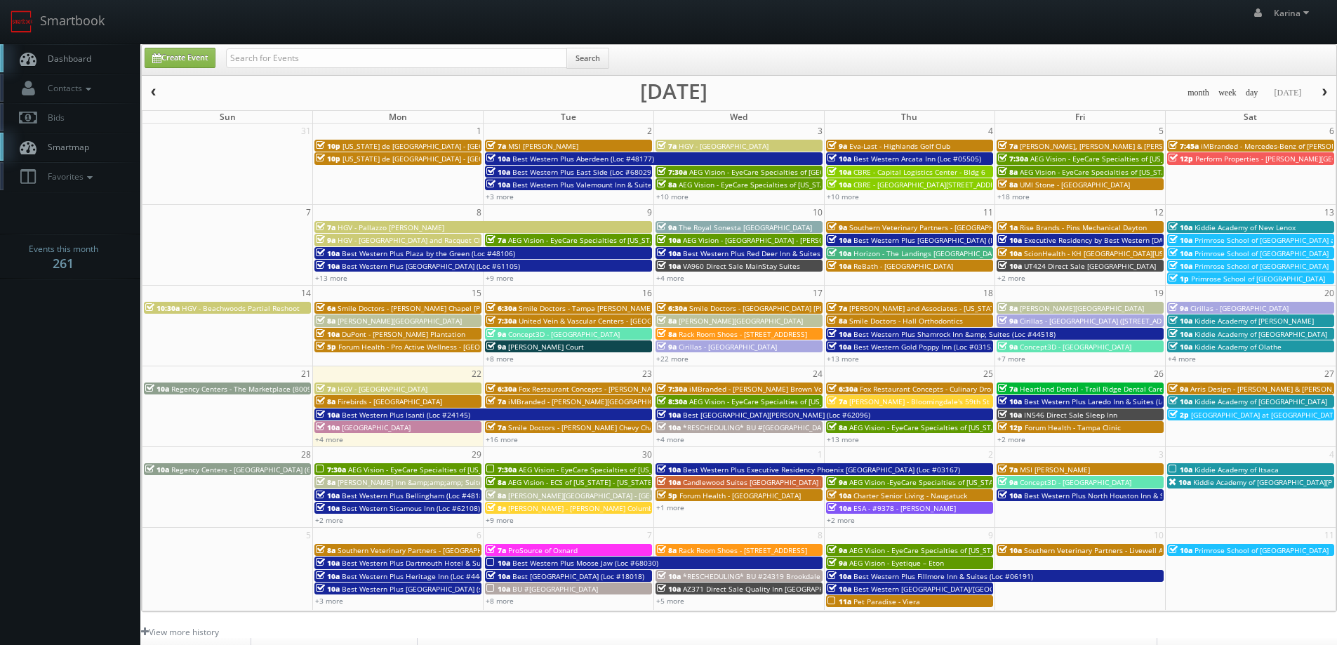
click at [89, 58] on span "Dashboard" at bounding box center [66, 59] width 51 height 12
click at [84, 320] on body "Smartbook Toggle Side Navigation Toggle Top Navigation Karina Karina Profile Lo…" at bounding box center [668, 450] width 1337 height 901
click at [45, 358] on body "Smartbook Toggle Side Navigation Toggle Top Navigation Karina Karina Profile Lo…" at bounding box center [668, 450] width 1337 height 901
click at [69, 50] on link "Dashboard" at bounding box center [70, 58] width 140 height 29
click at [55, 54] on span "Dashboard" at bounding box center [66, 59] width 51 height 12
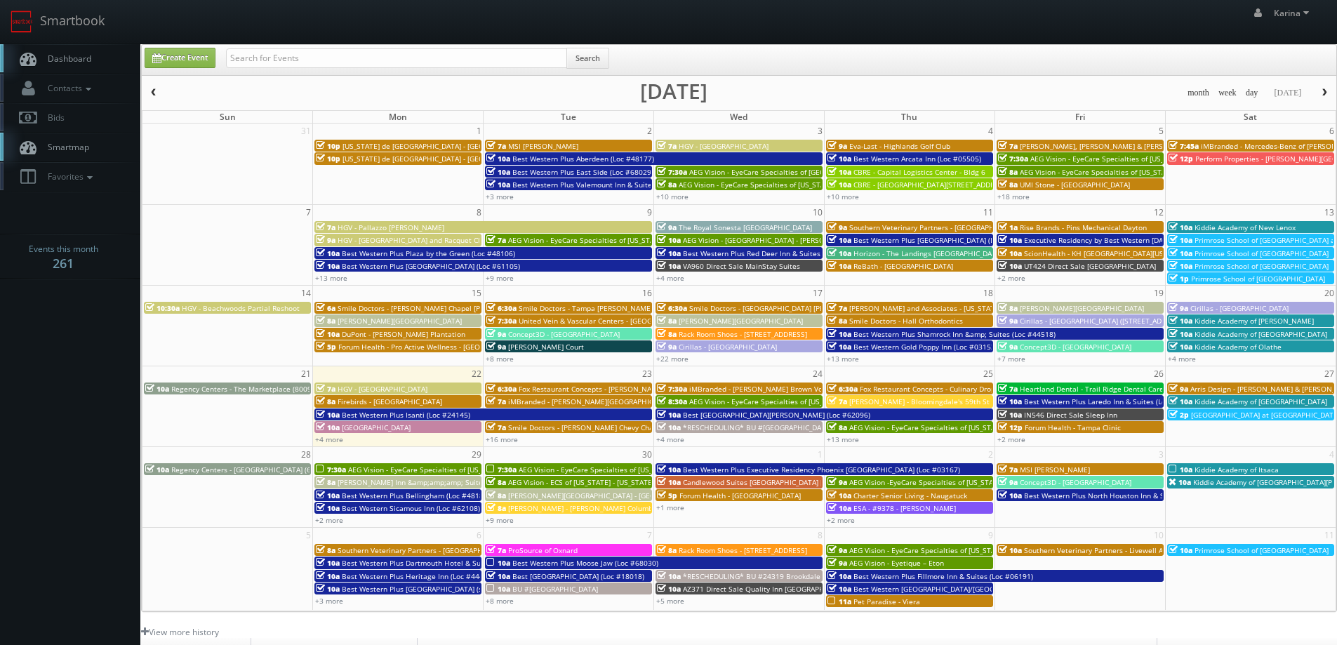
click at [81, 56] on span "Dashboard" at bounding box center [66, 59] width 51 height 12
click at [78, 62] on span "Dashboard" at bounding box center [66, 59] width 51 height 12
click at [503, 439] on link "+16 more" at bounding box center [502, 439] width 32 height 10
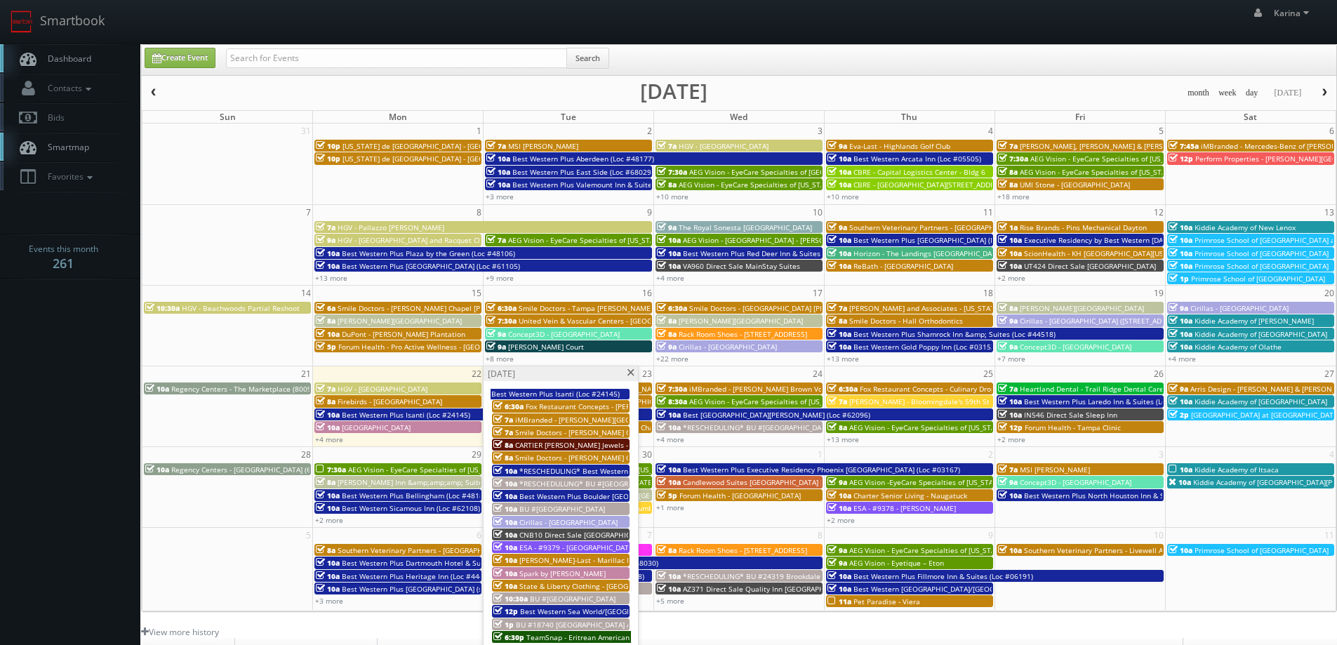
scroll to position [140, 0]
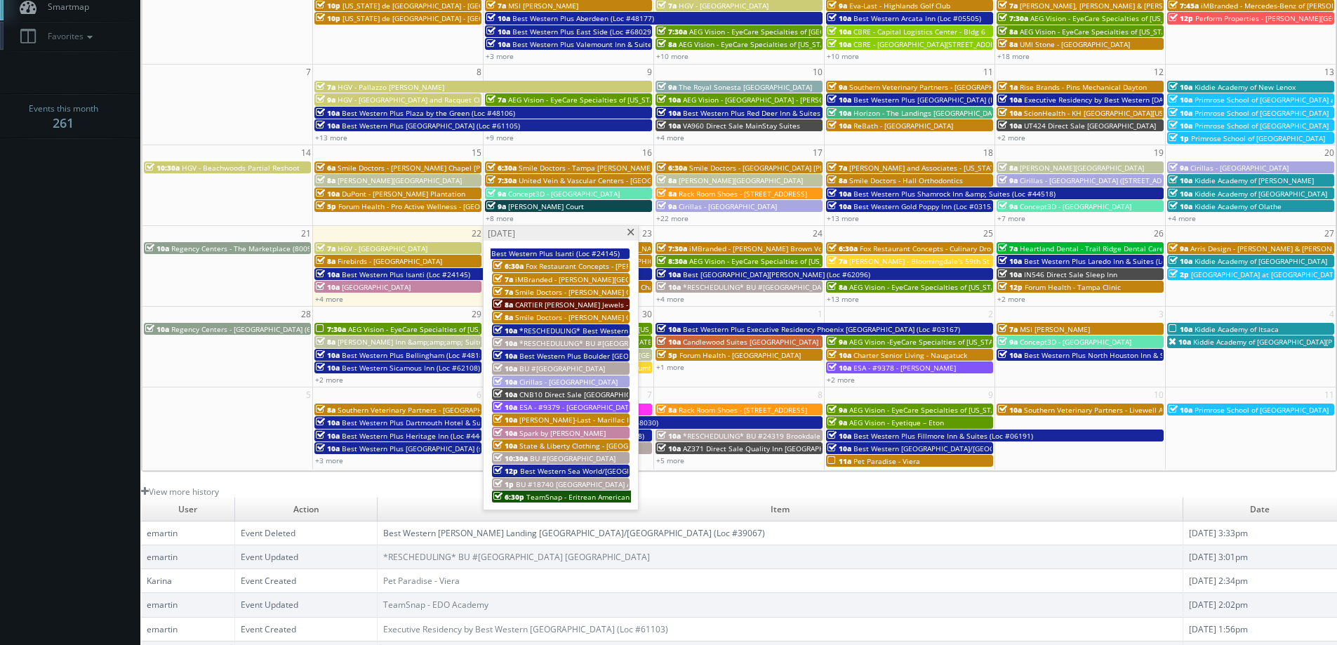
click at [628, 233] on span at bounding box center [630, 233] width 9 height 8
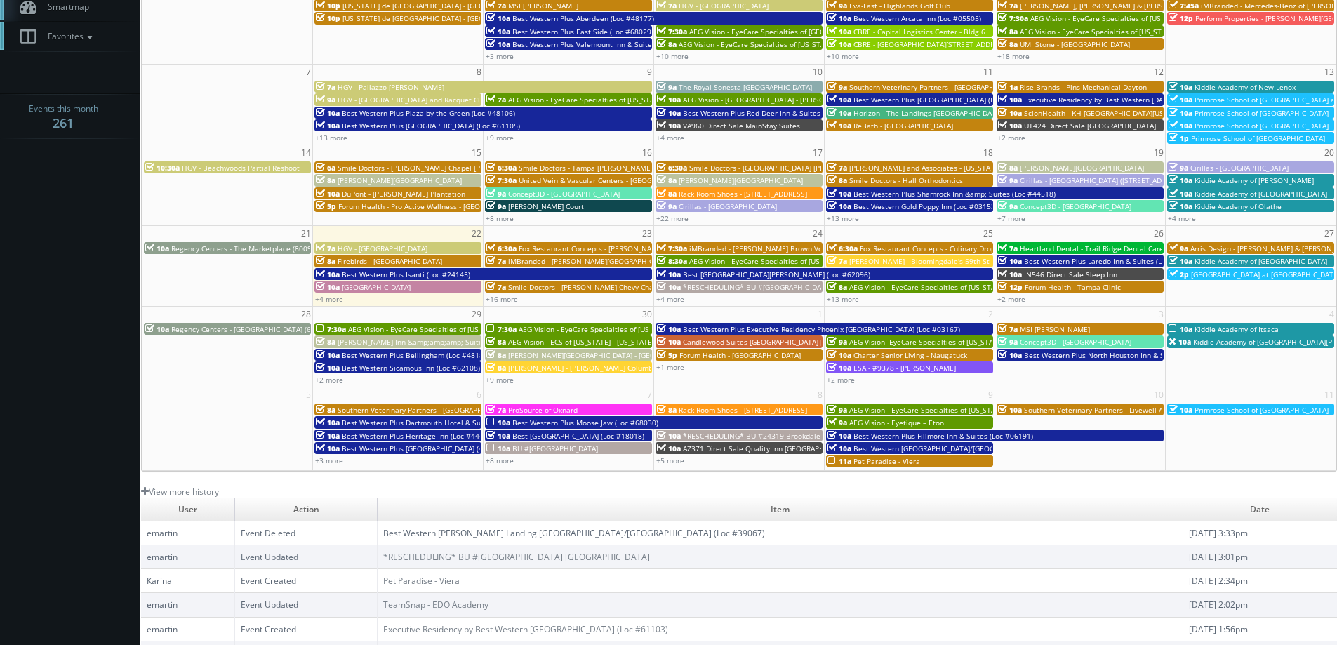
scroll to position [0, 0]
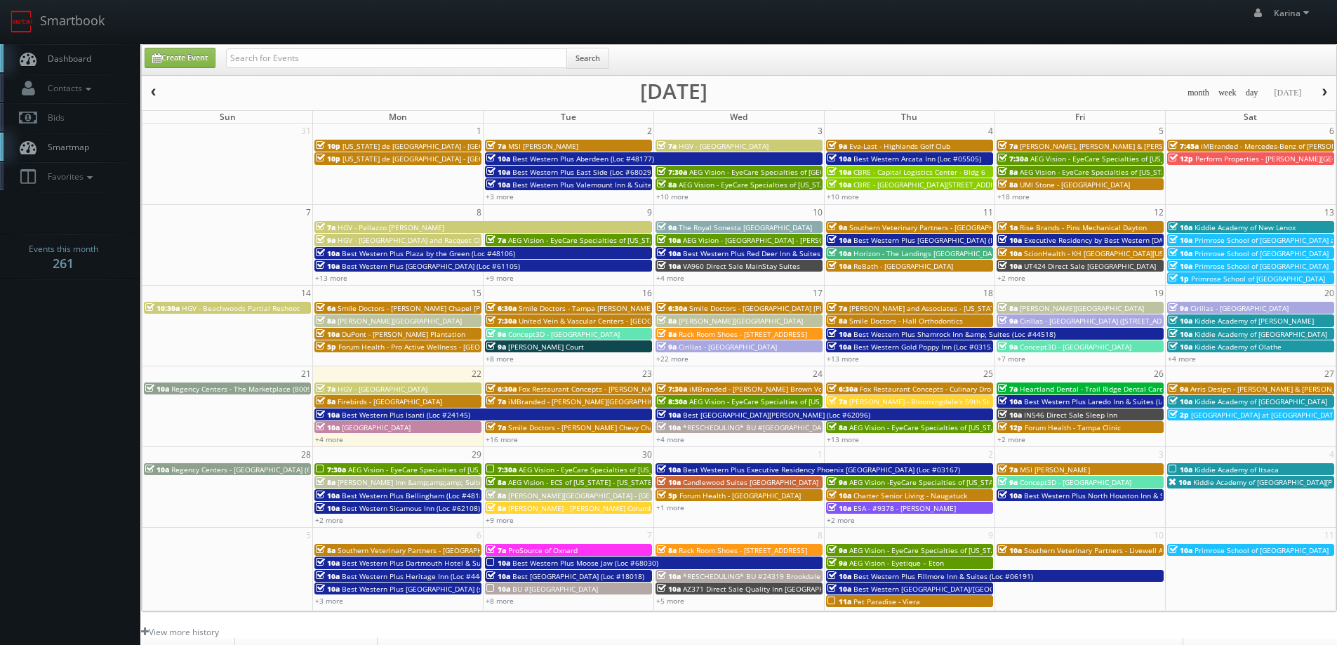
click at [78, 52] on link "Dashboard" at bounding box center [70, 58] width 140 height 29
click at [60, 53] on span "Dashboard" at bounding box center [66, 59] width 51 height 12
click at [192, 55] on link "Create Event" at bounding box center [180, 58] width 71 height 20
type input "09/22/2025"
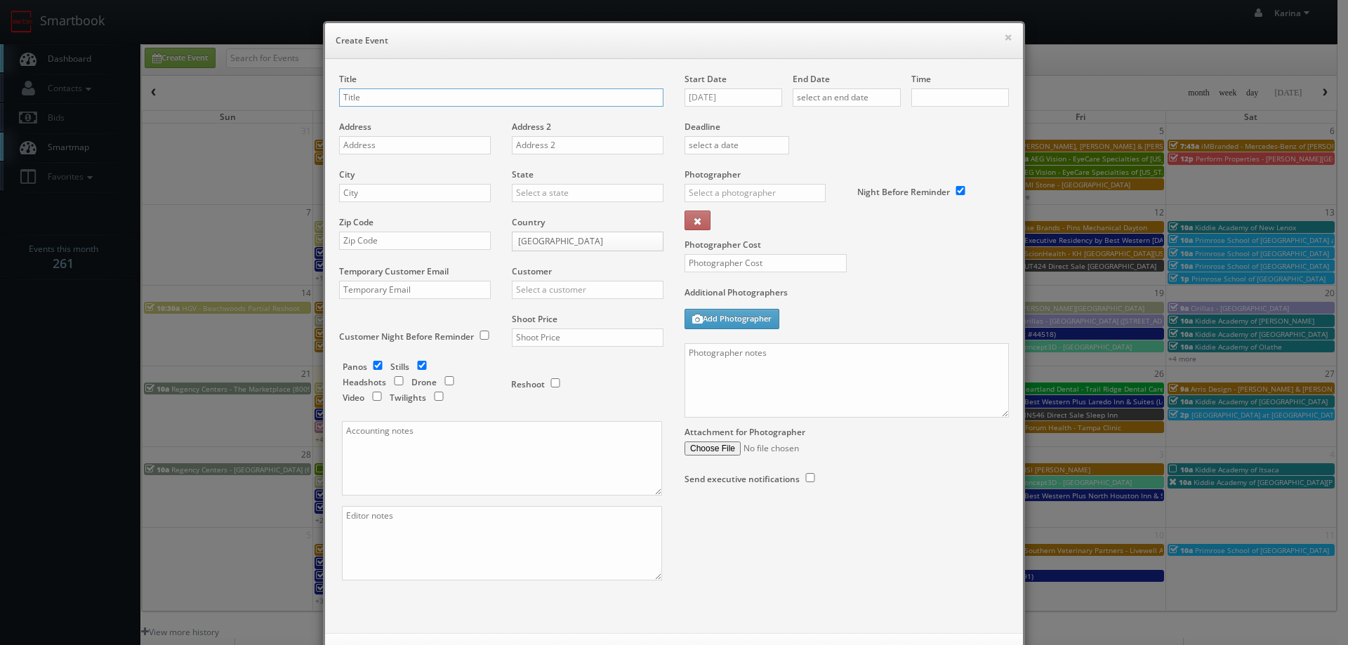
checkbox input "true"
type input "10:00am"
checkbox input "true"
click at [368, 99] on input "text" at bounding box center [501, 97] width 324 height 18
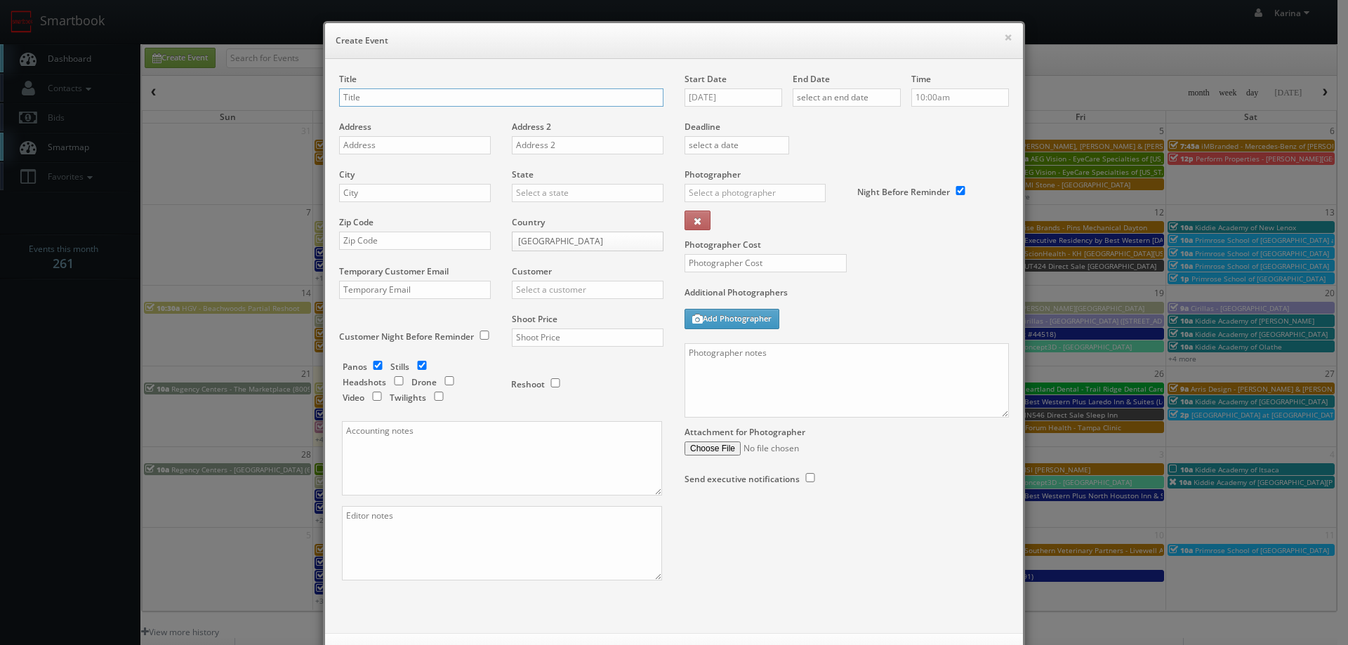
paste input "AEG Vision - EyeCare Specialties of Florida – Dr. Carvell & Associates"
type input "AEG Vision - EyeCare Specialties of Florida – Dr. Carvell & Associates"
click at [387, 147] on input "text" at bounding box center [415, 145] width 152 height 18
paste input "5921 Collins Road"
type input "5921 Collins Road"
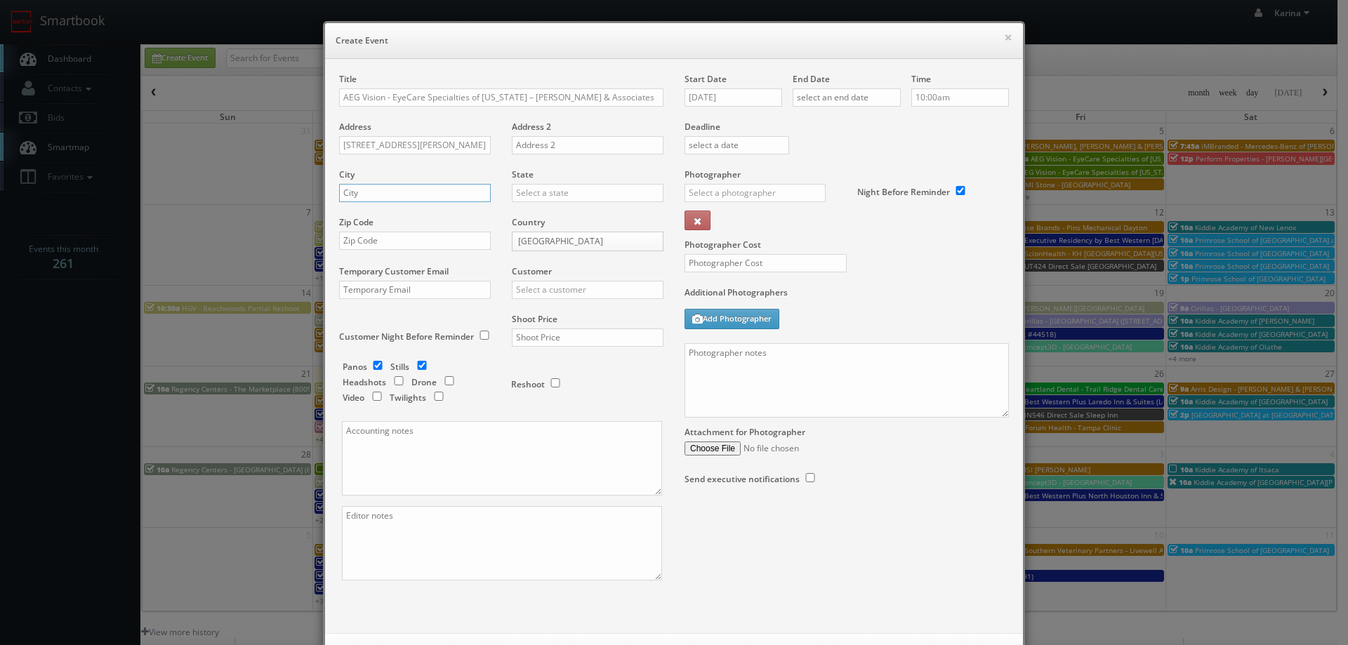
click at [378, 187] on input "text" at bounding box center [415, 193] width 152 height 18
type input "[GEOGRAPHIC_DATA]"
click at [534, 219] on div "[US_STATE]" at bounding box center [587, 215] width 150 height 23
type input "[US_STATE]"
click at [421, 236] on input "text" at bounding box center [415, 241] width 152 height 18
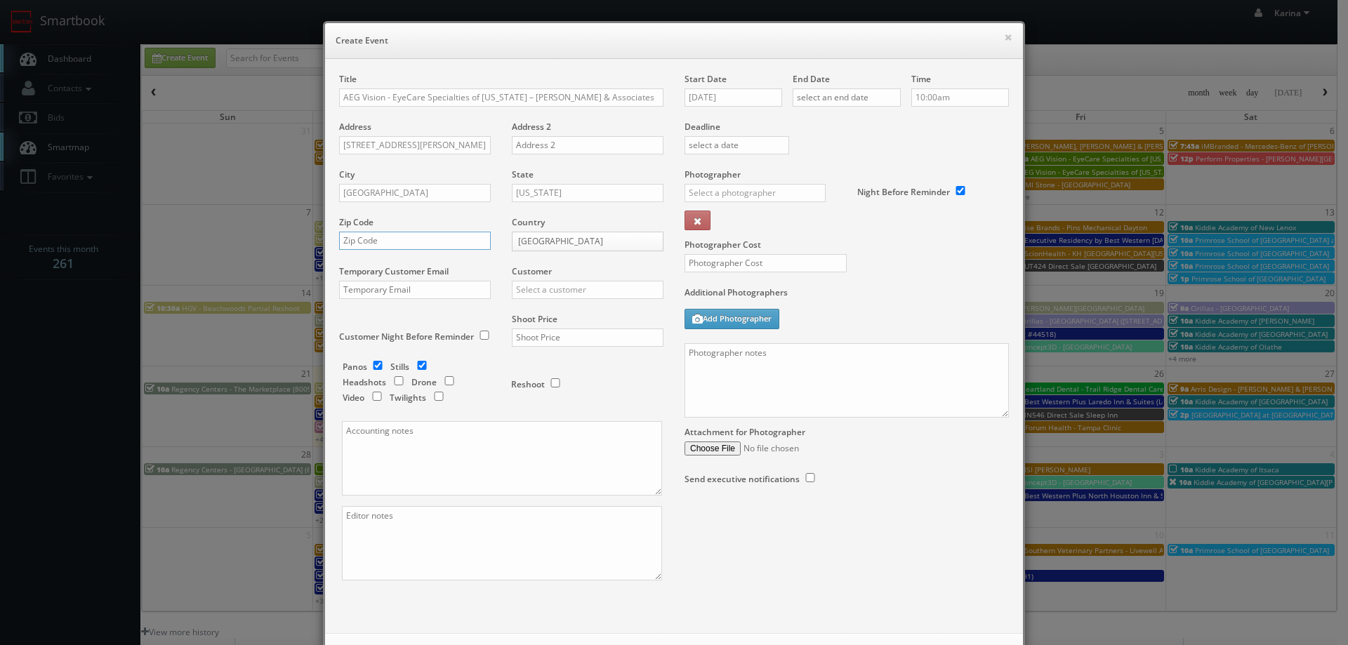
paste input "32244"
type input "32244"
click at [554, 293] on input "text" at bounding box center [588, 290] width 152 height 18
click at [548, 328] on div "AEG Vision" at bounding box center [587, 335] width 150 height 23
type input "AEG Vision"
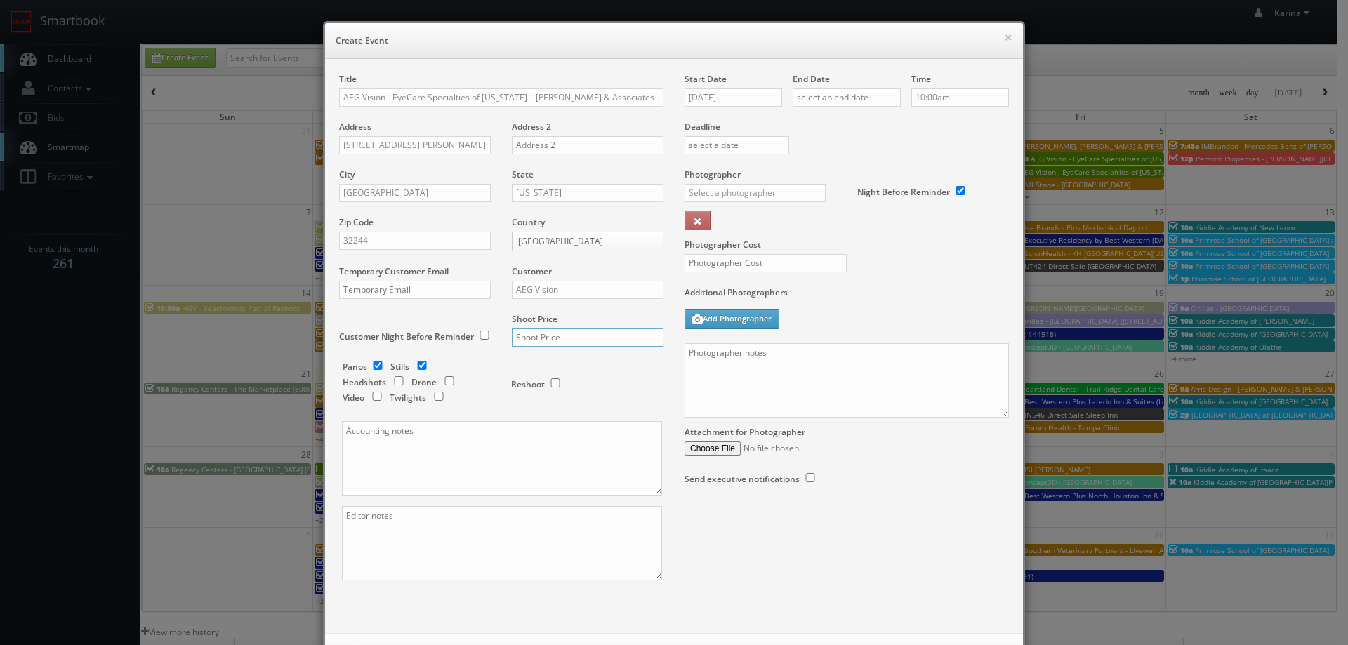
click at [535, 335] on input "text" at bounding box center [588, 337] width 152 height 18
type input "600"
click at [740, 99] on input "09/22/2025" at bounding box center [733, 97] width 98 height 18
click at [806, 124] on th at bounding box center [813, 122] width 19 height 21
click at [773, 225] on td "23" at bounding box center [775, 225] width 19 height 20
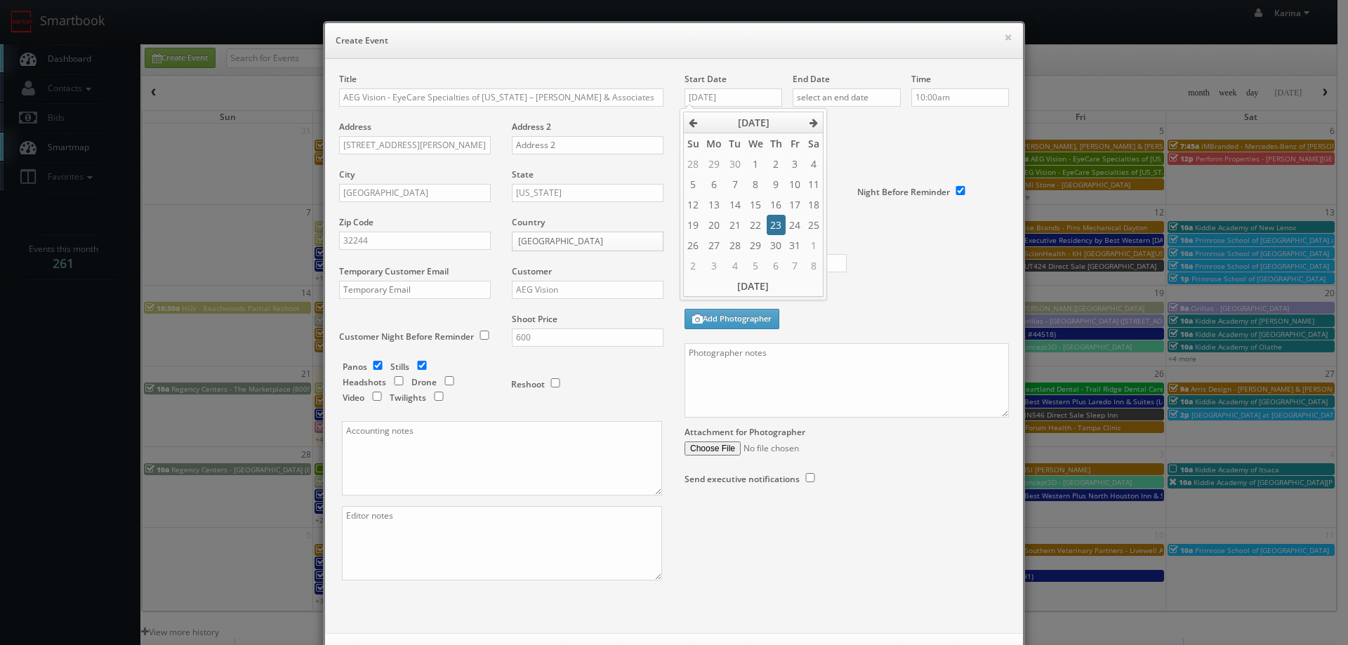
type input "10/23/2025"
click at [835, 93] on input "text" at bounding box center [846, 97] width 108 height 18
click at [915, 126] on th at bounding box center [921, 122] width 19 height 21
click at [880, 223] on td "23" at bounding box center [884, 225] width 19 height 20
type input "10/23/2025"
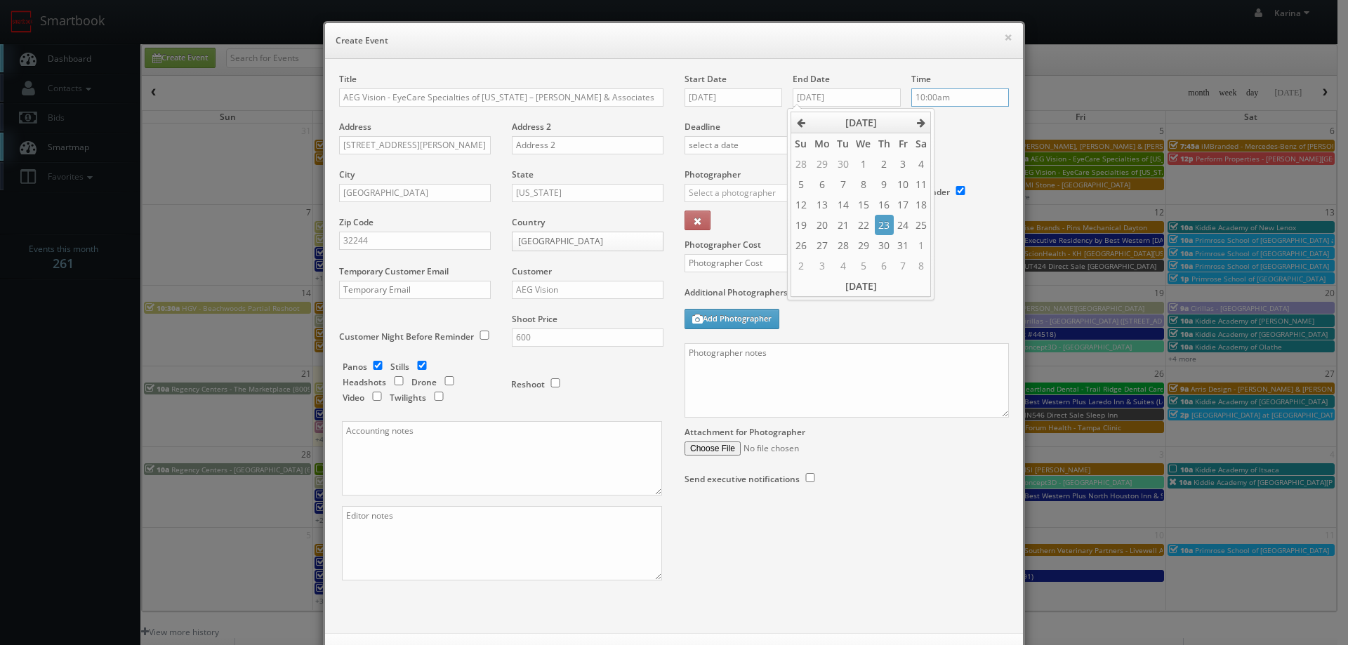
click at [956, 97] on input "10:00am" at bounding box center [960, 97] width 98 height 18
type input "12:45pm"
click at [936, 198] on li "12:45pm" at bounding box center [932, 197] width 53 height 16
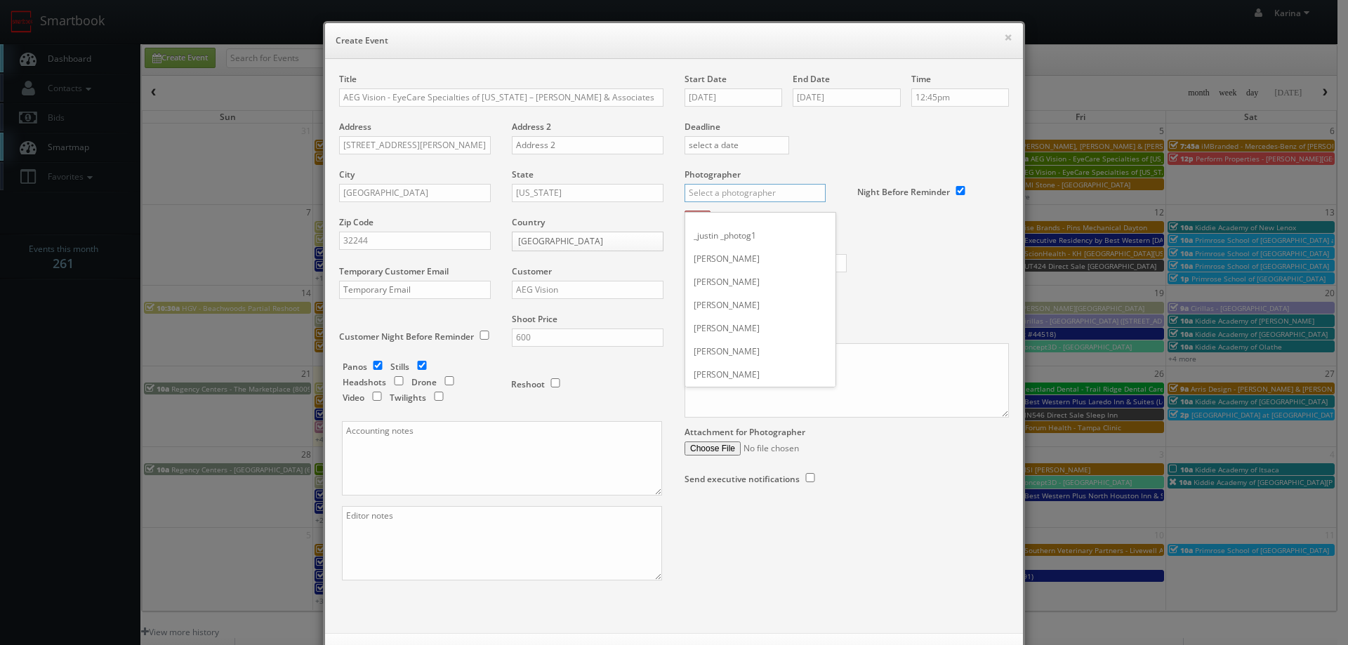
click at [717, 192] on input "text" at bounding box center [754, 193] width 141 height 18
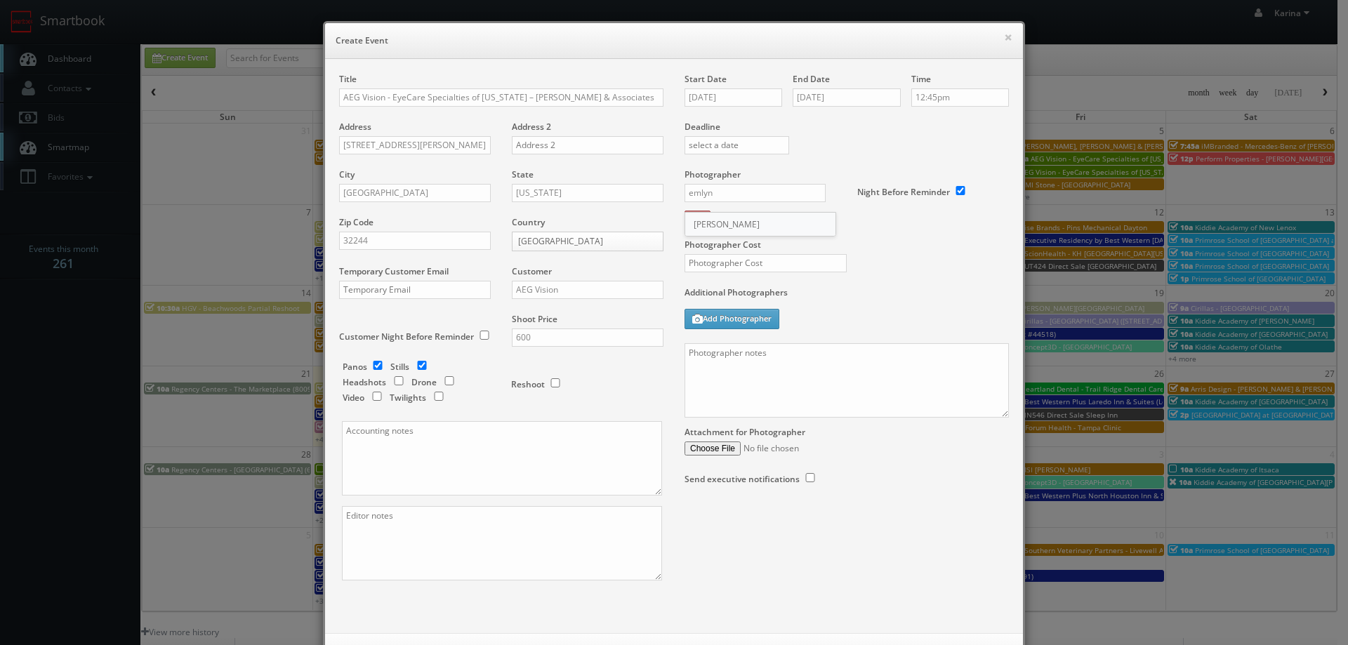
click at [729, 230] on div "Emlyn James" at bounding box center [760, 224] width 150 height 23
type input "Emlyn James"
click at [725, 269] on input "text" at bounding box center [765, 263] width 162 height 18
type input "250"
click at [709, 361] on textarea at bounding box center [846, 380] width 324 height 74
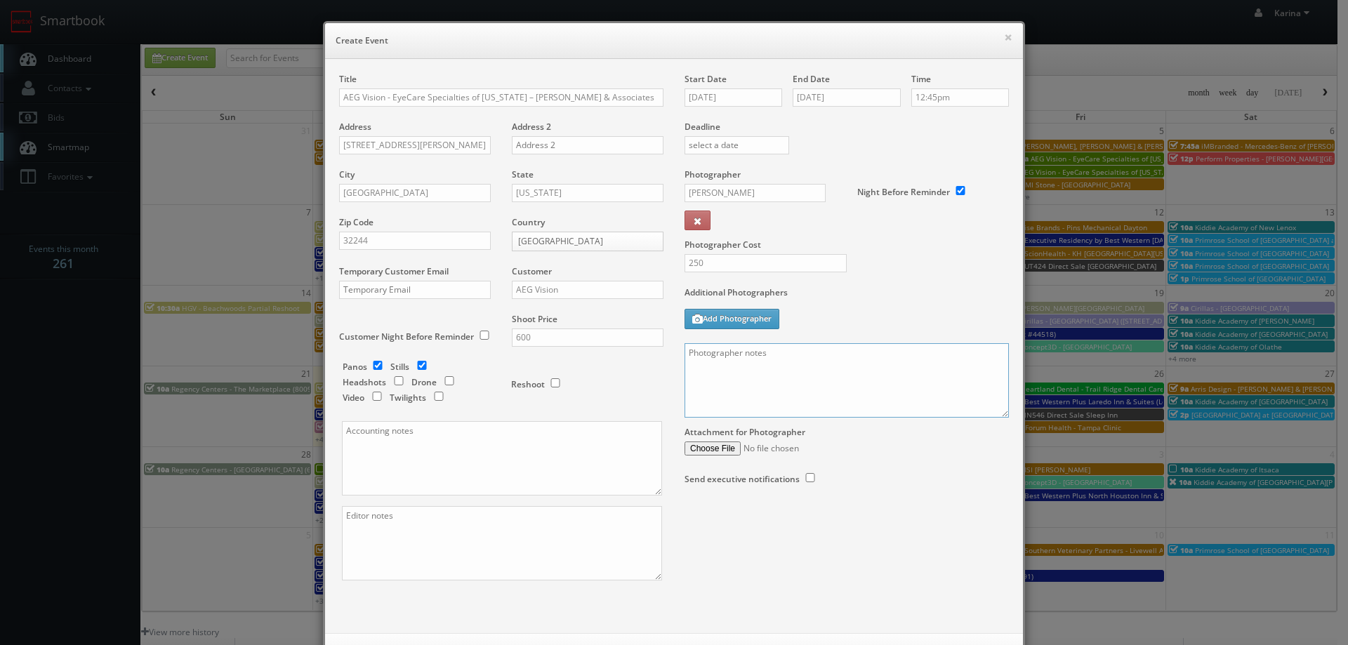
paste textarea "Stills only. We need to deliver 5 stills to the client so we ask that you captu…"
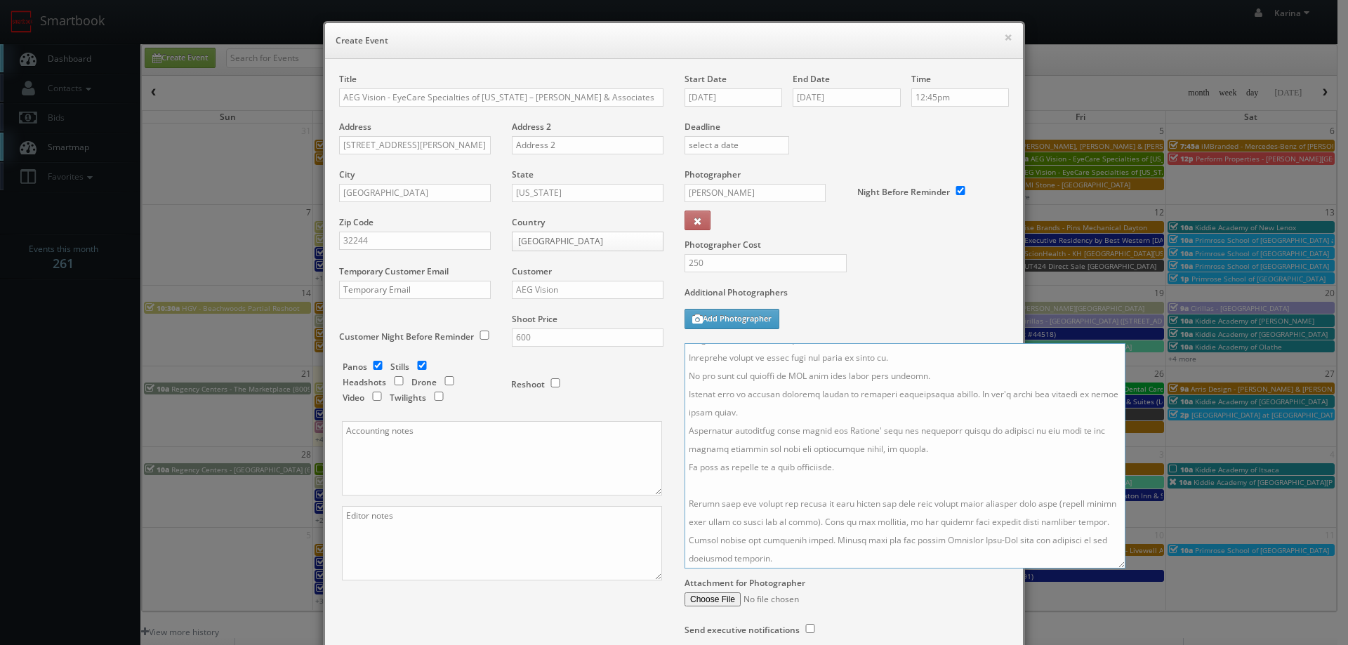
drag, startPoint x: 996, startPoint y: 412, endPoint x: 1115, endPoint y: 568, distance: 195.8
click at [1115, 568] on textarea at bounding box center [904, 455] width 441 height 225
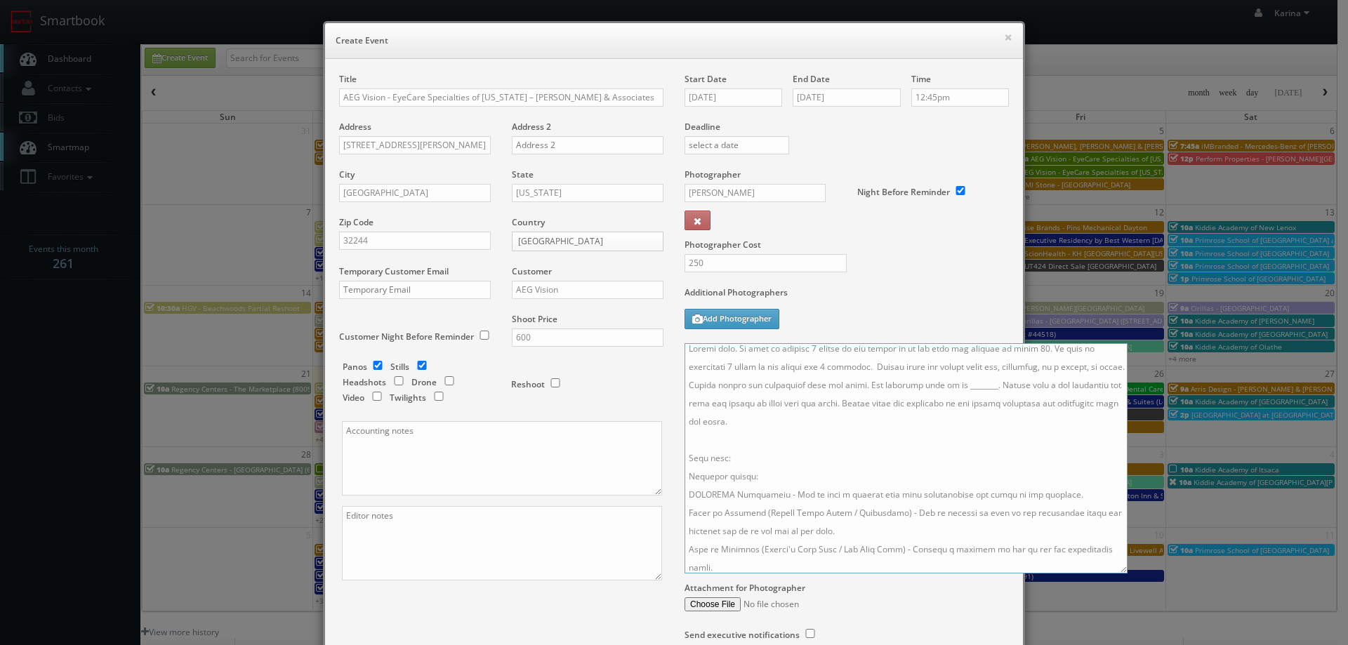
click at [784, 366] on textarea at bounding box center [905, 458] width 443 height 230
click at [825, 368] on textarea at bounding box center [905, 458] width 443 height 230
click at [689, 367] on textarea at bounding box center [905, 458] width 443 height 230
click at [976, 388] on textarea at bounding box center [905, 458] width 443 height 230
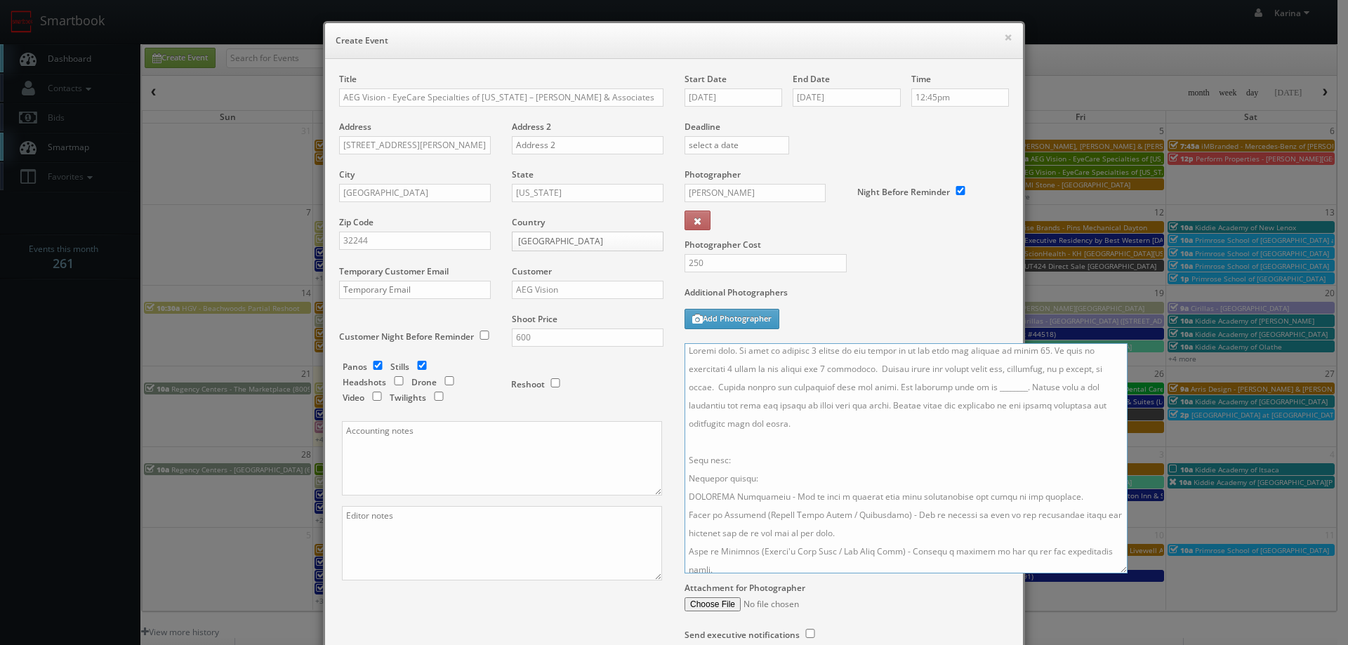
click at [976, 388] on textarea at bounding box center [905, 458] width 443 height 230
type textarea "Stills only. We need to deliver 5 stills to the client so we ask that you captu…"
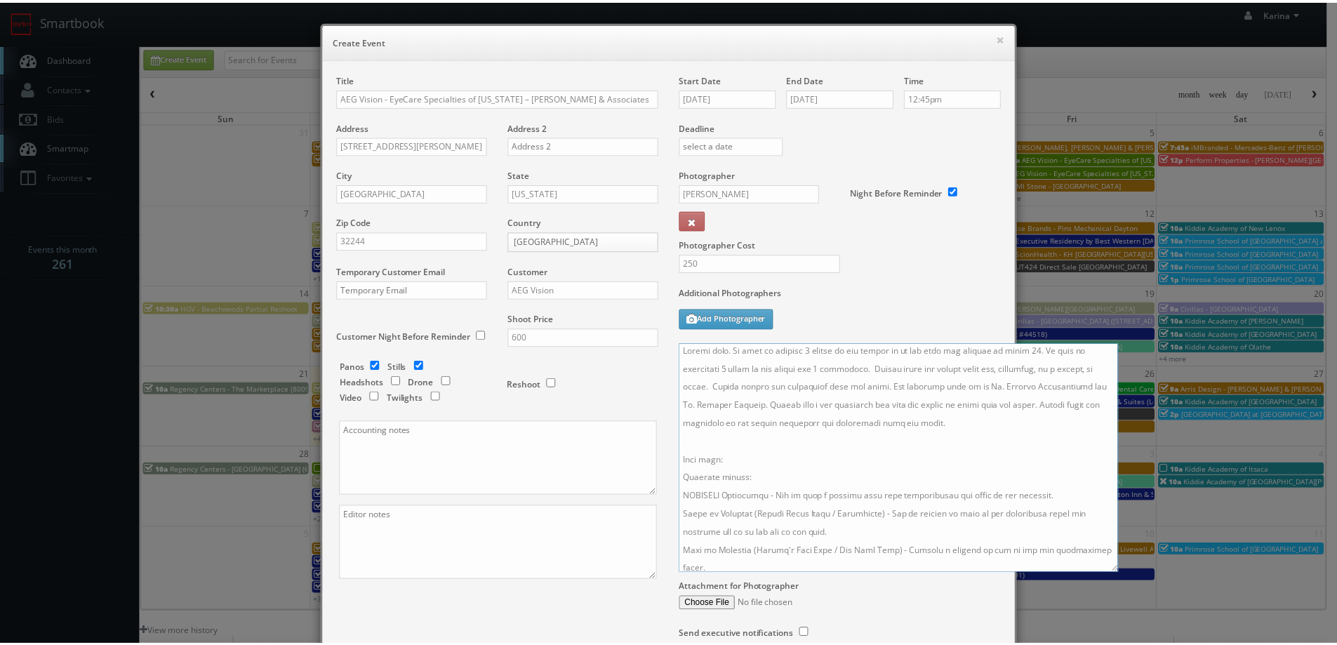
scroll to position [124, 0]
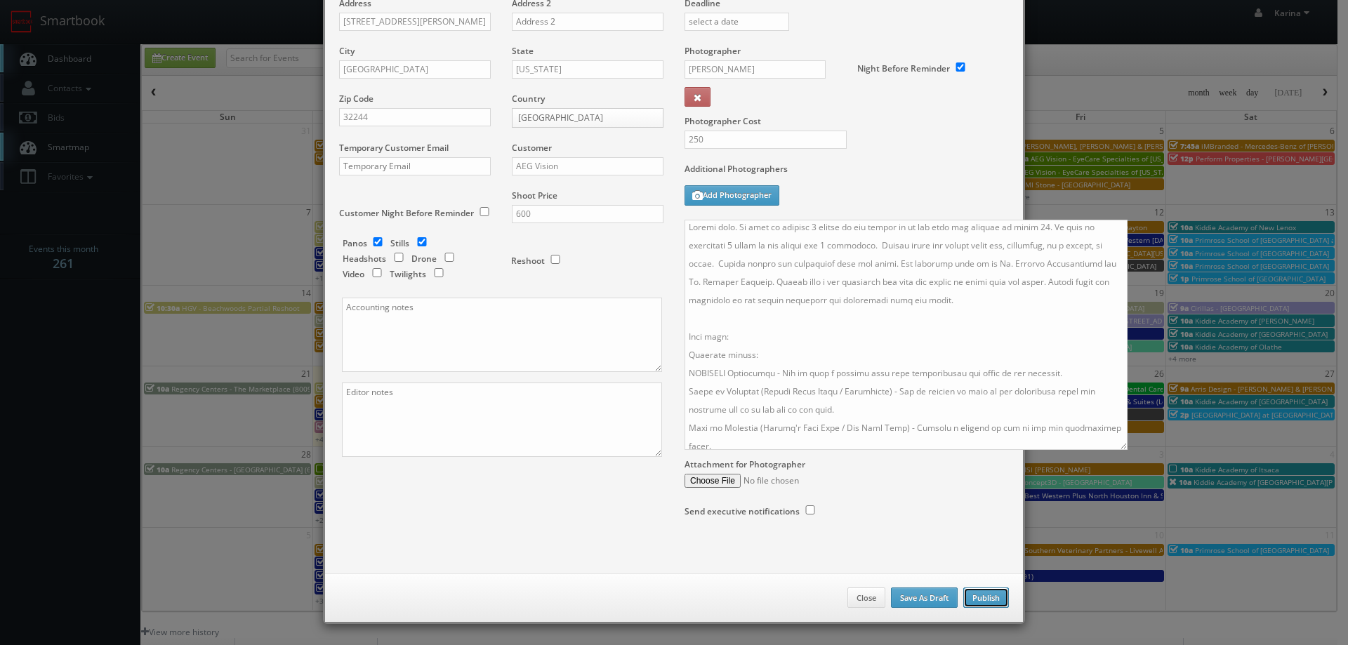
click at [989, 599] on button "Publish" at bounding box center [986, 597] width 46 height 21
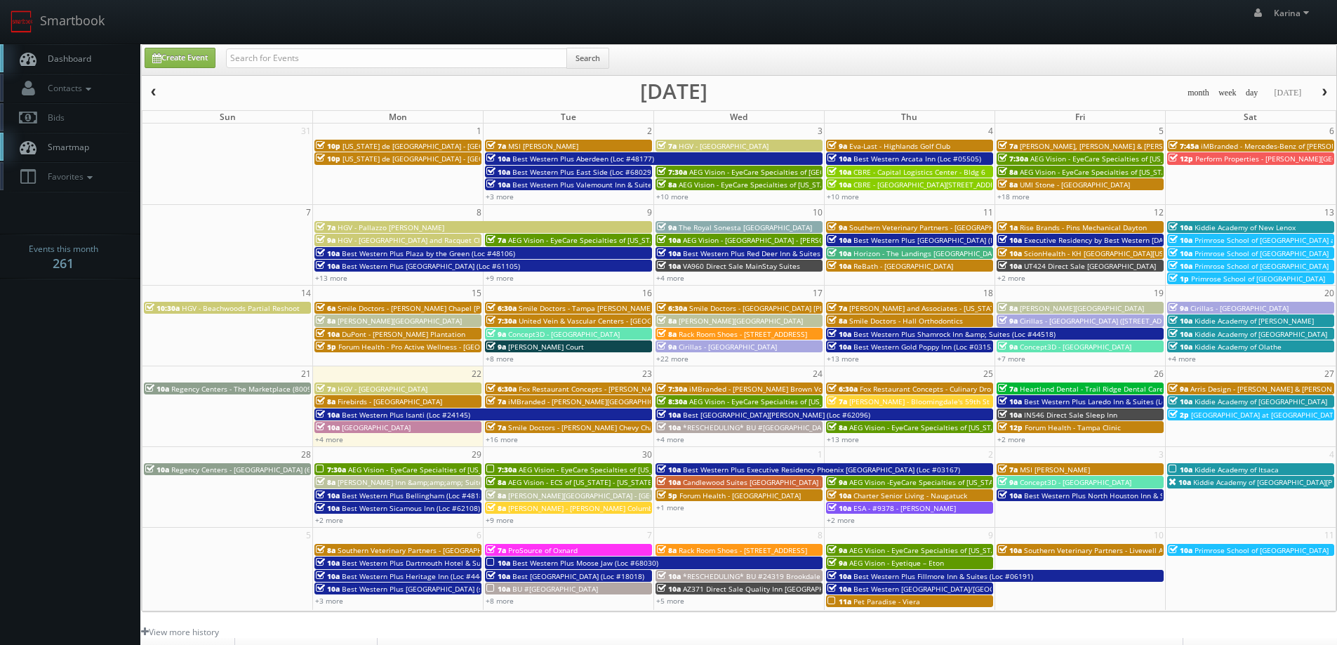
click at [89, 51] on link "Dashboard" at bounding box center [70, 58] width 140 height 29
click at [73, 62] on span "Dashboard" at bounding box center [66, 59] width 51 height 12
click at [1257, 386] on span "Arris Design - [PERSON_NAME] & [PERSON_NAME]" at bounding box center [1273, 389] width 167 height 10
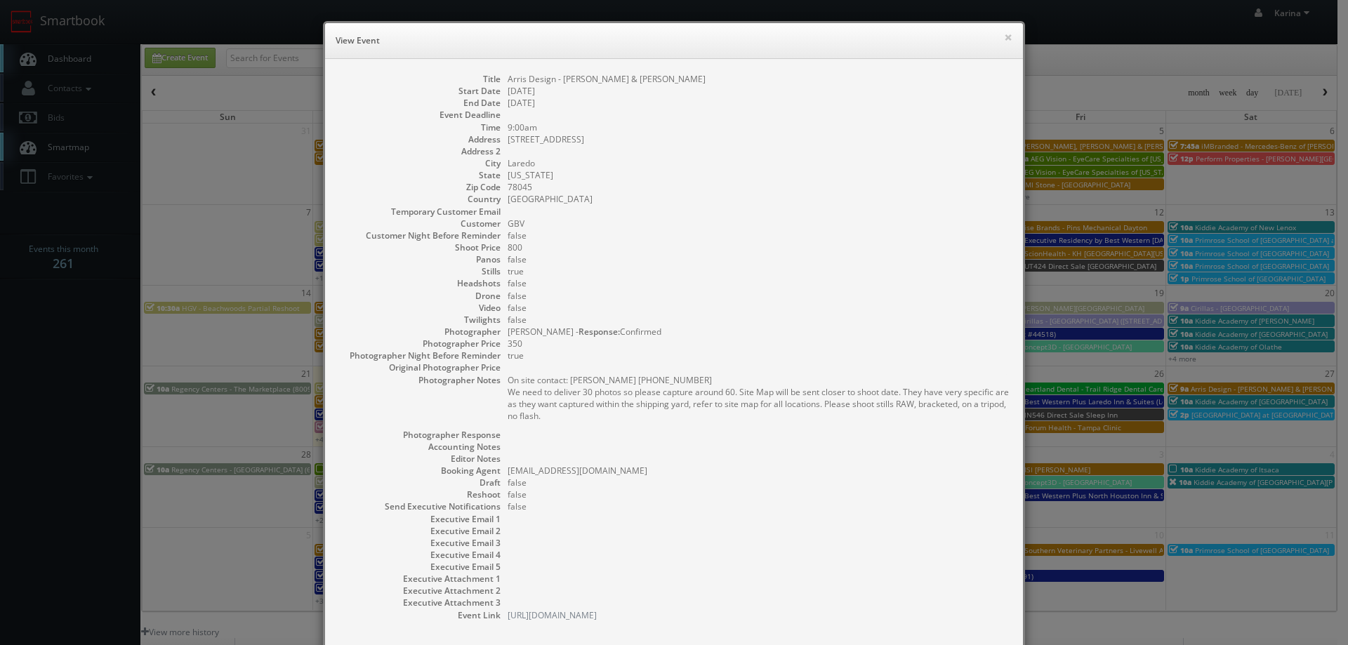
scroll to position [70, 0]
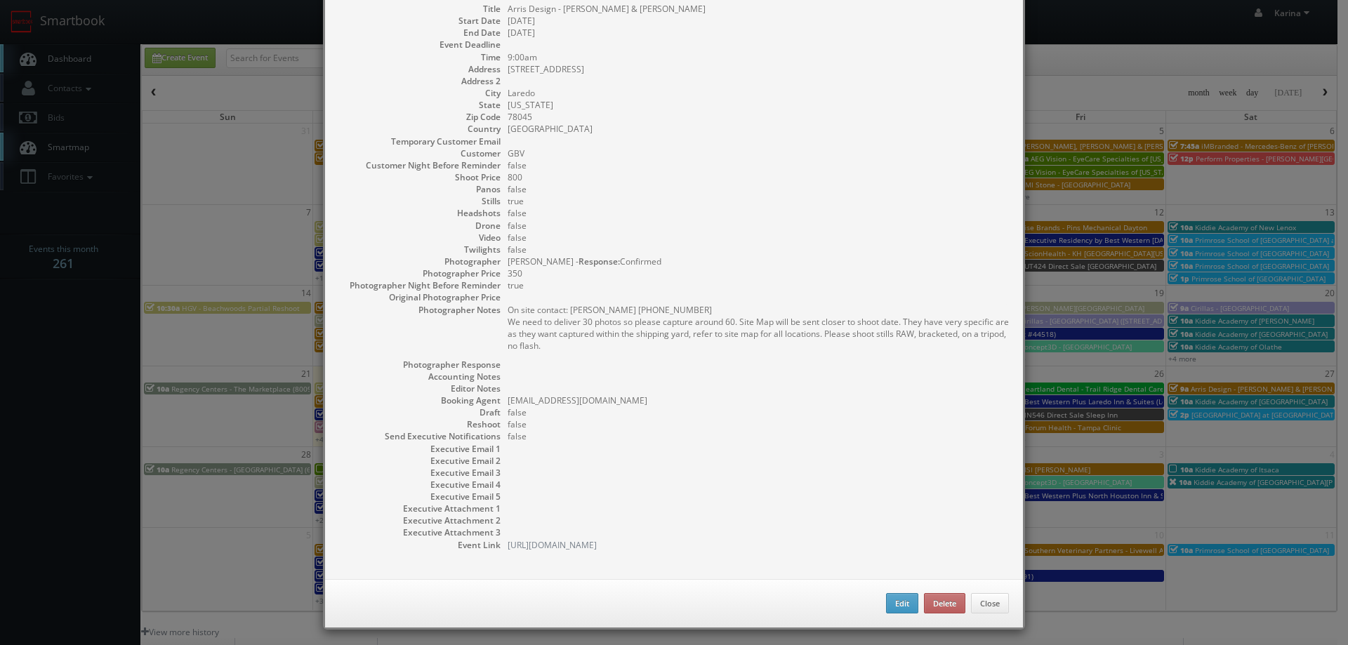
click at [41, 364] on div "× View Event Title Arris Design - Kuehne & Nagel Laredo Start Date 09/27/2025 E…" at bounding box center [674, 322] width 1348 height 645
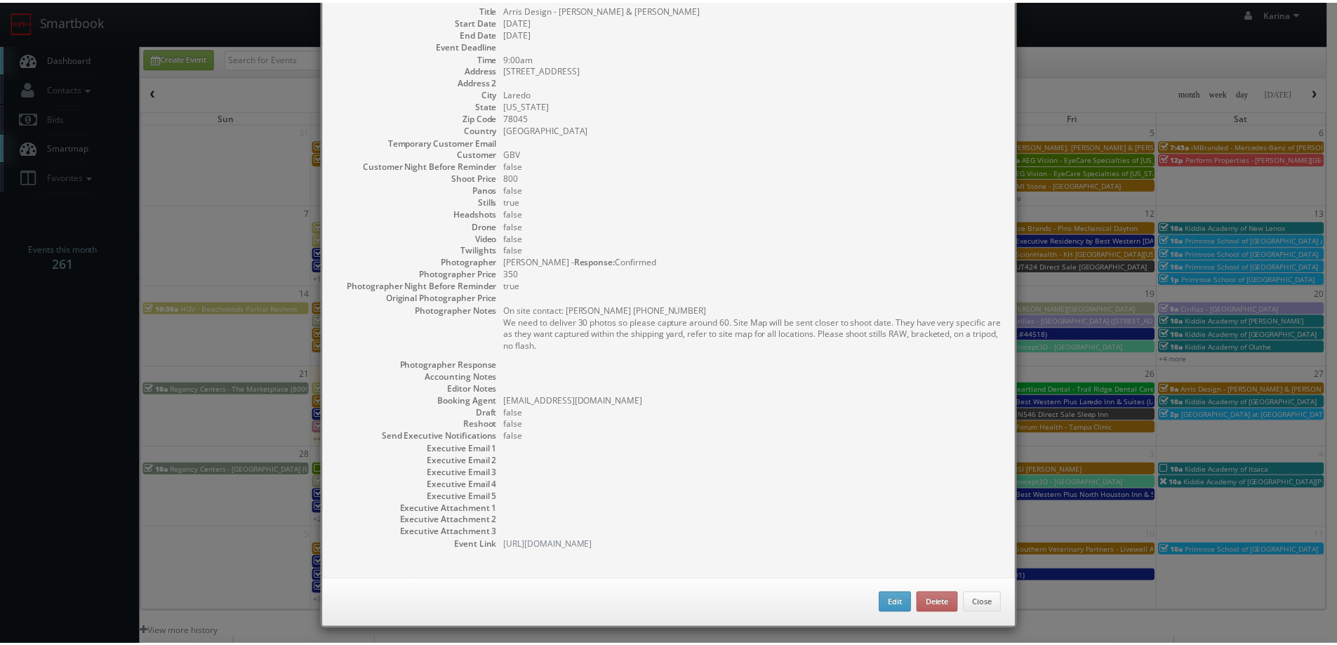
scroll to position [0, 0]
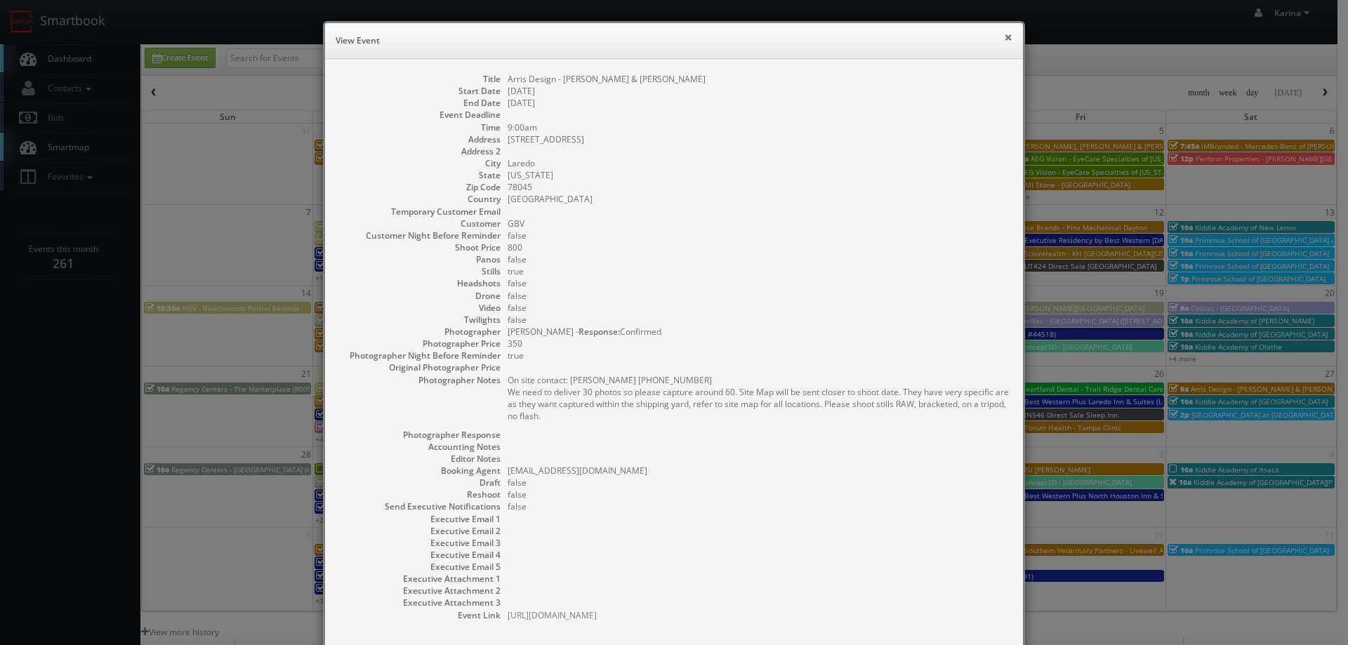
click at [1004, 36] on button "×" at bounding box center [1008, 37] width 8 height 10
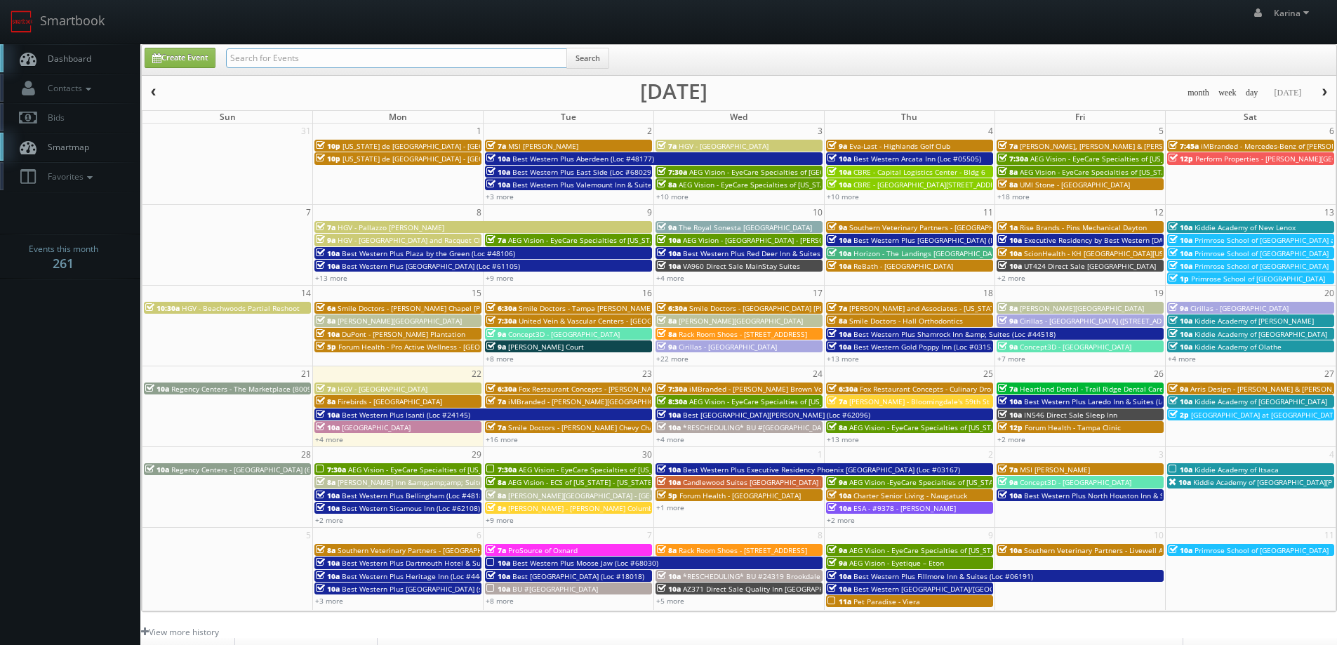
click at [257, 58] on input "text" at bounding box center [396, 58] width 341 height 20
type input "arris"
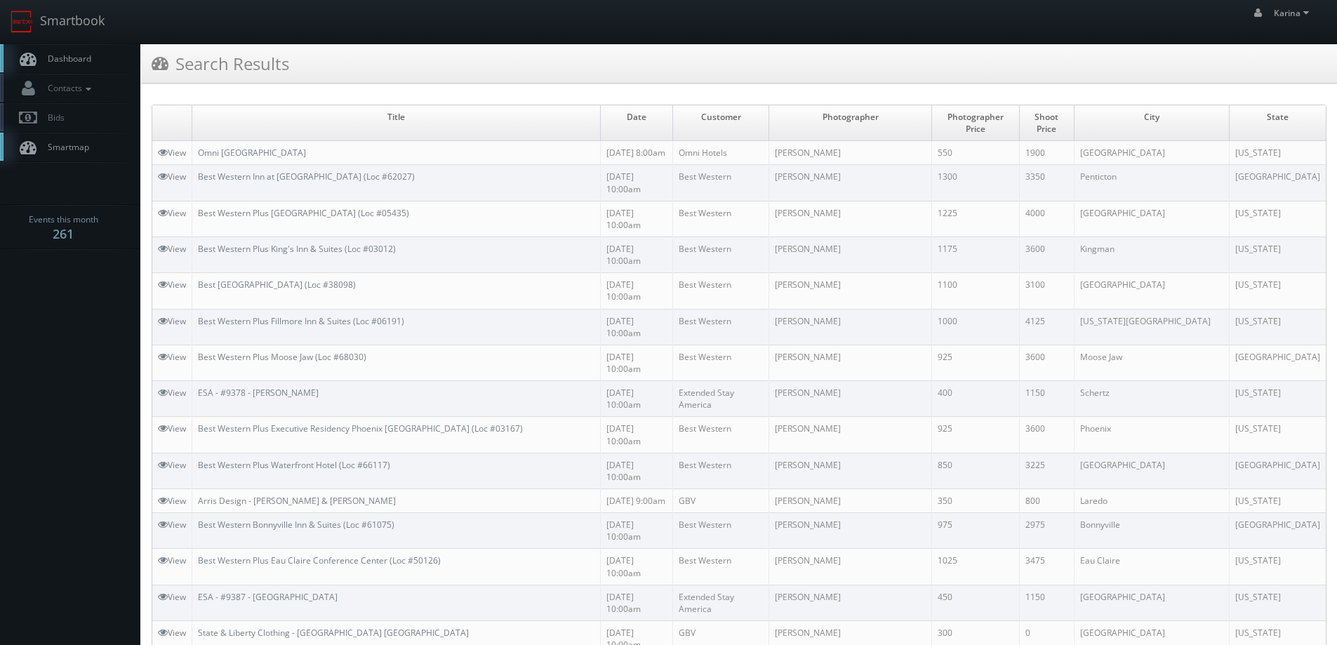
click at [71, 58] on span "Dashboard" at bounding box center [66, 59] width 51 height 12
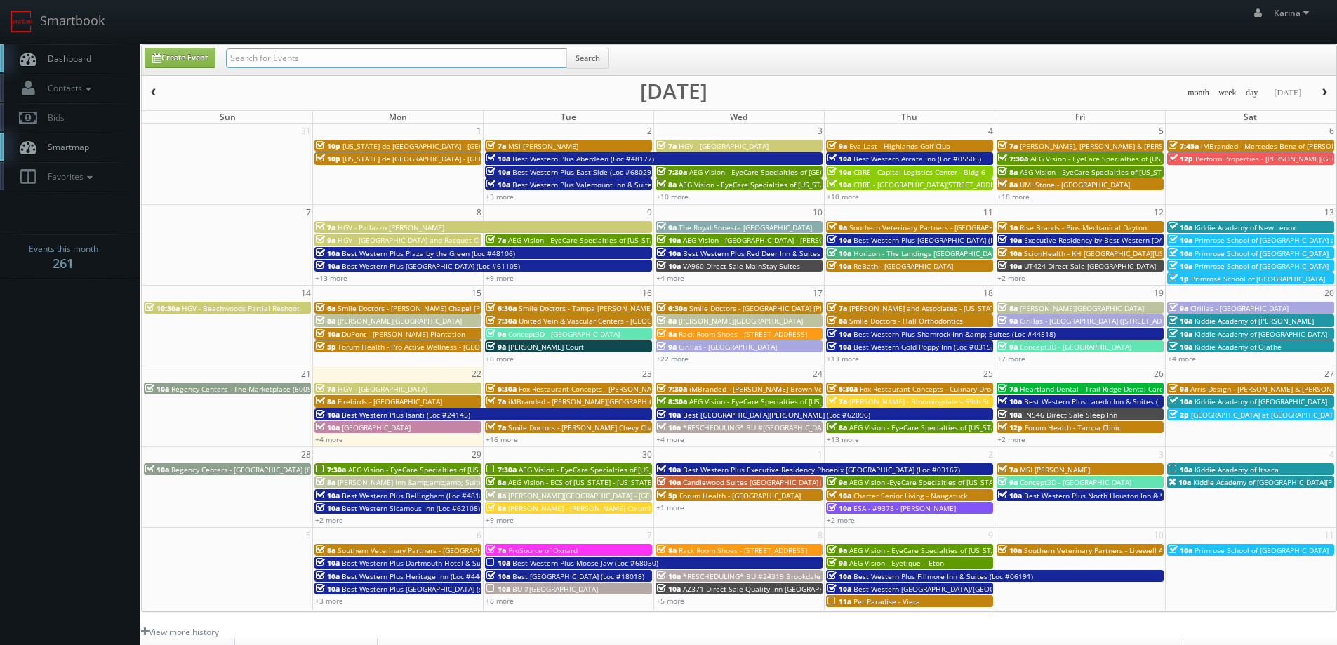
click at [286, 65] on input "text" at bounding box center [396, 58] width 341 height 20
type input "arris design"
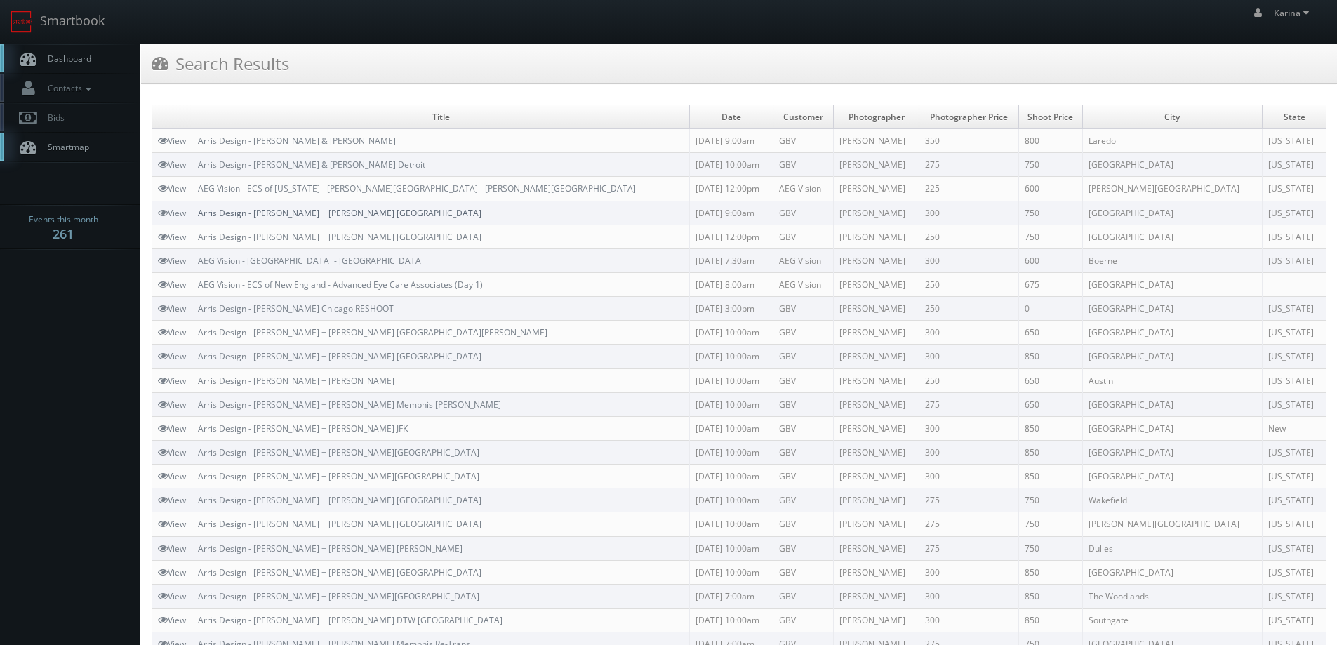
click at [331, 217] on link "Arris Design - [PERSON_NAME] + [PERSON_NAME] [GEOGRAPHIC_DATA]" at bounding box center [340, 213] width 284 height 12
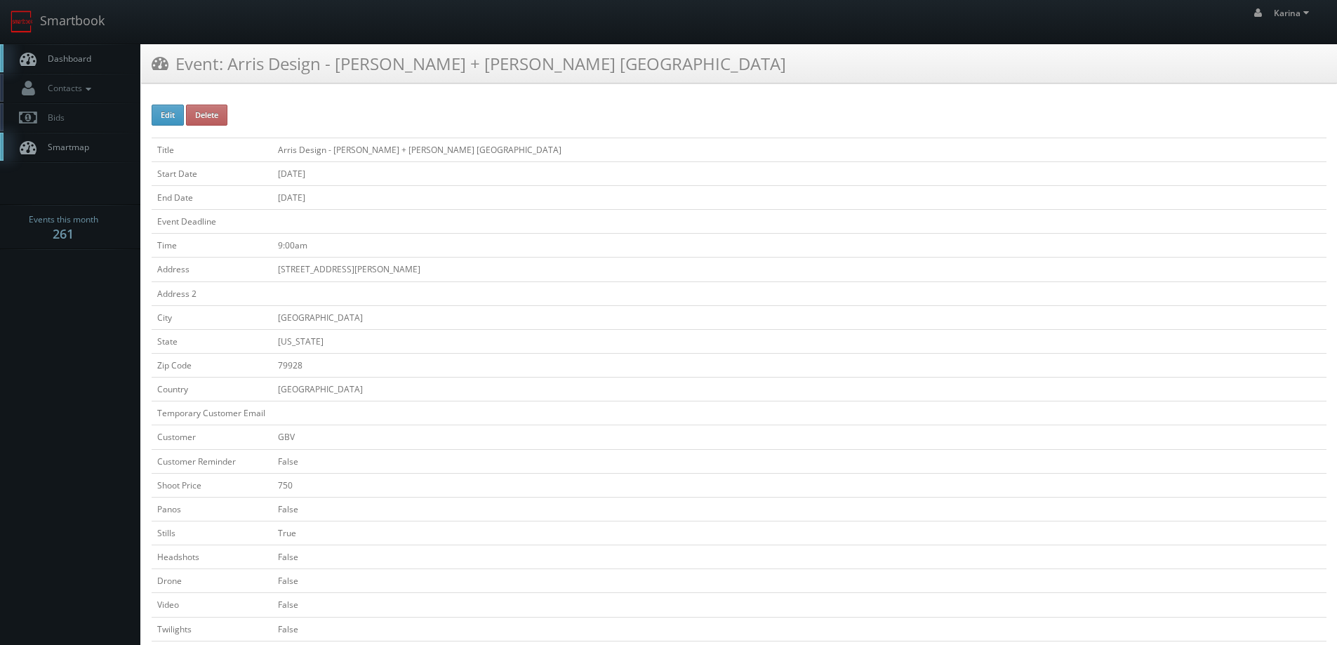
click at [74, 58] on span "Dashboard" at bounding box center [66, 59] width 51 height 12
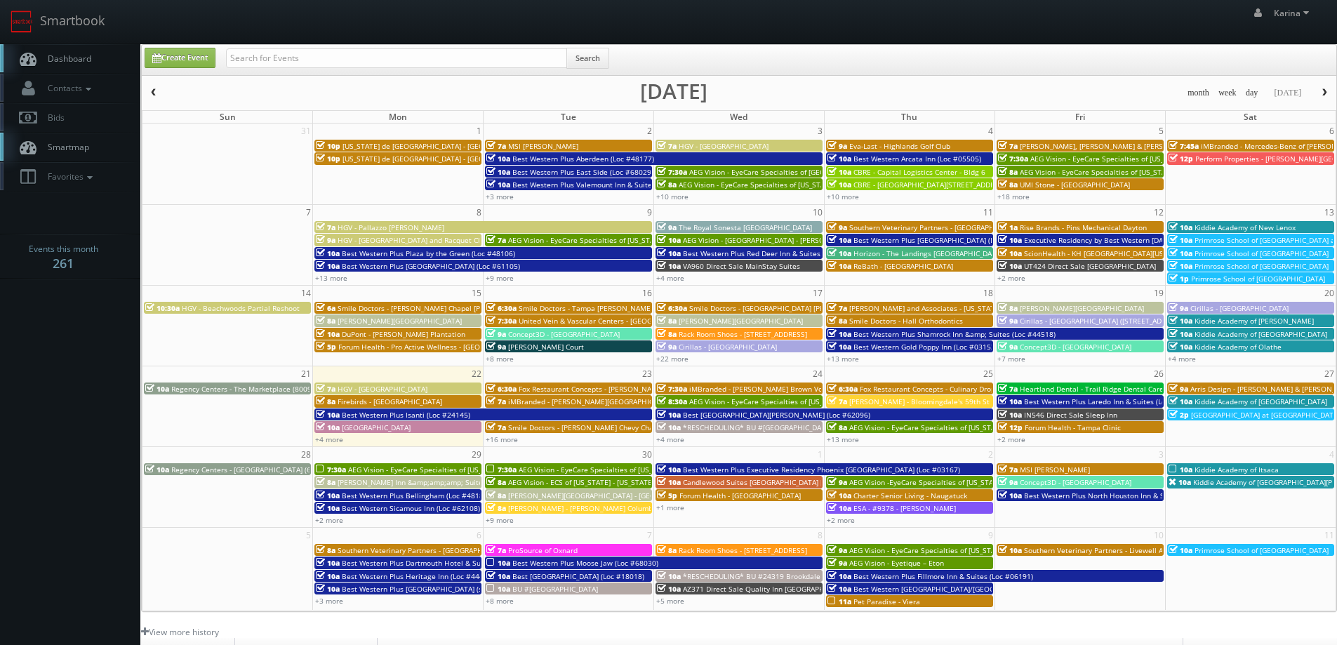
click at [1216, 387] on span "Arris Design - Kuehne & Nagel Laredo" at bounding box center [1273, 389] width 167 height 10
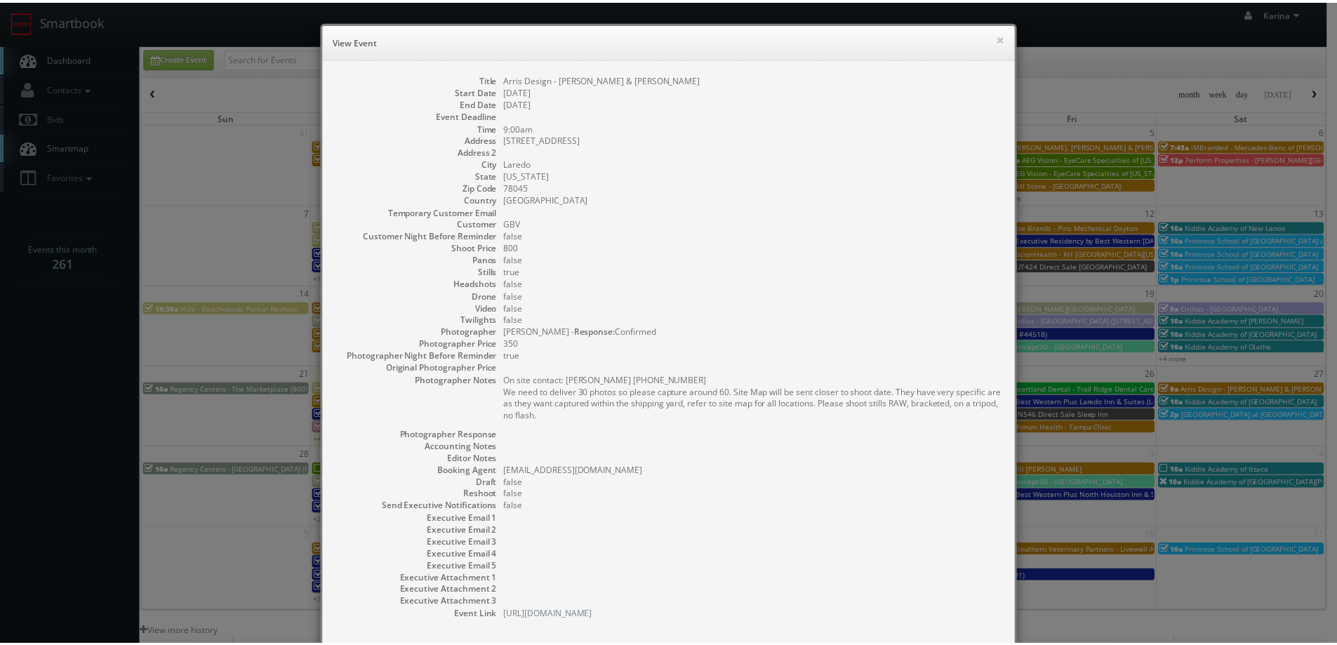
scroll to position [76, 0]
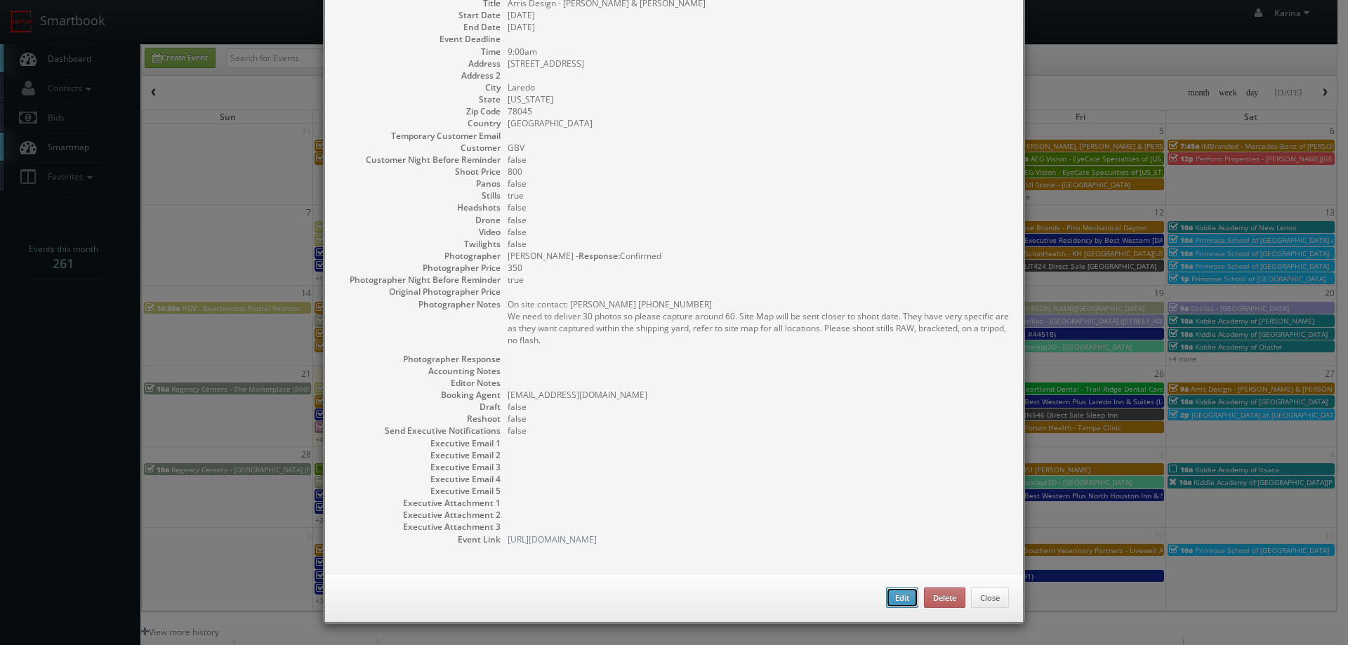
click at [896, 592] on button "Edit" at bounding box center [902, 597] width 32 height 21
type input "Arris Design - Kuehne & Nagel Laredo"
type input "12018 Auburn Rd"
type input "Laredo"
type input "78045"
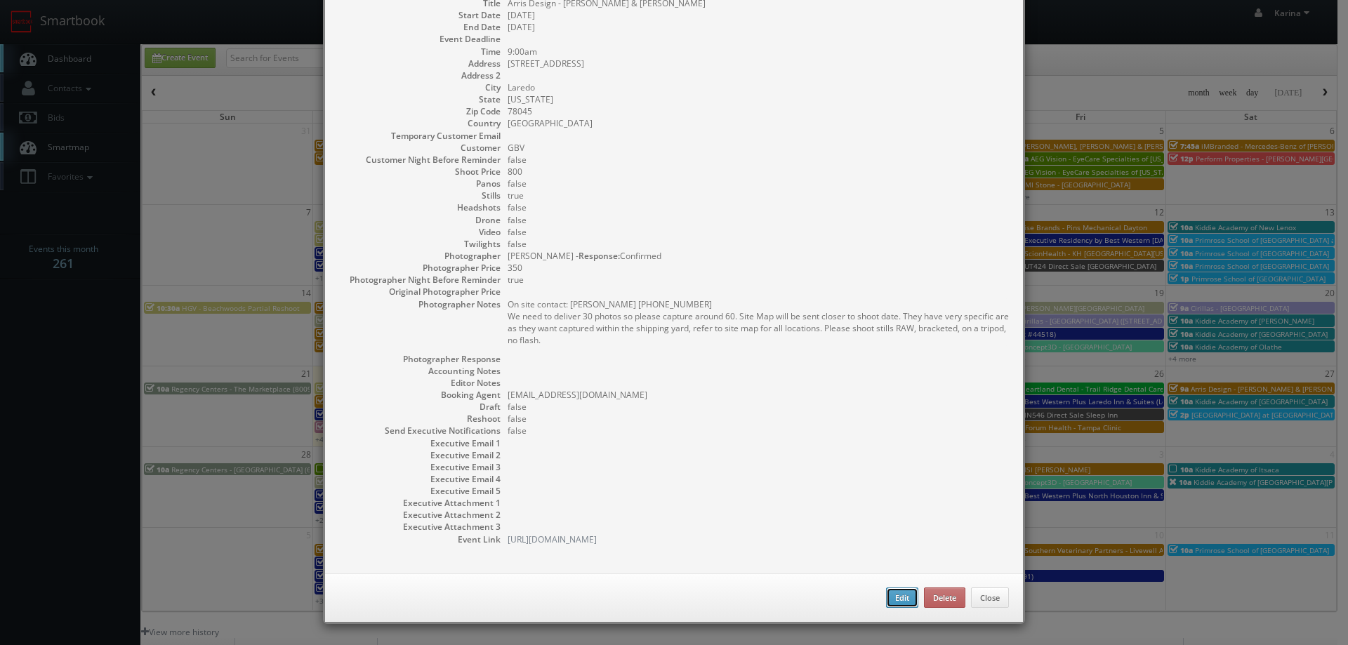
type input "800"
checkbox input "true"
type input "09/27/2025"
type input "9:00am"
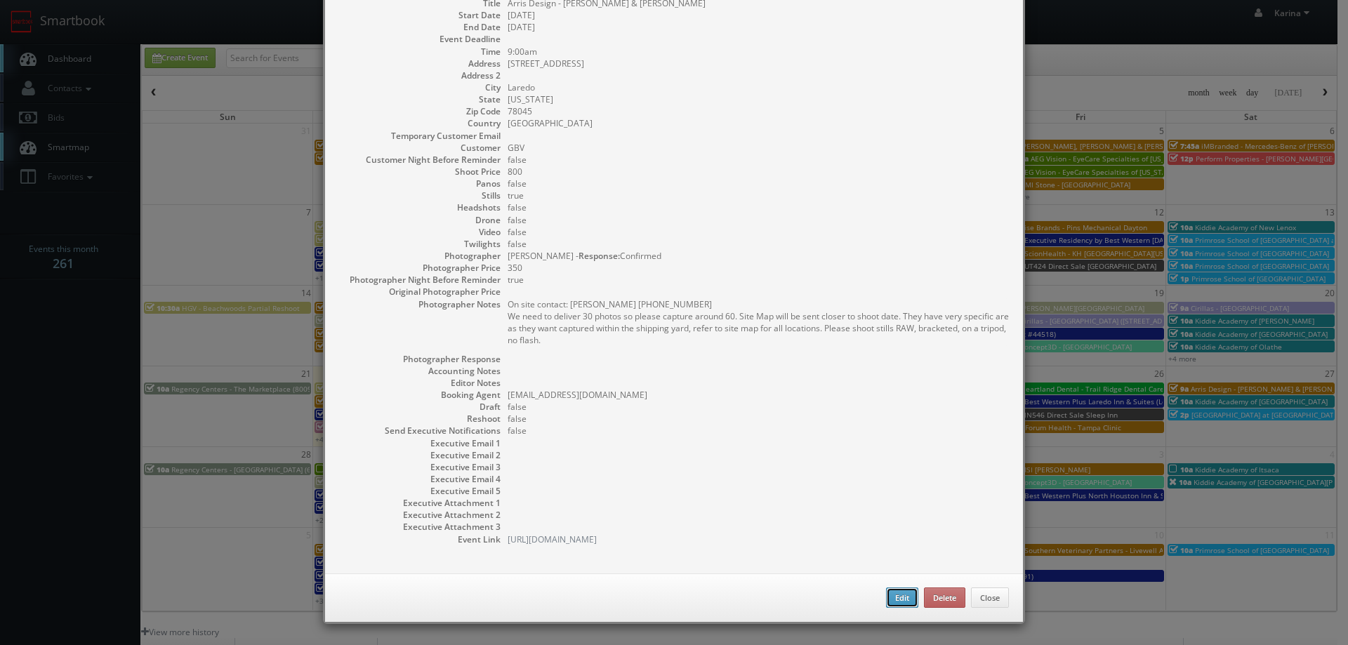
checkbox input "true"
type textarea "On site contact: Itzel Solares 956-489-7240 We need to deliver 30 photos so ple…"
type input "800"
type input "350"
select select "[US_STATE]"
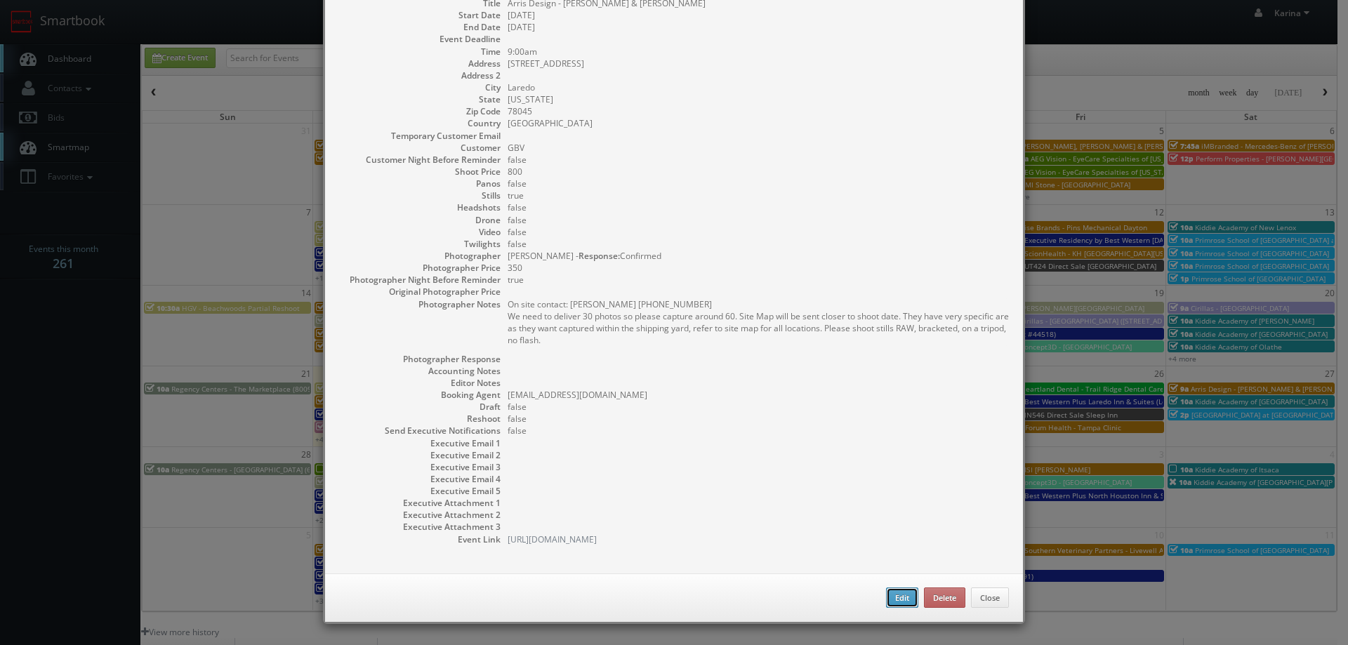
select select "fake72@mg.cs3calendar.com"
select select "1photosbyeddie@gmail.com"
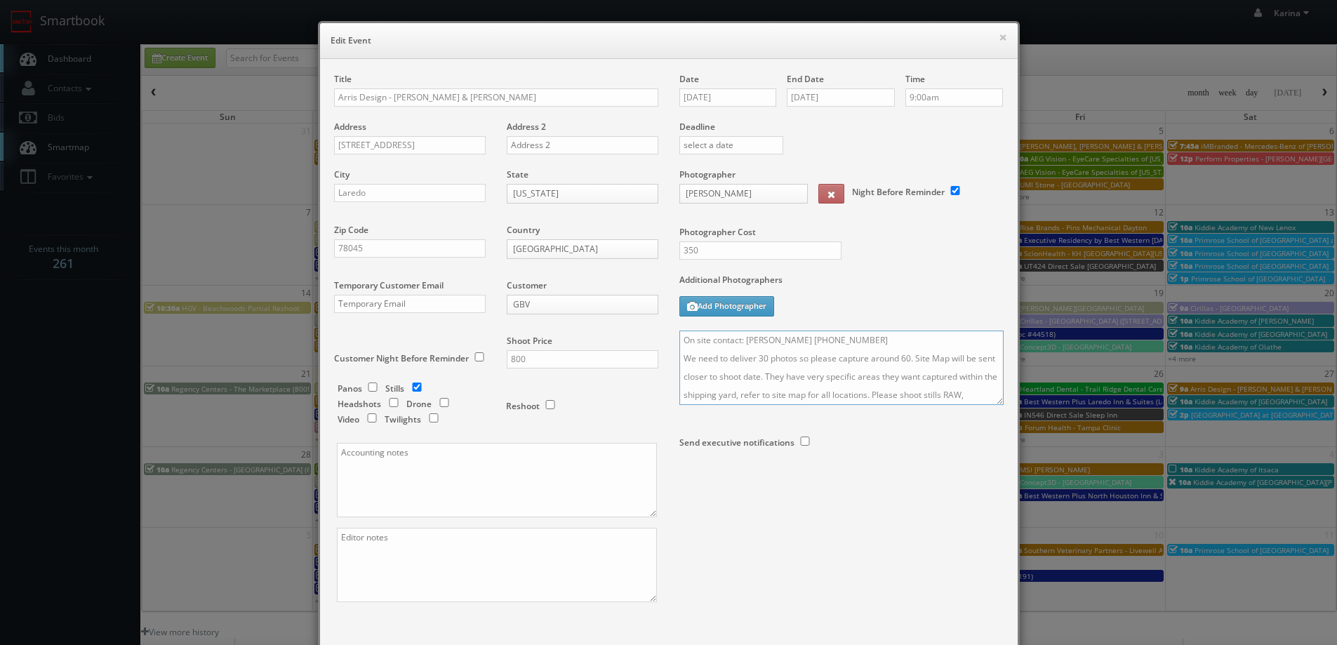
drag, startPoint x: 757, startPoint y: 356, endPoint x: 773, endPoint y: 361, distance: 17.1
click at [757, 356] on textarea "On site contact: Itzel Solares 956-489-7240 We need to deliver 30 photos so ple…" at bounding box center [841, 368] width 324 height 74
click at [903, 357] on textarea "On site contact: Itzel Solares 956-489-7240 We need to deliver 50 photos so ple…" at bounding box center [841, 368] width 324 height 74
type textarea "On site contact: Itzel Solares 956-489-7240 We need to deliver 50 photos so ple…"
drag, startPoint x: 699, startPoint y: 246, endPoint x: 682, endPoint y: 246, distance: 17.5
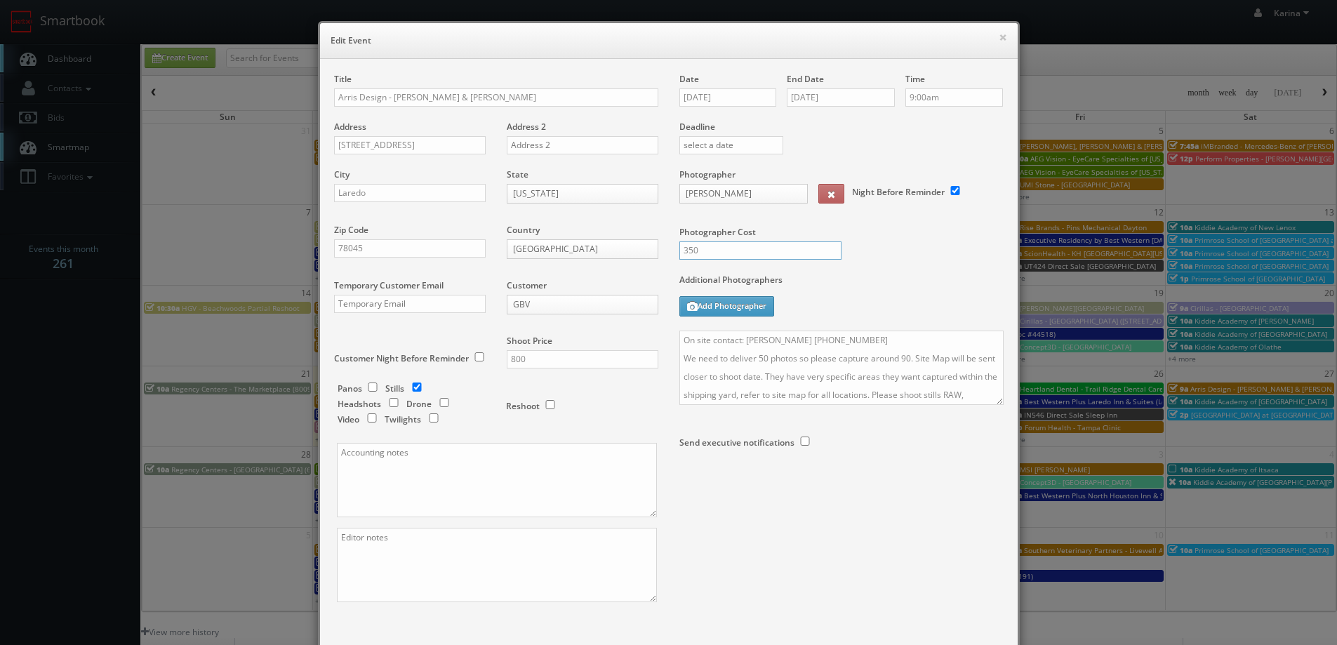
click at [682, 246] on input "350" at bounding box center [760, 250] width 162 height 18
type input "3"
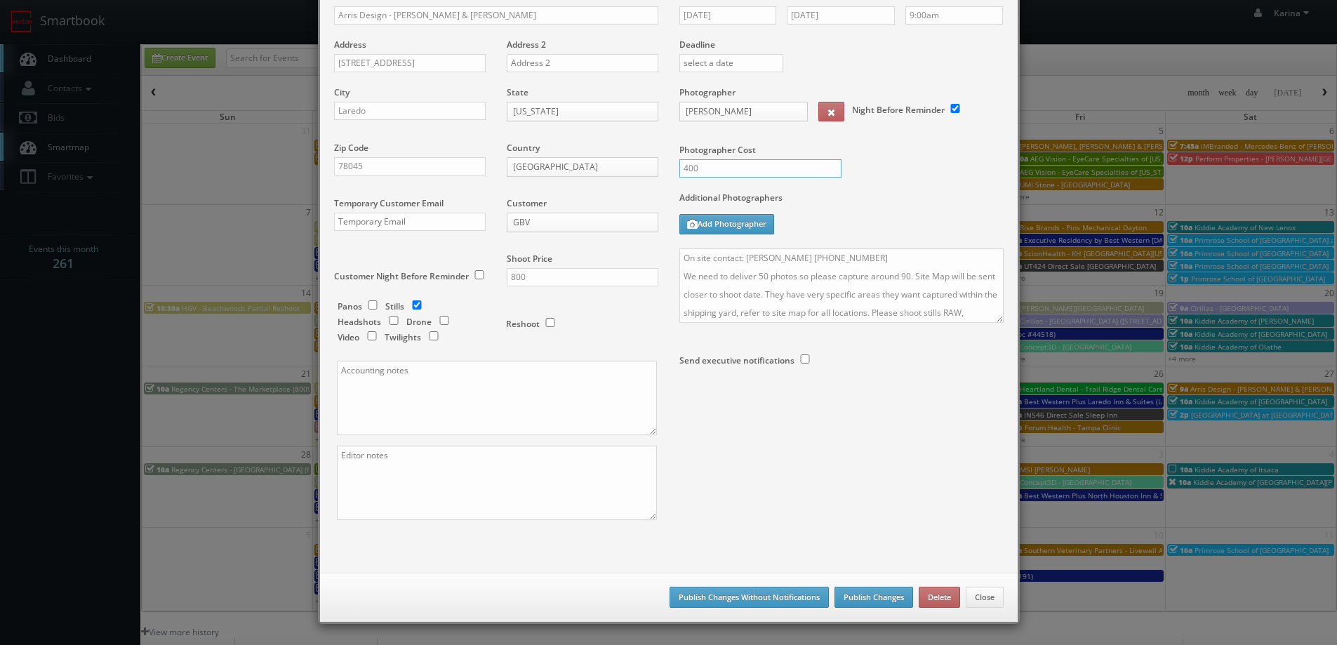
type input "400"
click at [858, 595] on button "Publish Changes" at bounding box center [874, 597] width 79 height 21
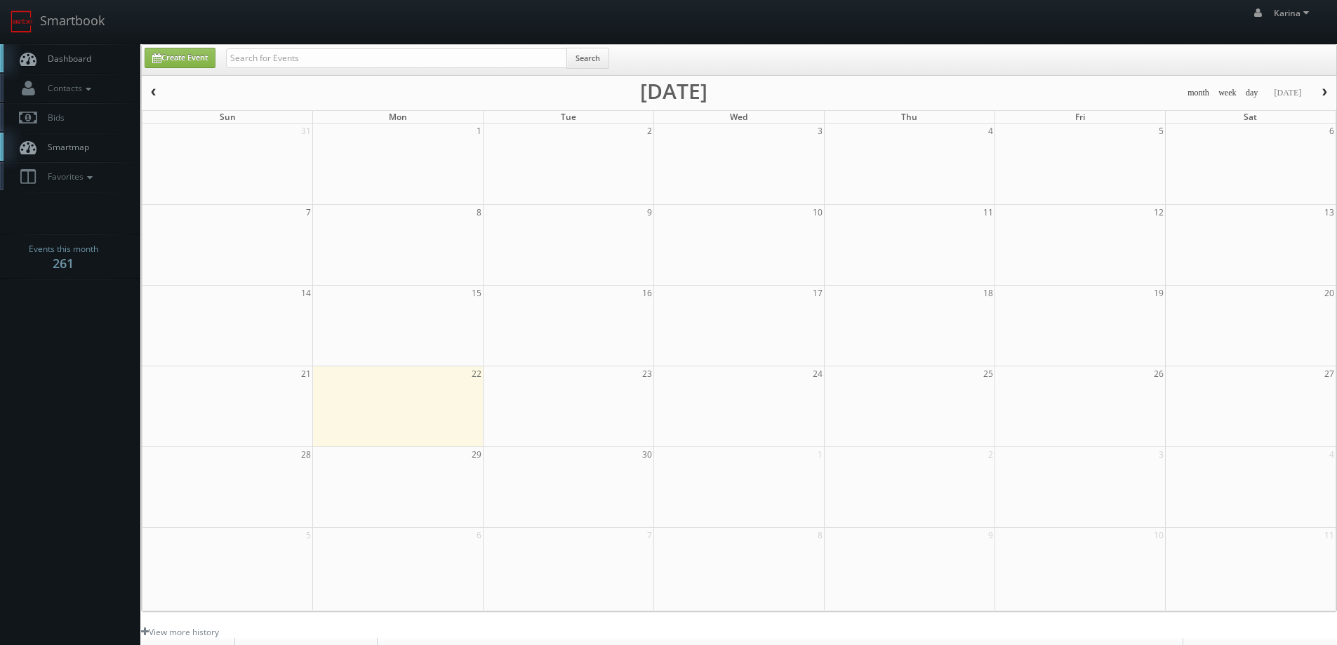
click at [73, 53] on span "Dashboard" at bounding box center [66, 59] width 51 height 12
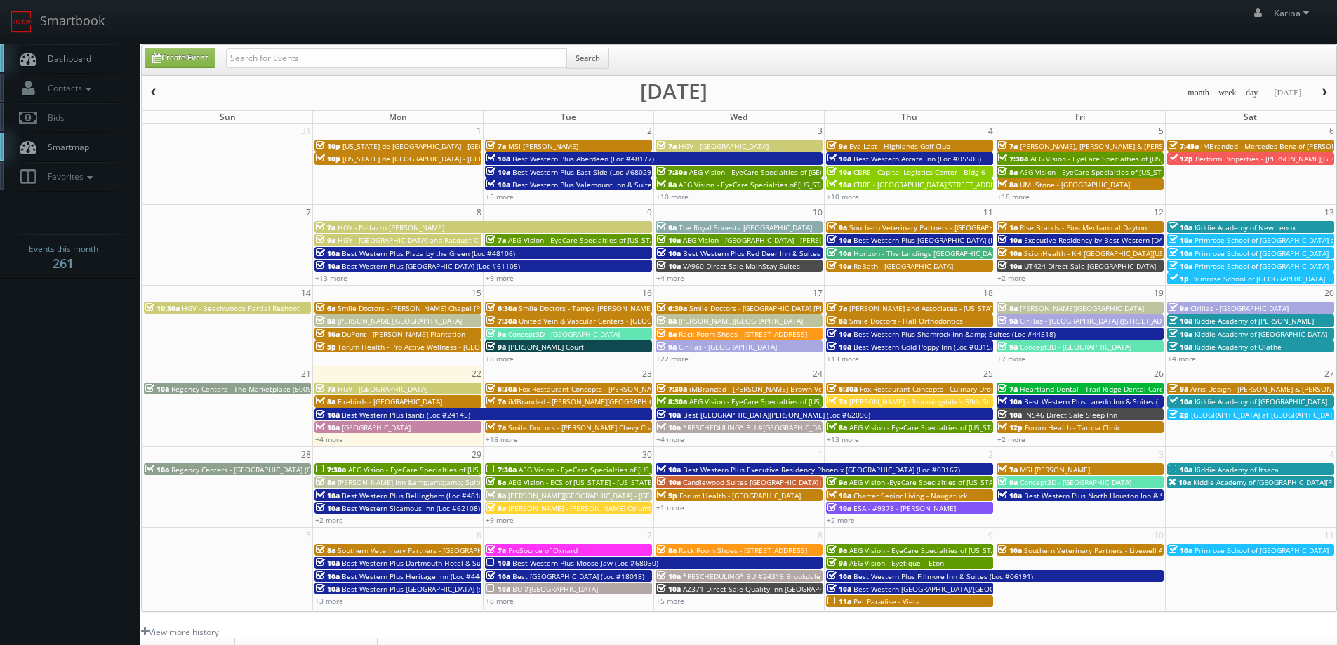
click at [67, 61] on span "Dashboard" at bounding box center [66, 59] width 51 height 12
click at [79, 62] on span "Dashboard" at bounding box center [66, 59] width 51 height 12
click at [43, 58] on span "Dashboard" at bounding box center [66, 59] width 51 height 12
click at [96, 59] on link "Dashboard" at bounding box center [70, 58] width 140 height 29
click at [333, 437] on link "+4 more" at bounding box center [329, 439] width 28 height 10
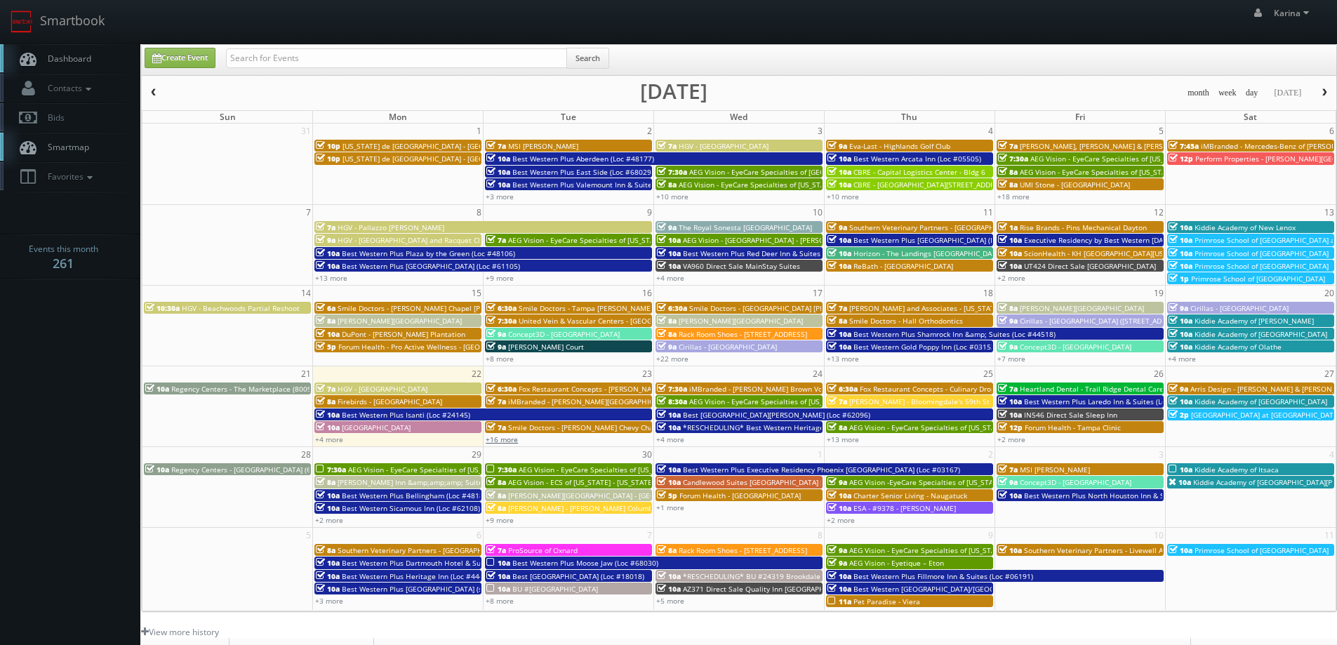
click at [505, 439] on link "+16 more" at bounding box center [502, 439] width 32 height 10
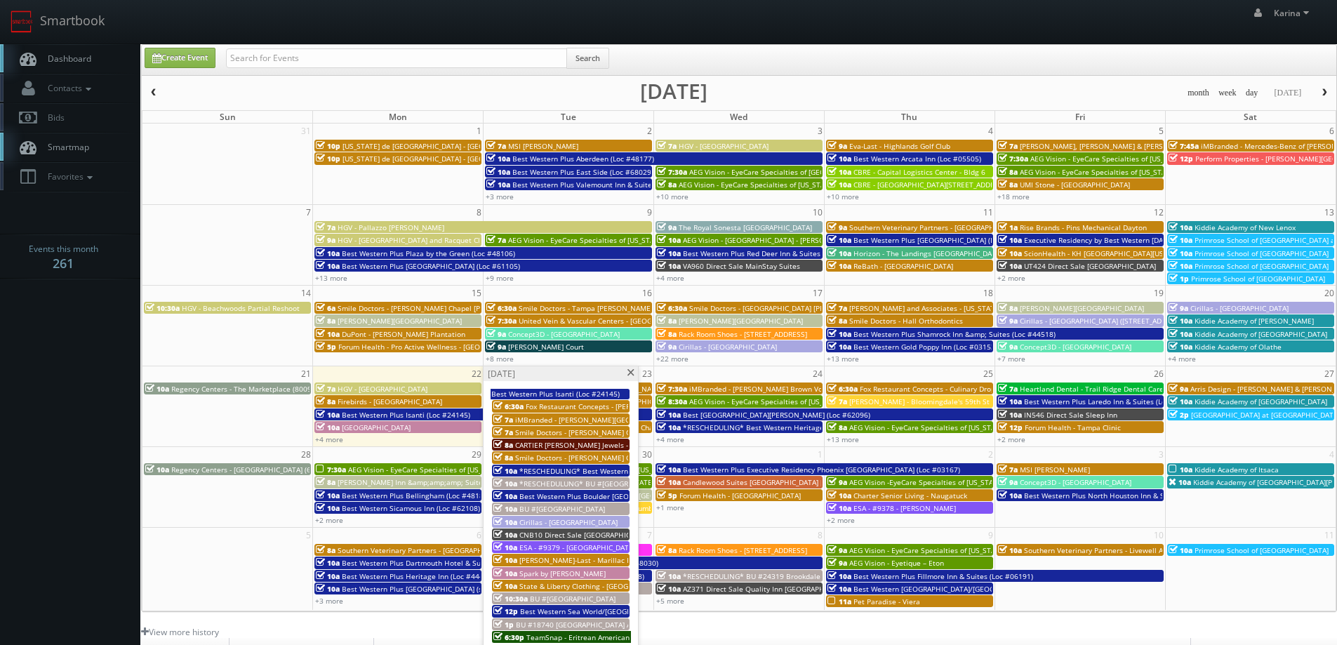
scroll to position [70, 0]
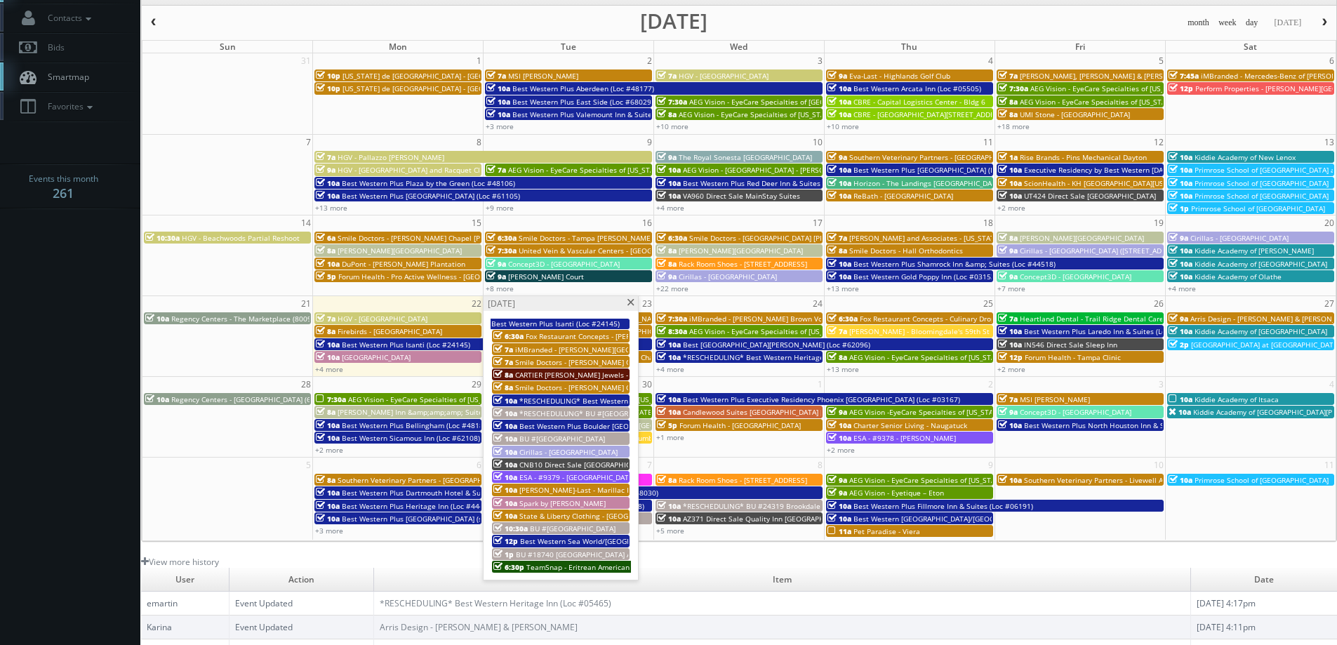
click at [578, 374] on span "CARTIER [PERSON_NAME] Jewels - [GEOGRAPHIC_DATA]" at bounding box center [607, 375] width 184 height 10
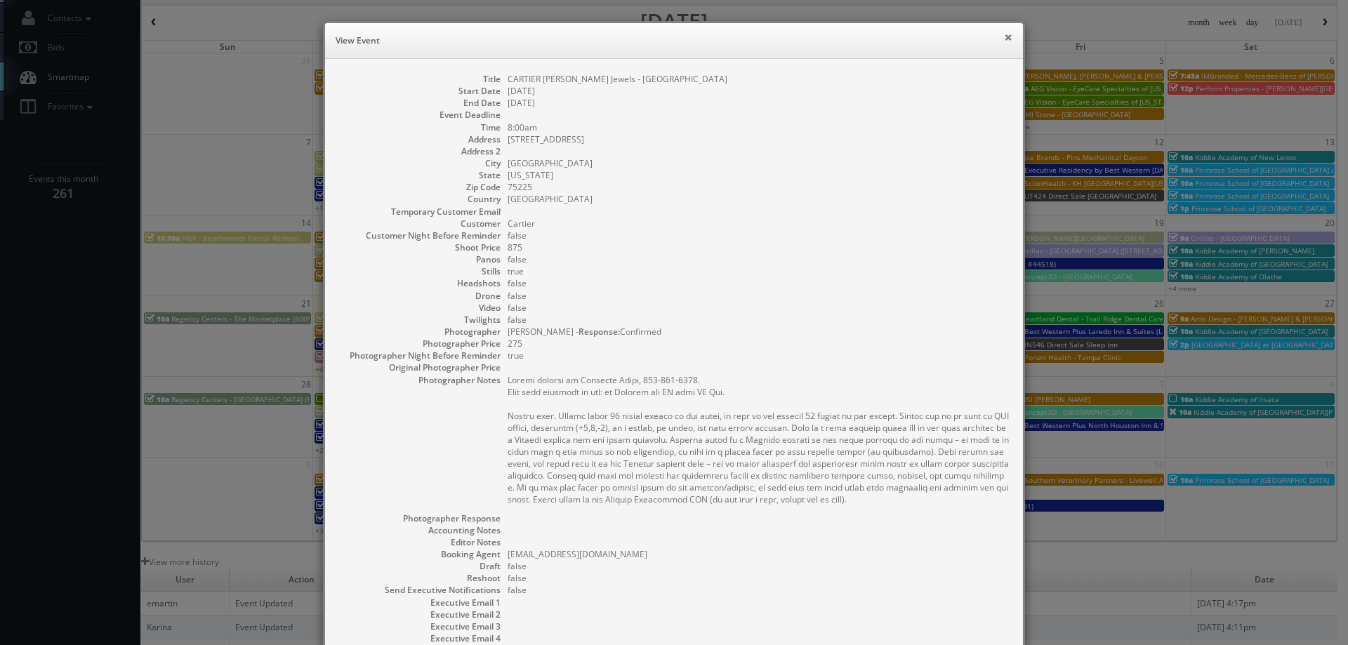
click at [1004, 39] on button "×" at bounding box center [1008, 37] width 8 height 10
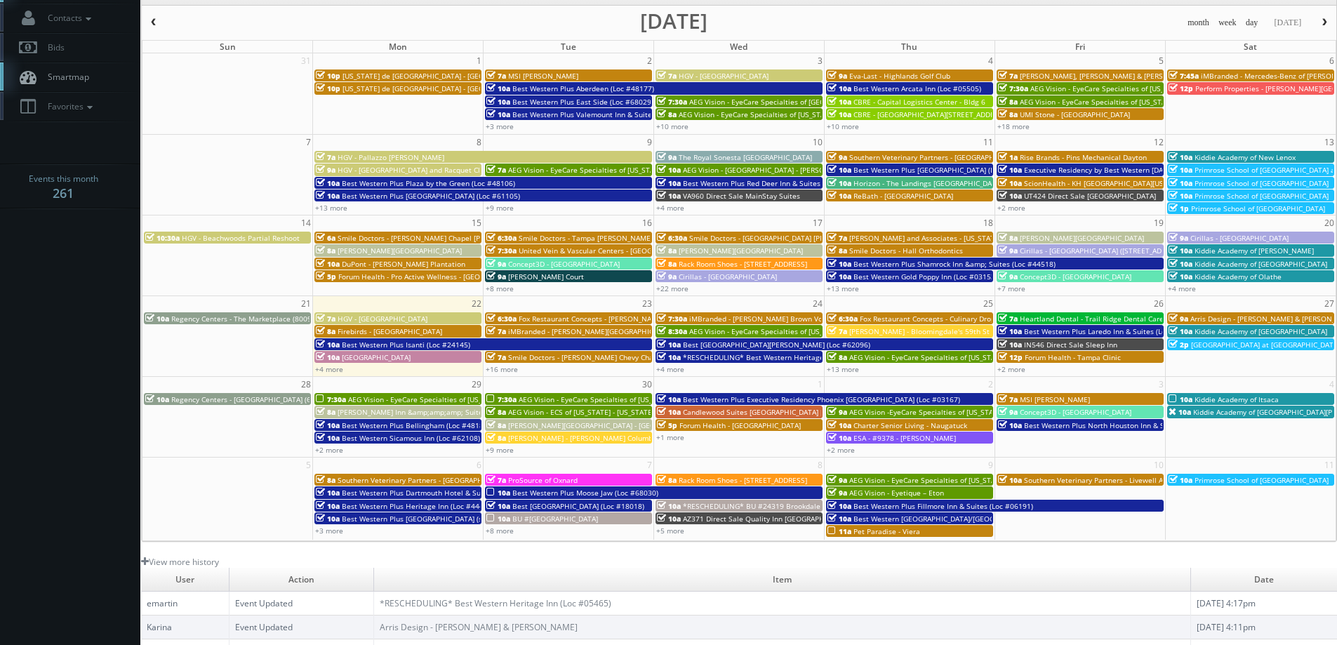
scroll to position [0, 0]
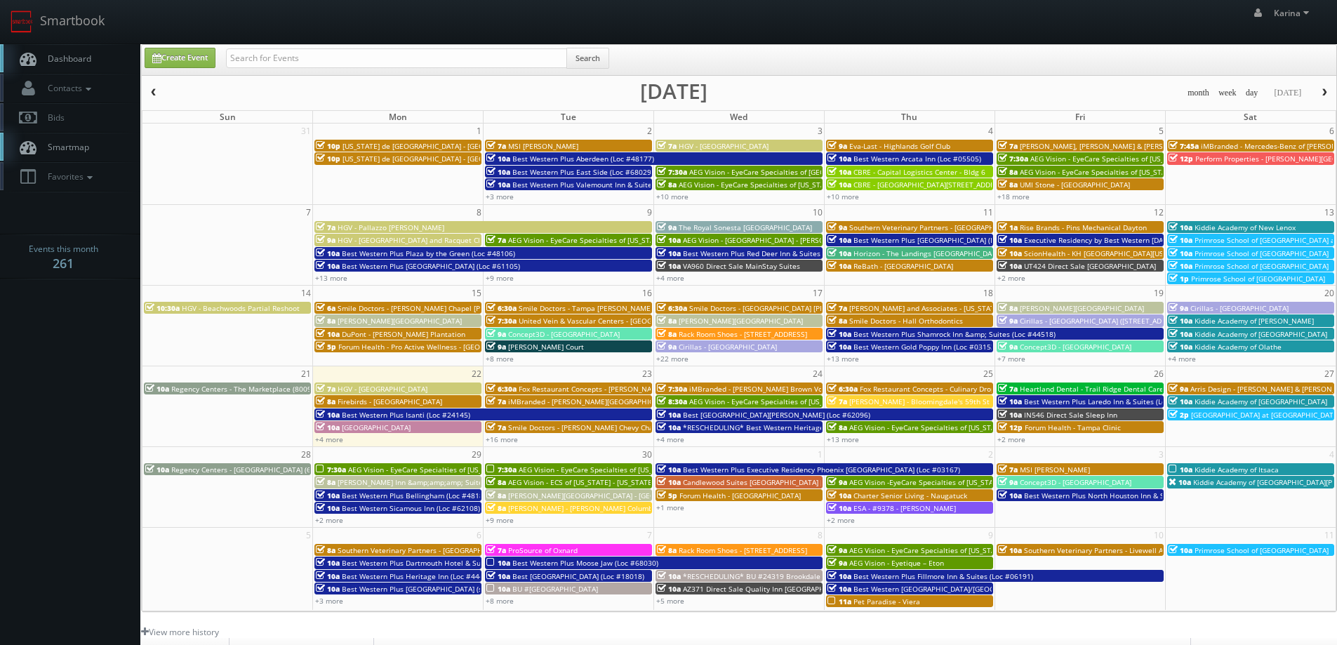
click at [76, 62] on span "Dashboard" at bounding box center [66, 59] width 51 height 12
click at [73, 59] on span "Dashboard" at bounding box center [66, 59] width 51 height 12
click at [76, 65] on link "Dashboard" at bounding box center [70, 58] width 140 height 29
click at [333, 439] on link "+4 more" at bounding box center [329, 439] width 28 height 10
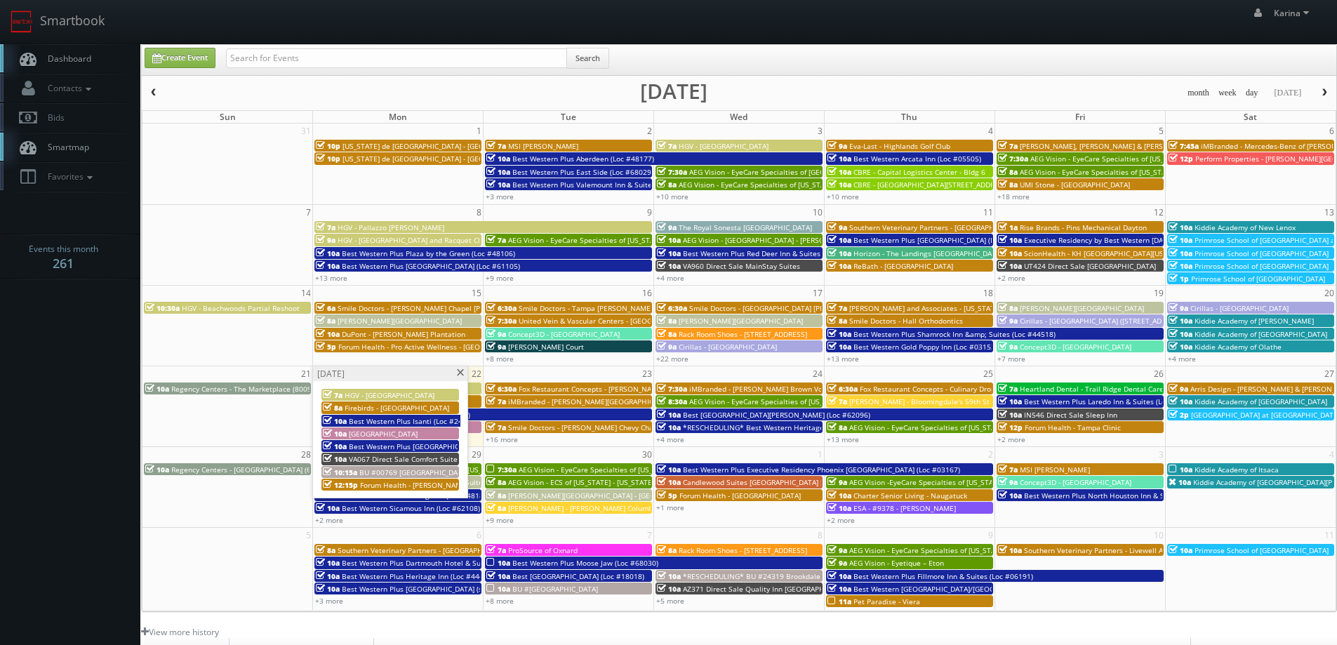
click at [460, 374] on span at bounding box center [460, 373] width 9 height 8
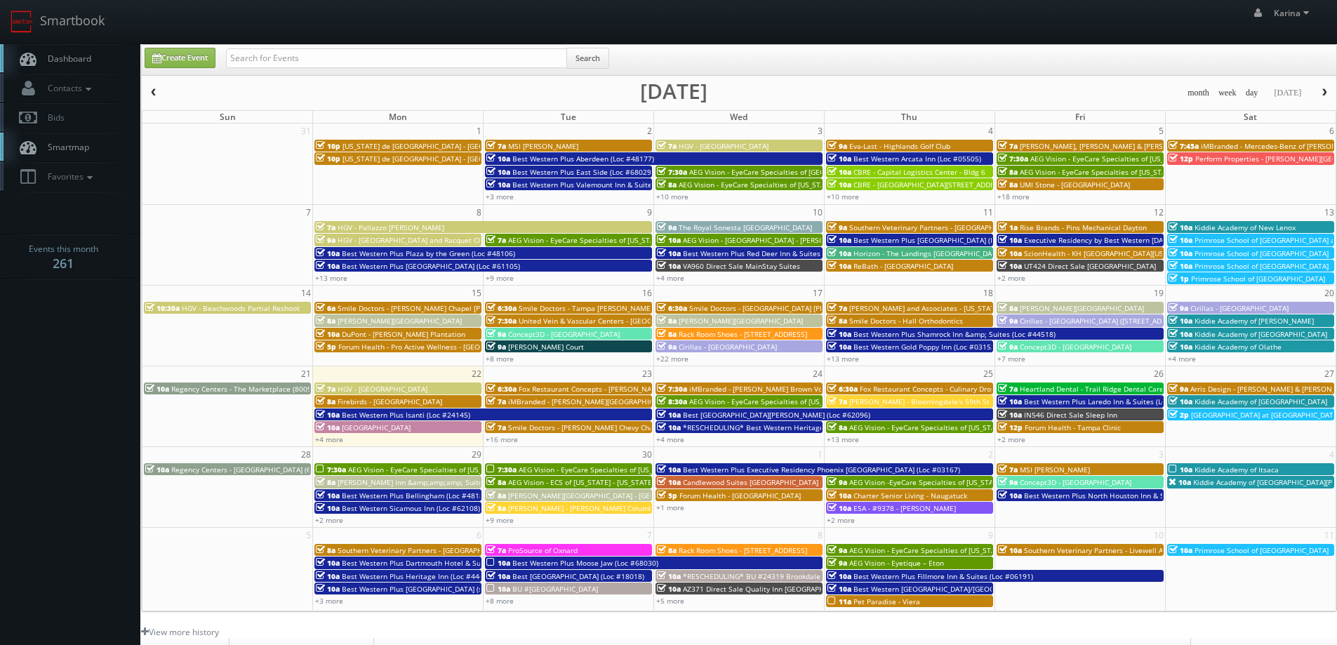
click at [556, 371] on td "23" at bounding box center [569, 373] width 171 height 15
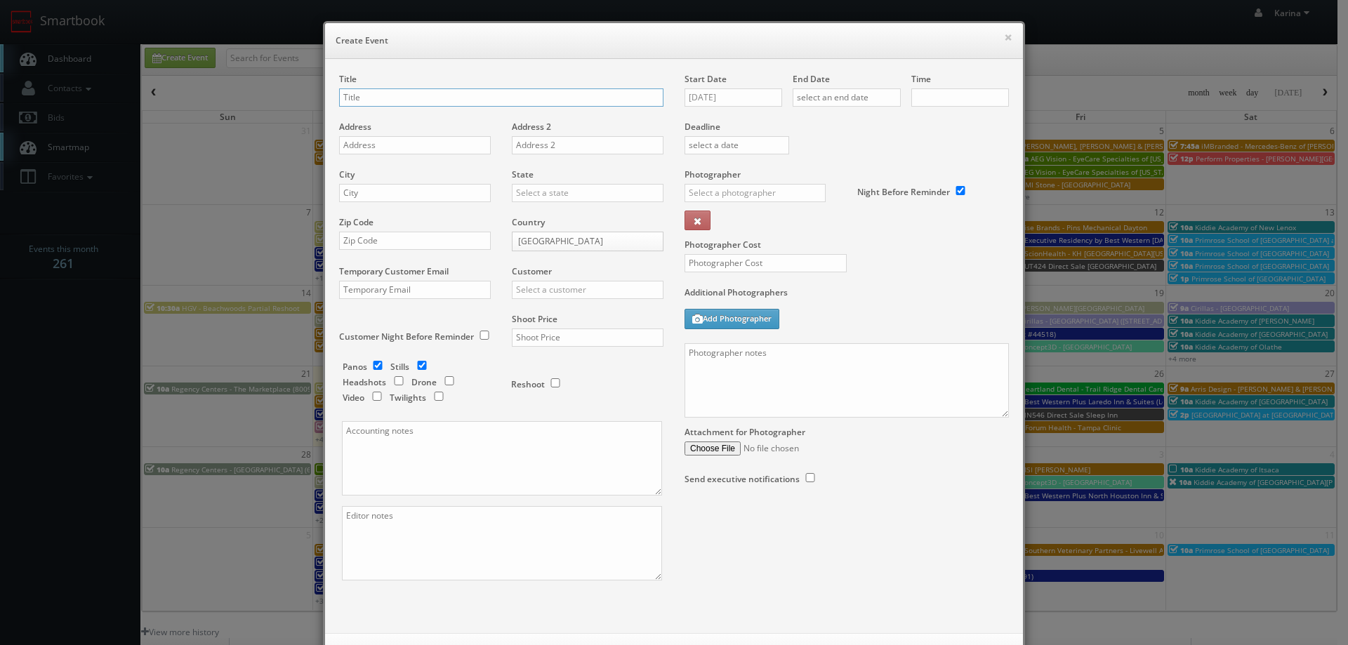
checkbox input "true"
type input "10:00am"
checkbox input "true"
click at [1004, 38] on button "×" at bounding box center [1008, 37] width 8 height 10
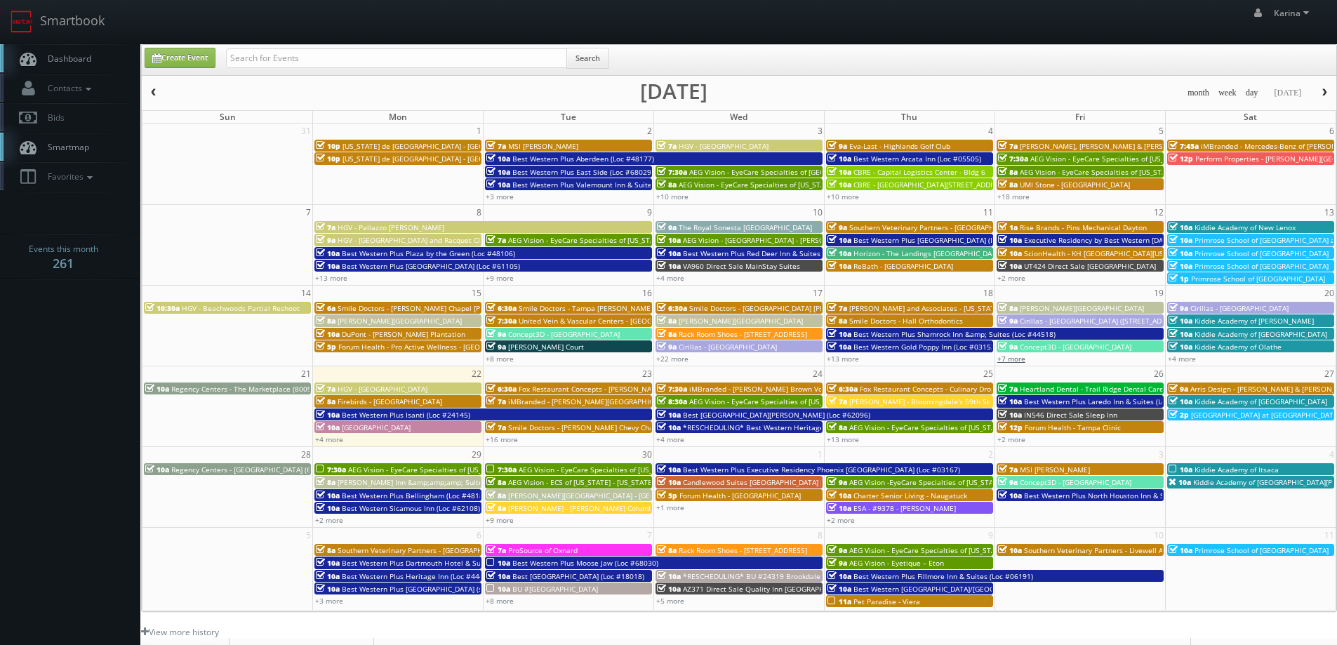
click at [1018, 359] on link "+7 more" at bounding box center [1011, 359] width 28 height 10
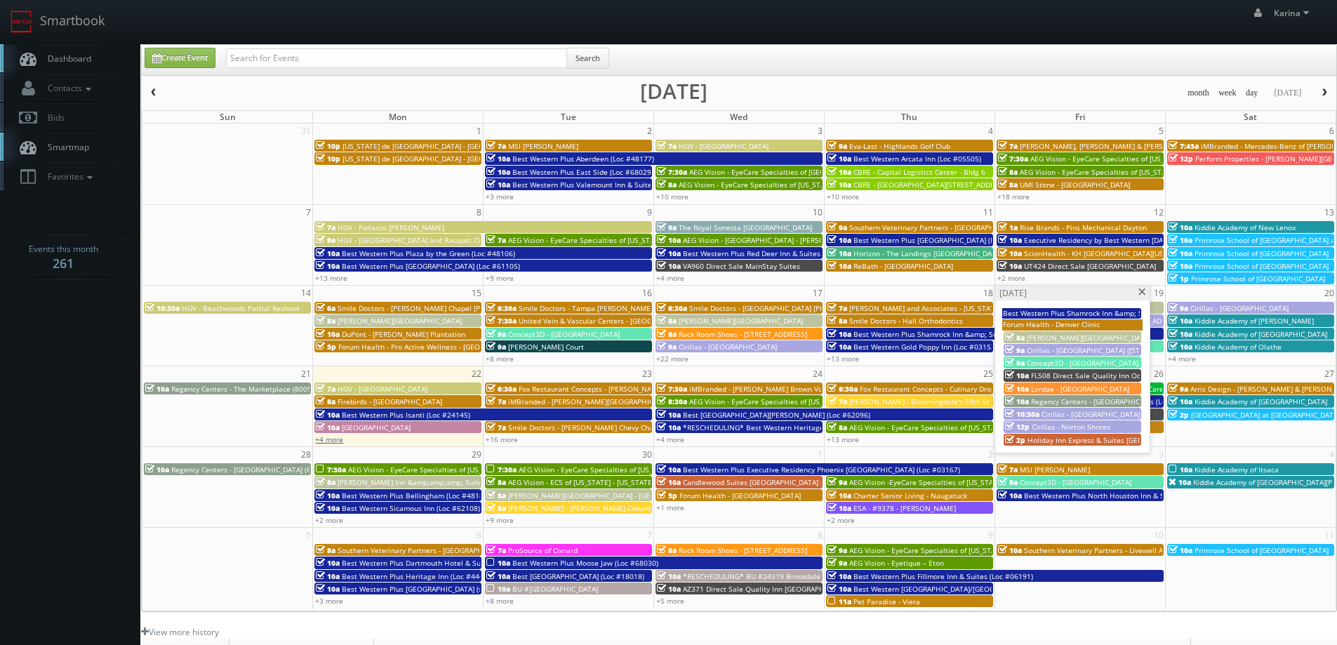
click at [336, 439] on link "+4 more" at bounding box center [329, 439] width 28 height 10
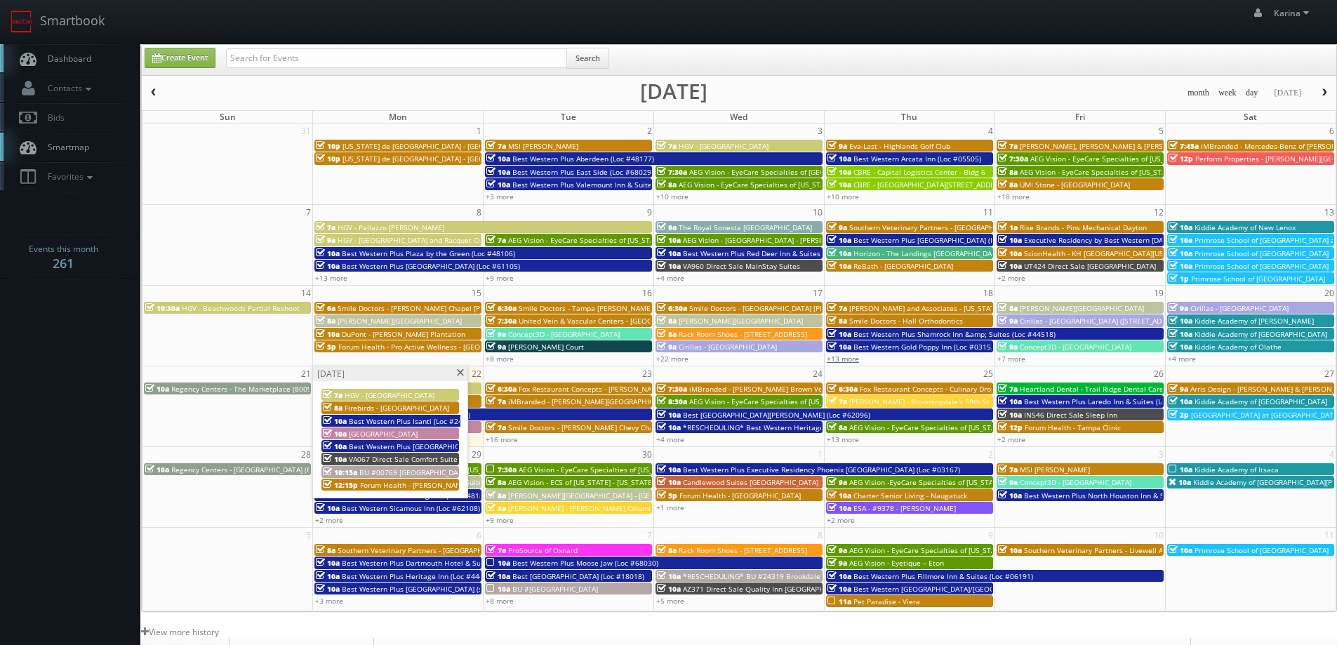
click at [846, 361] on link "+13 more" at bounding box center [843, 359] width 32 height 10
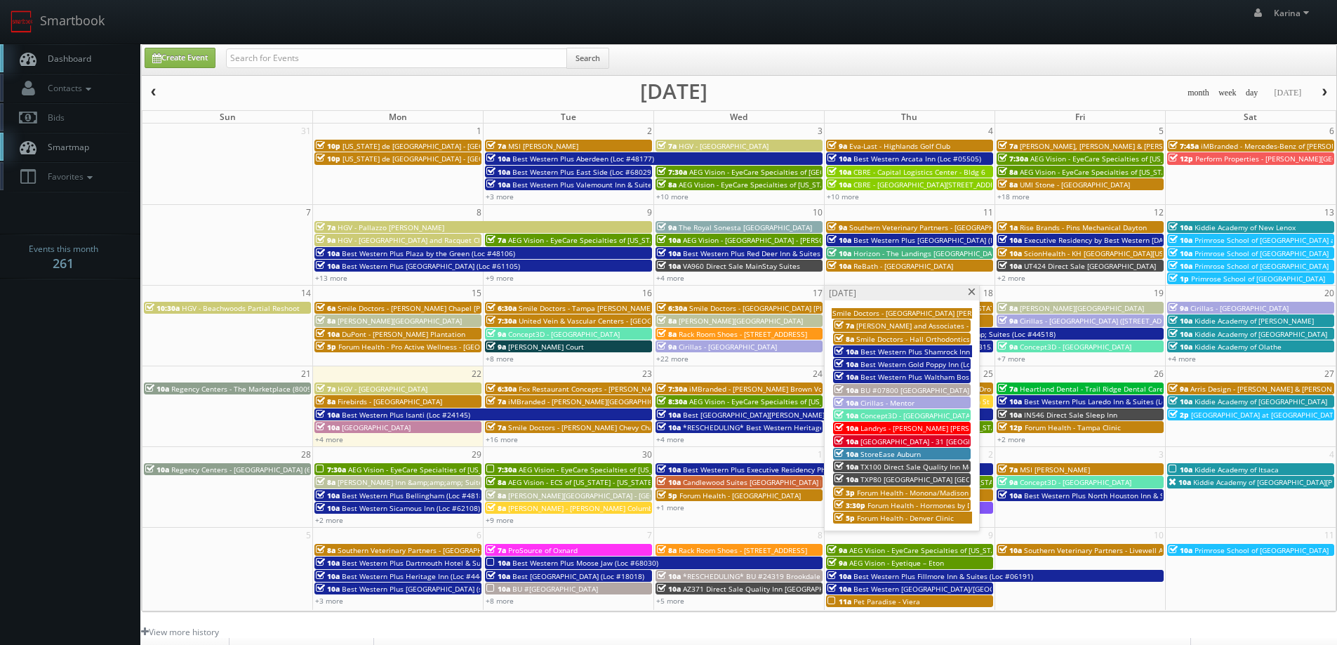
click at [901, 494] on span "Forum Health - Monona/Madison Clinic" at bounding box center [923, 493] width 132 height 10
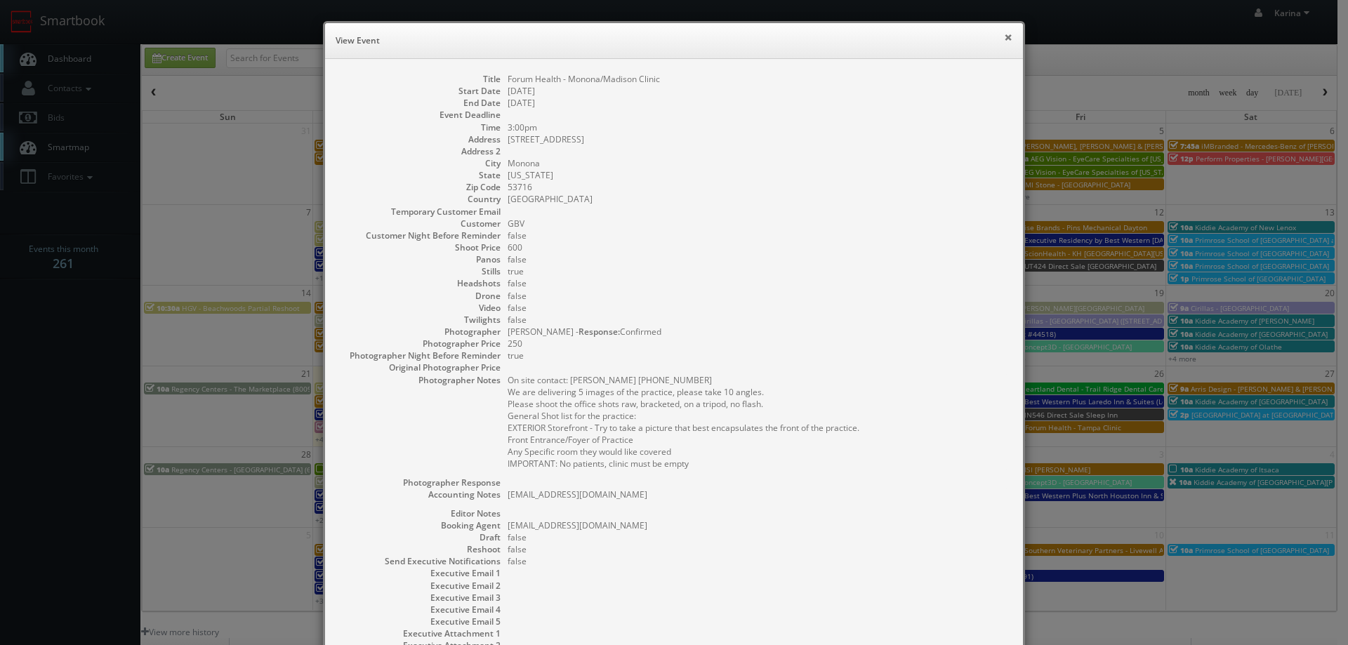
click at [1004, 37] on button "×" at bounding box center [1008, 37] width 8 height 10
